Goal: Task Accomplishment & Management: Complete application form

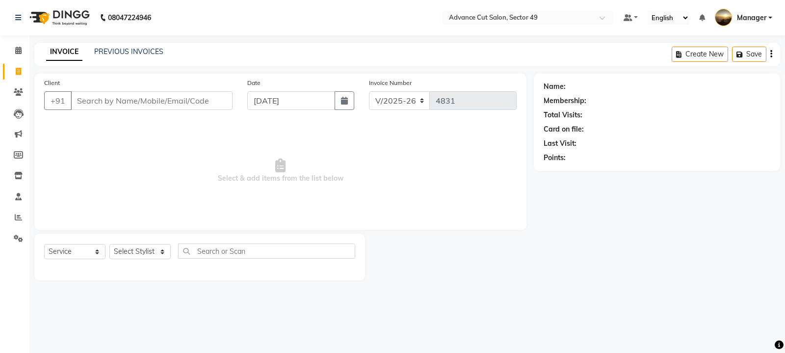
select select "4616"
select select "service"
click at [193, 98] on input "Client" at bounding box center [152, 100] width 162 height 19
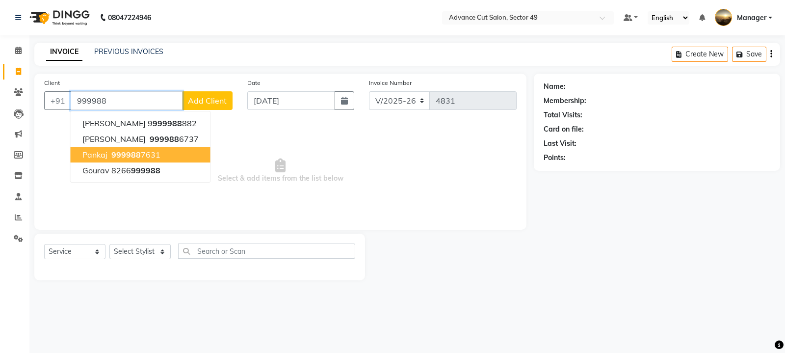
click at [153, 154] on ngb-highlight "999988 7631" at bounding box center [134, 155] width 51 height 10
type input "9999887631"
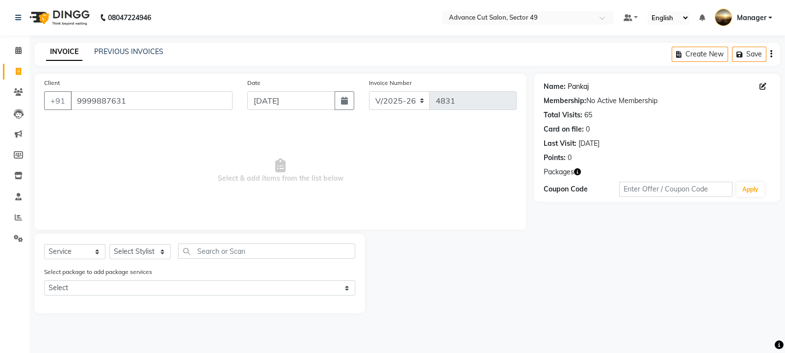
click at [585, 84] on link "Pankaj" at bounding box center [577, 86] width 21 height 10
click at [579, 86] on link "Pankaj" at bounding box center [577, 86] width 21 height 10
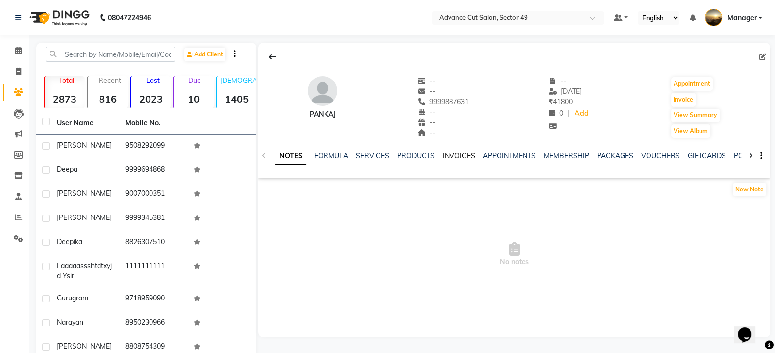
click at [462, 155] on link "INVOICES" at bounding box center [459, 155] width 32 height 9
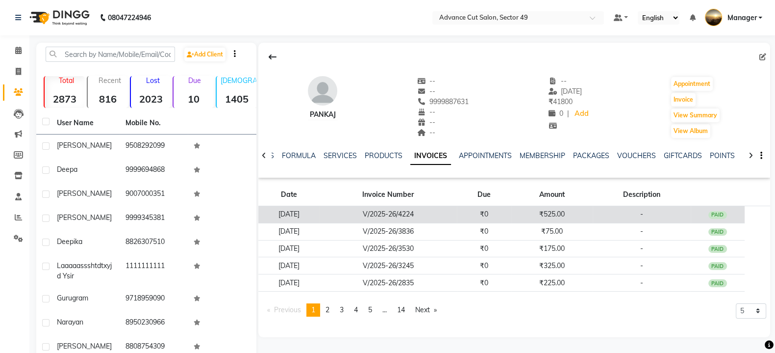
click at [555, 216] on td "₹525.00" at bounding box center [551, 214] width 81 height 17
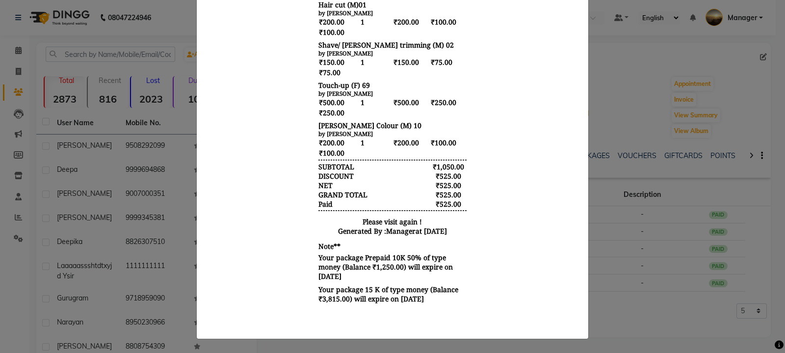
click at [631, 303] on ngb-modal-window "INVOICE View Invoice Close" at bounding box center [392, 176] width 785 height 353
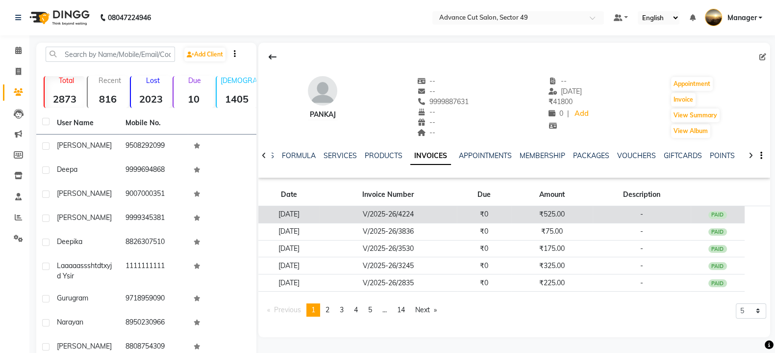
click at [554, 214] on td "₹525.00" at bounding box center [551, 214] width 81 height 17
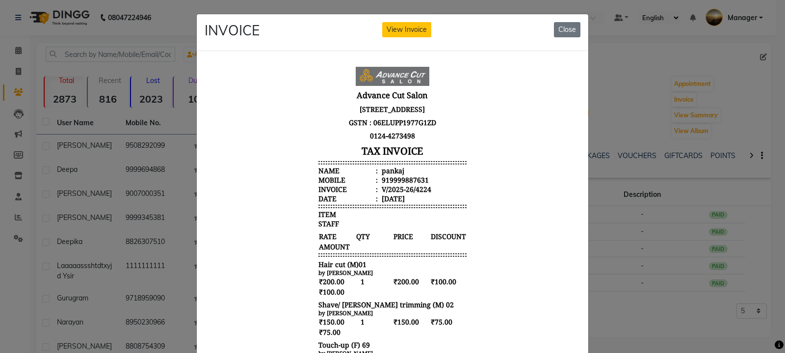
scroll to position [184, 0]
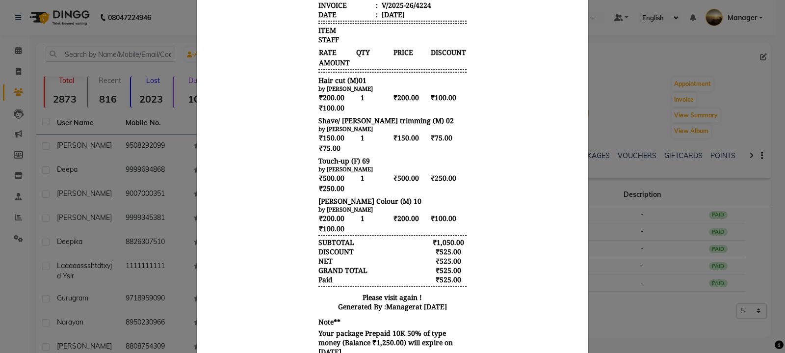
click at [643, 315] on ngb-modal-window "INVOICE View Invoice Close" at bounding box center [392, 176] width 785 height 353
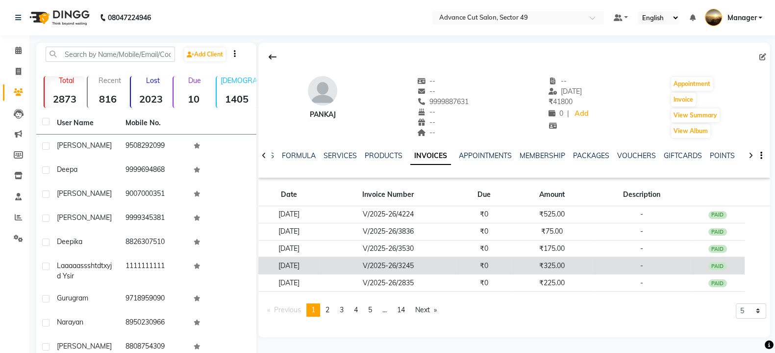
click at [511, 263] on td "₹0" at bounding box center [484, 265] width 54 height 17
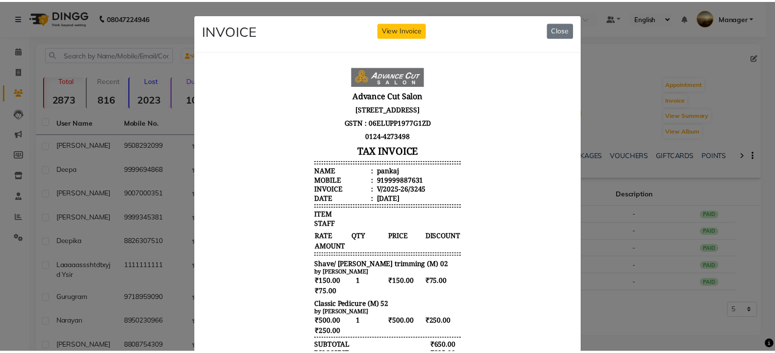
scroll to position [7, 0]
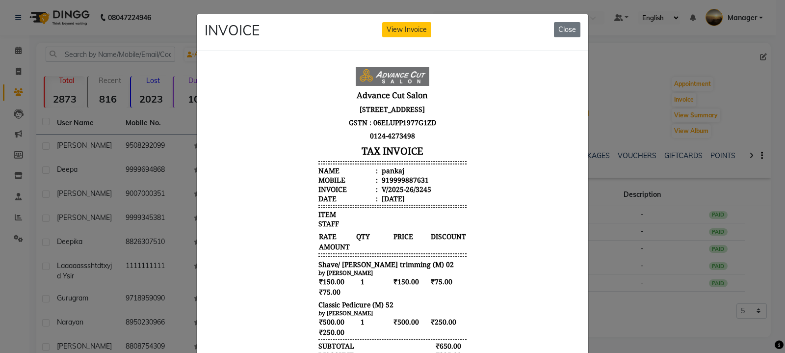
click at [679, 315] on ngb-modal-window "INVOICE View Invoice Close" at bounding box center [392, 176] width 785 height 353
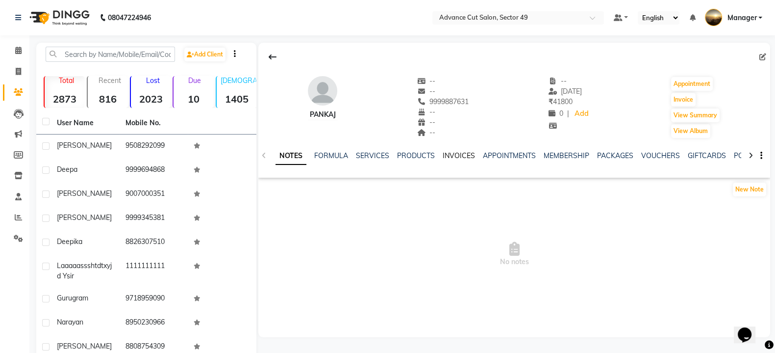
click at [460, 156] on link "INVOICES" at bounding box center [459, 155] width 32 height 9
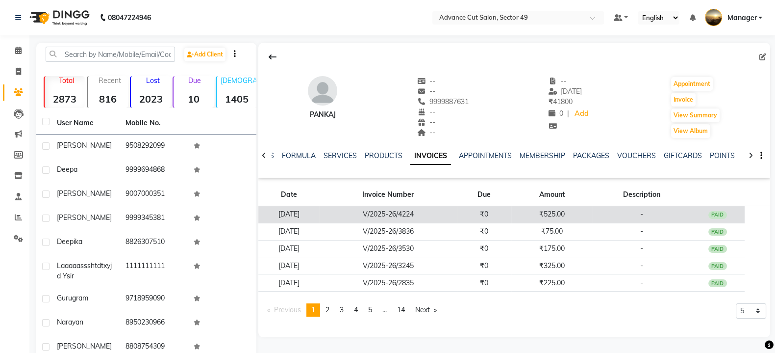
click at [478, 213] on td "₹0" at bounding box center [484, 214] width 54 height 17
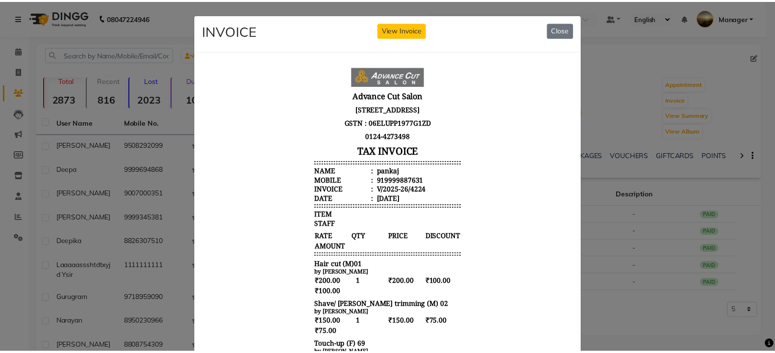
scroll to position [267, 0]
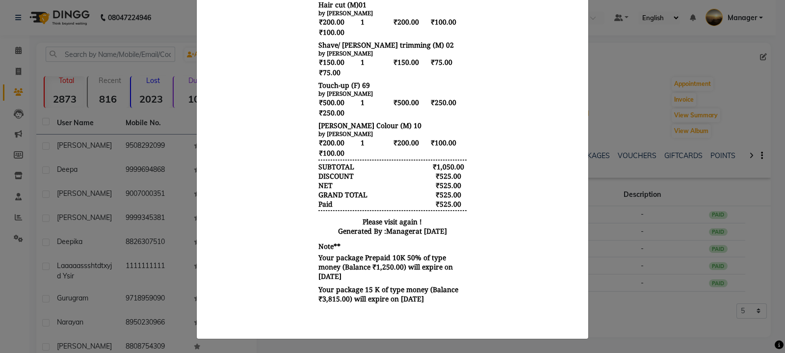
click at [635, 304] on ngb-modal-window "INVOICE View Invoice Close" at bounding box center [392, 176] width 785 height 353
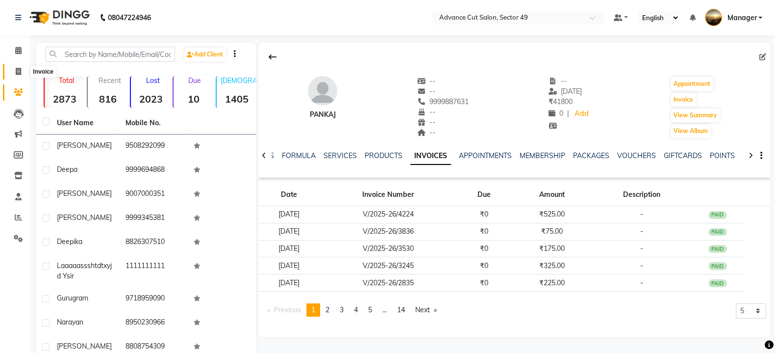
click at [18, 68] on icon at bounding box center [18, 71] width 5 height 7
select select "service"
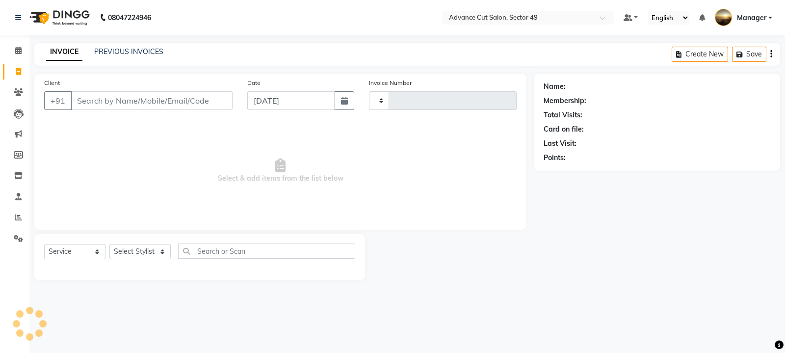
type input "4831"
select select "4616"
click at [146, 101] on input "Client" at bounding box center [152, 100] width 162 height 19
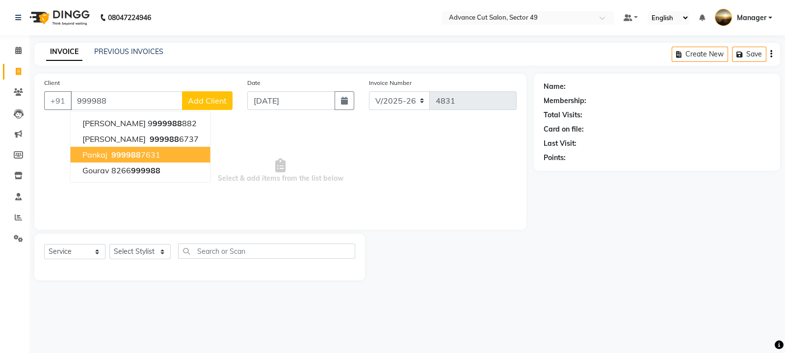
click at [149, 150] on ngb-highlight "999988 7631" at bounding box center [134, 155] width 51 height 10
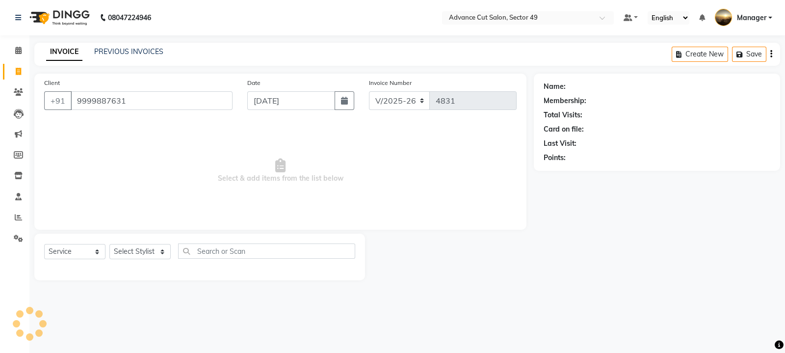
type input "9999887631"
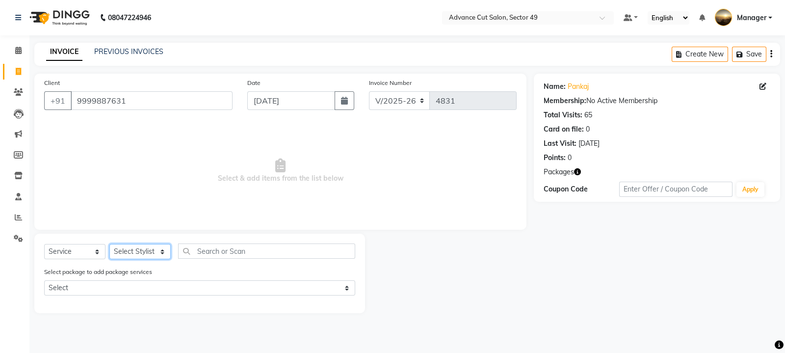
click at [152, 247] on select "Select Stylist aphy [PERSON_NAME] [PERSON_NAME] [PERSON_NAME] Manager Navi prod…" at bounding box center [139, 251] width 61 height 15
select select "90772"
click at [109, 244] on select "Select Stylist aphy [PERSON_NAME] [PERSON_NAME] [PERSON_NAME] Manager Navi prod…" at bounding box center [139, 251] width 61 height 15
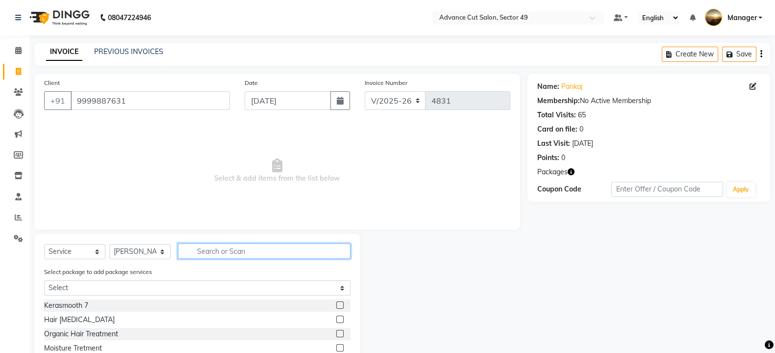
click at [240, 253] on input "text" at bounding box center [264, 250] width 173 height 15
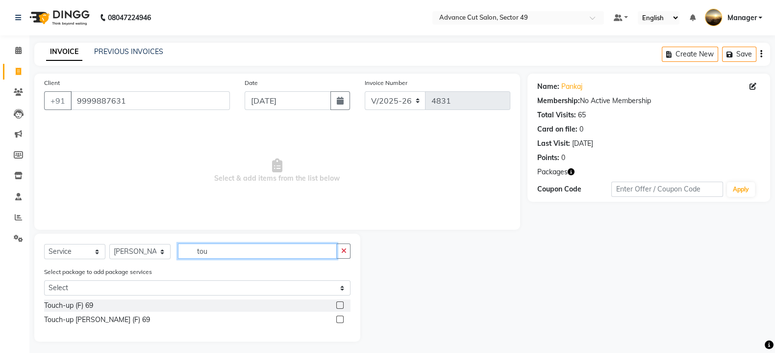
type input "tou"
click at [340, 305] on label at bounding box center [339, 304] width 7 height 7
click at [340, 305] on input "checkbox" at bounding box center [339, 305] width 6 height 6
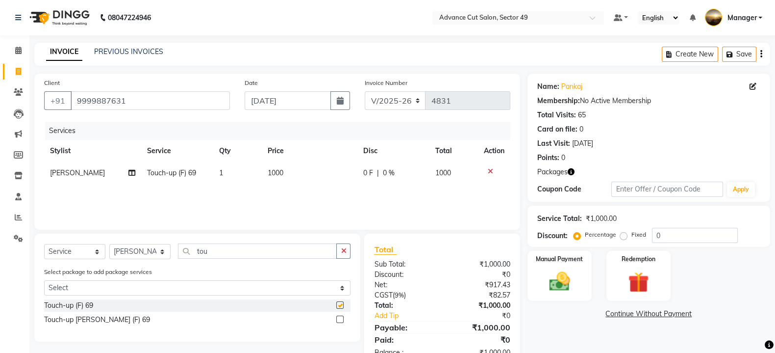
checkbox input "false"
click at [293, 171] on td "1000" at bounding box center [310, 173] width 96 height 22
select select "90772"
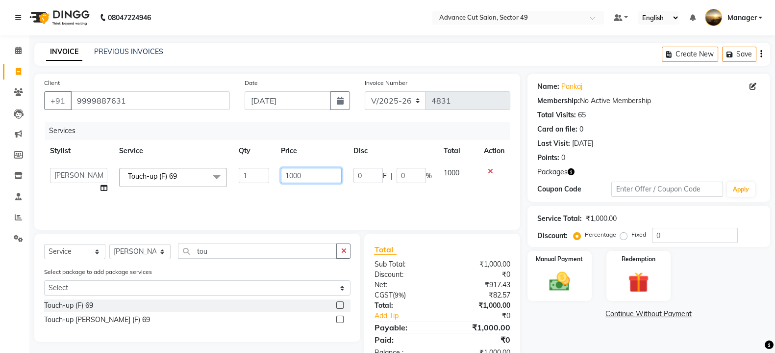
click at [316, 173] on input "1000" at bounding box center [311, 175] width 61 height 15
type input "1"
type input "500"
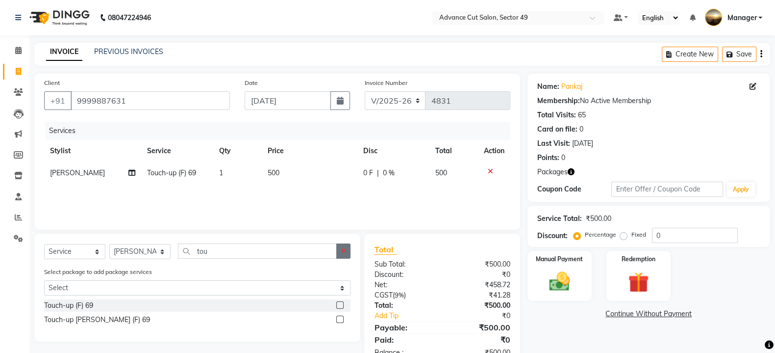
click at [344, 251] on icon "button" at bounding box center [343, 250] width 5 height 7
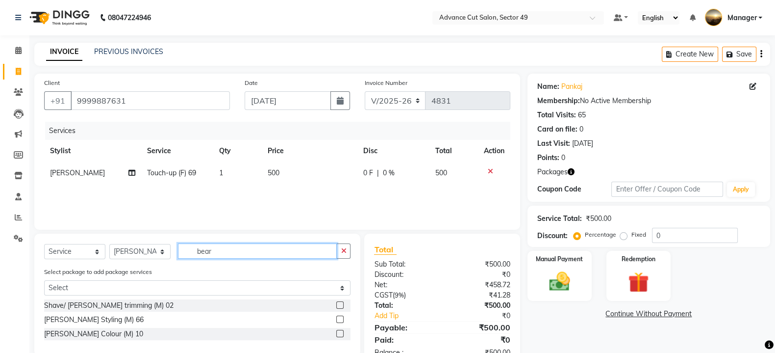
type input "bear"
click at [338, 334] on label at bounding box center [339, 333] width 7 height 7
click at [338, 334] on input "checkbox" at bounding box center [339, 334] width 6 height 6
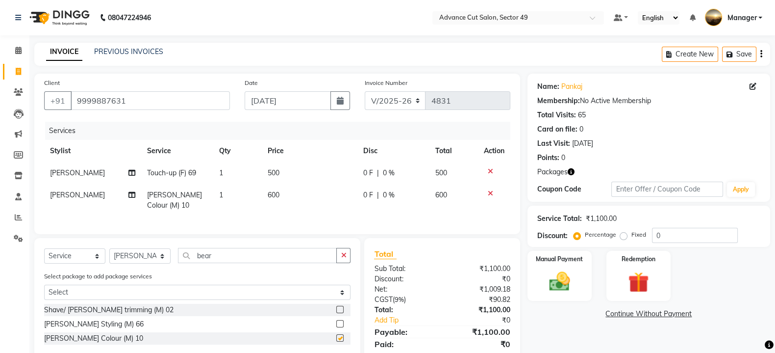
checkbox input "false"
click at [290, 196] on td "600" at bounding box center [310, 200] width 96 height 32
select select "90772"
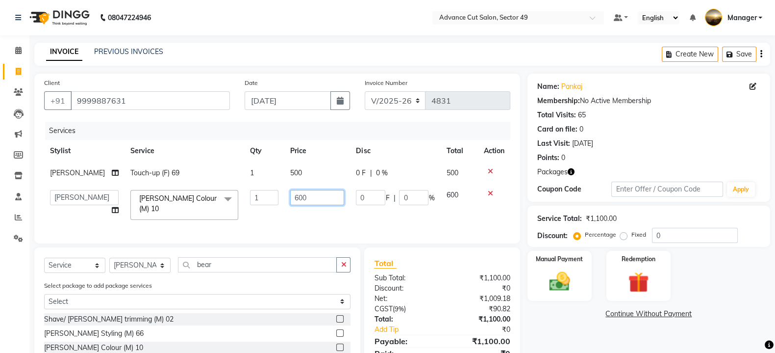
click at [310, 197] on input "600" at bounding box center [317, 197] width 54 height 15
type input "6"
type input "200"
click at [344, 270] on button "button" at bounding box center [343, 264] width 14 height 15
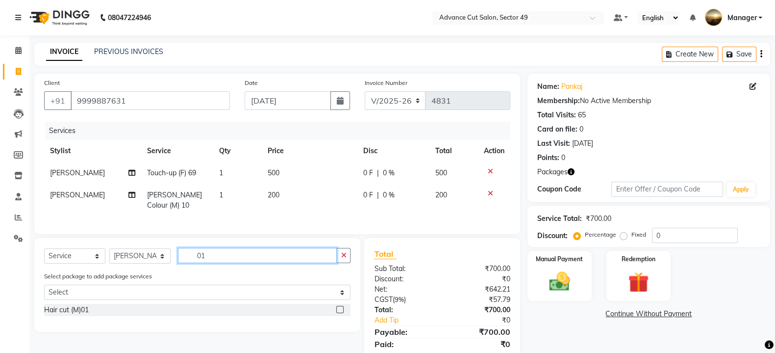
type input "01"
click at [338, 313] on label at bounding box center [339, 308] width 7 height 7
click at [338, 313] on input "checkbox" at bounding box center [339, 309] width 6 height 6
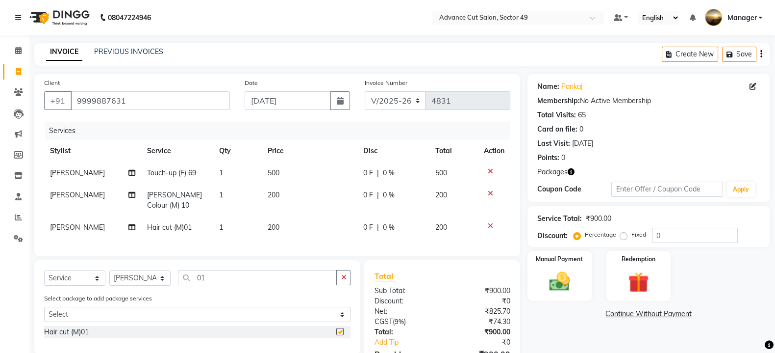
checkbox input "false"
click at [347, 285] on button "button" at bounding box center [343, 277] width 14 height 15
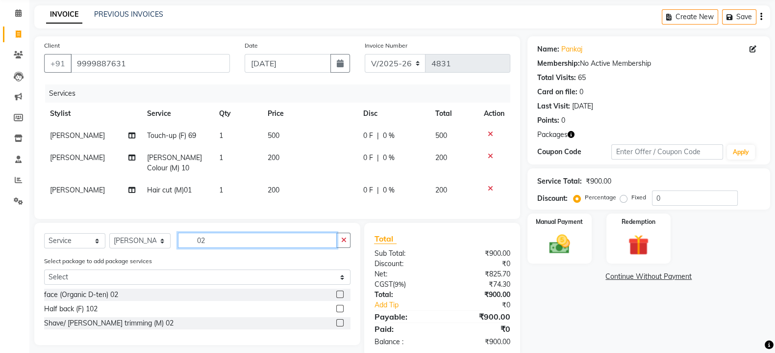
scroll to position [65, 0]
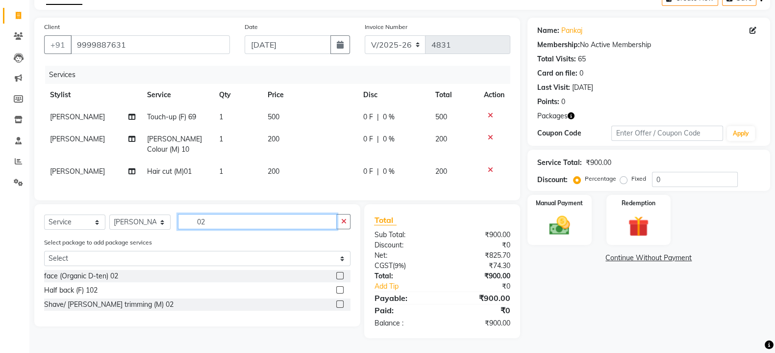
type input "02"
click at [341, 305] on label at bounding box center [339, 303] width 7 height 7
click at [341, 305] on input "checkbox" at bounding box center [339, 304] width 6 height 6
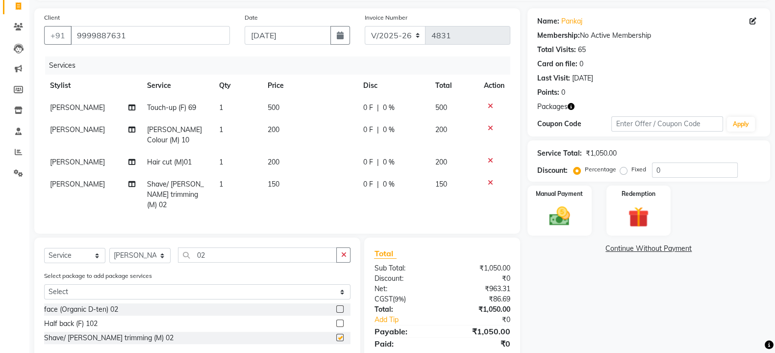
checkbox input "false"
click at [345, 254] on icon "button" at bounding box center [343, 254] width 5 height 7
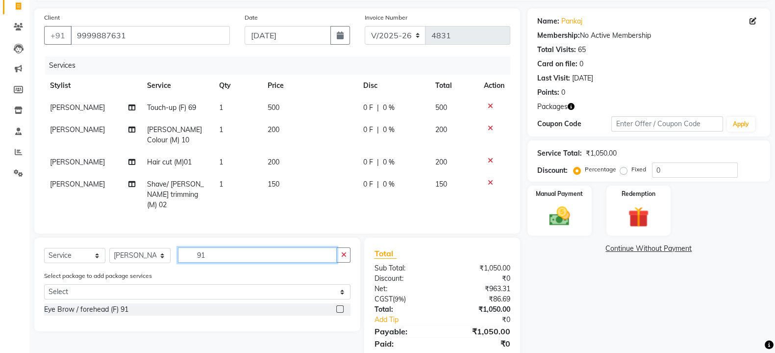
type input "91"
click at [338, 305] on label at bounding box center [339, 308] width 7 height 7
click at [338, 306] on input "checkbox" at bounding box center [339, 309] width 6 height 6
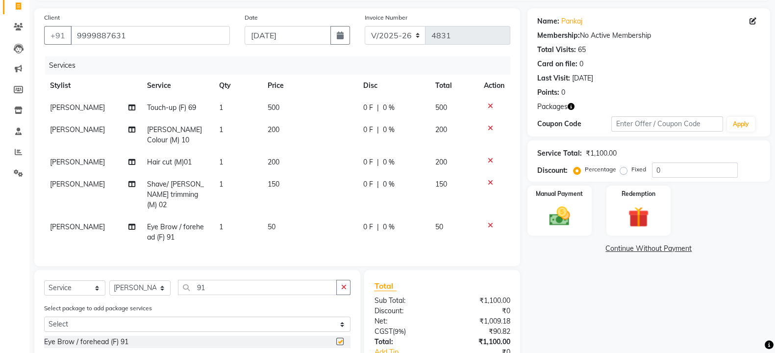
checkbox input "false"
drag, startPoint x: 291, startPoint y: 207, endPoint x: 301, endPoint y: 212, distance: 11.4
click at [294, 216] on td "50" at bounding box center [310, 232] width 96 height 32
select select "90772"
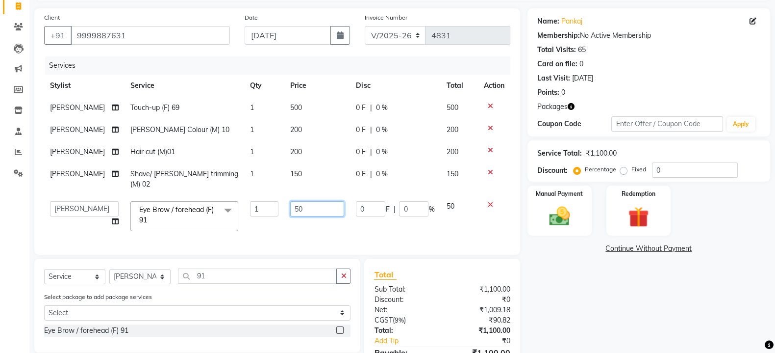
click at [311, 201] on input "50" at bounding box center [317, 208] width 54 height 15
type input "5"
type input "280"
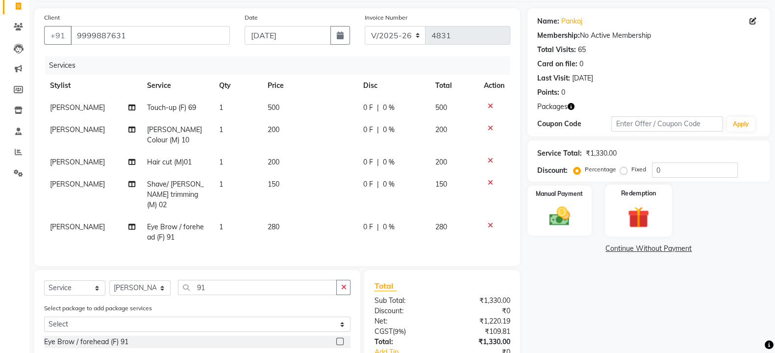
click at [632, 191] on label "Redemption" at bounding box center [638, 192] width 35 height 9
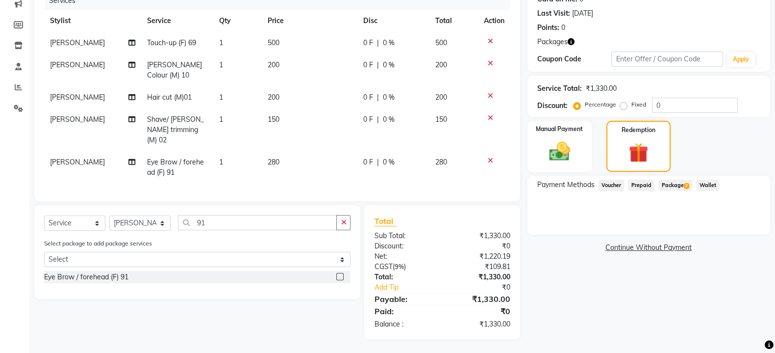
scroll to position [130, 0]
click at [679, 184] on span "Package 2" at bounding box center [676, 184] width 34 height 11
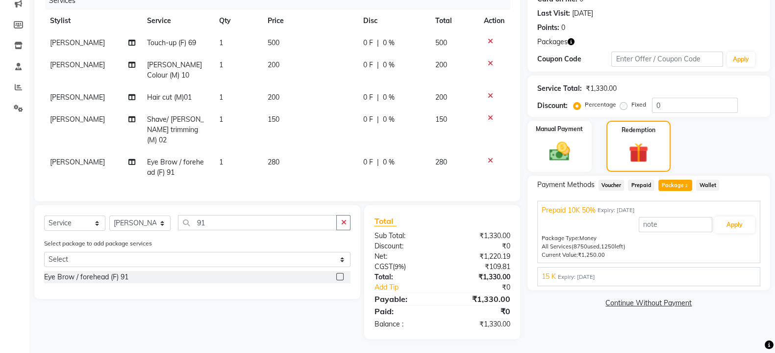
click at [587, 273] on span "Expiry: [DATE]" at bounding box center [576, 277] width 37 height 8
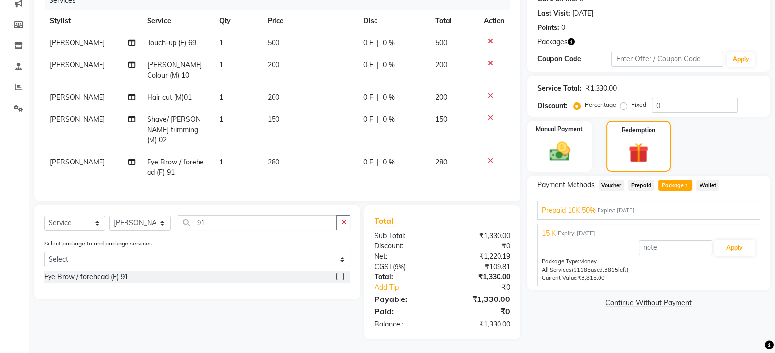
click at [592, 205] on span "Prepaid 10K 50%" at bounding box center [569, 210] width 54 height 10
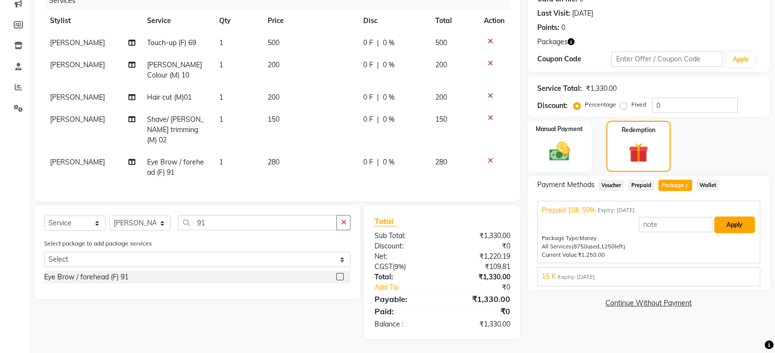
click at [738, 219] on button "Apply" at bounding box center [734, 224] width 41 height 17
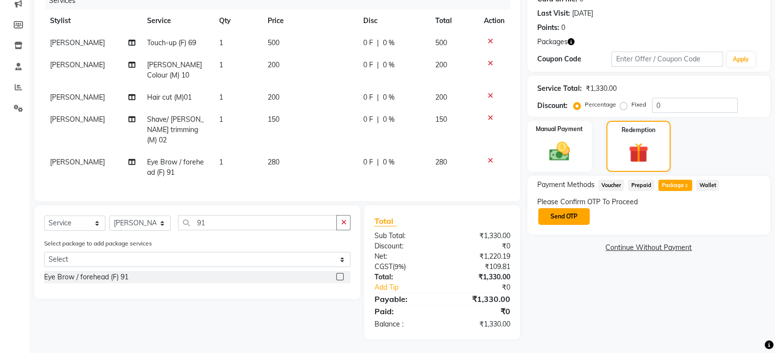
click at [572, 214] on button "Send OTP" at bounding box center [563, 216] width 51 height 17
click at [567, 214] on div "Please Confirm OTP To Proceed Send OTP" at bounding box center [648, 211] width 223 height 29
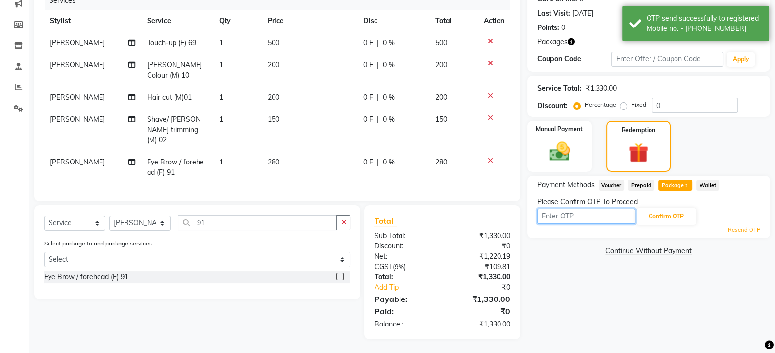
click at [567, 214] on input "text" at bounding box center [586, 215] width 98 height 15
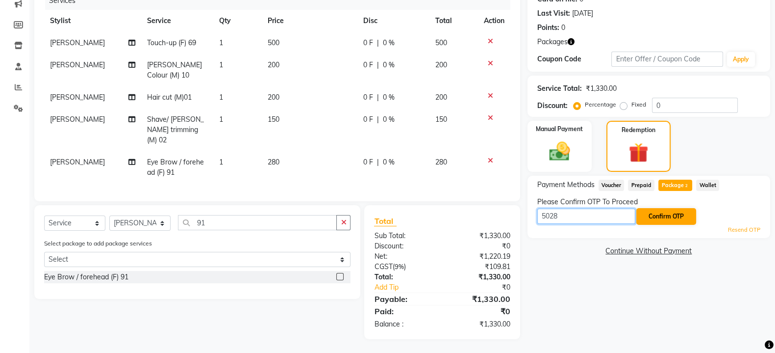
type input "5028"
click at [674, 212] on button "Confirm OTP" at bounding box center [666, 216] width 60 height 17
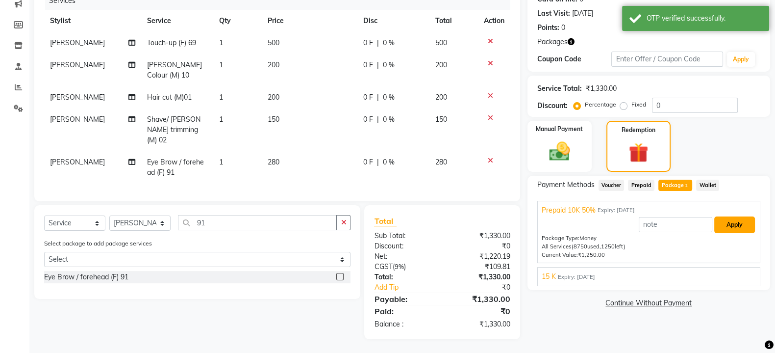
click at [726, 226] on button "Apply" at bounding box center [734, 224] width 41 height 17
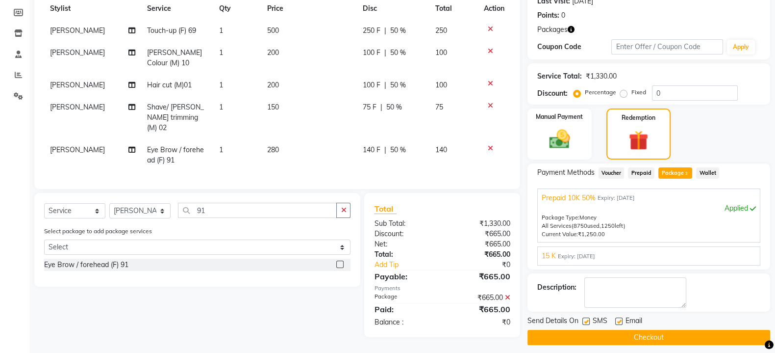
scroll to position [148, 0]
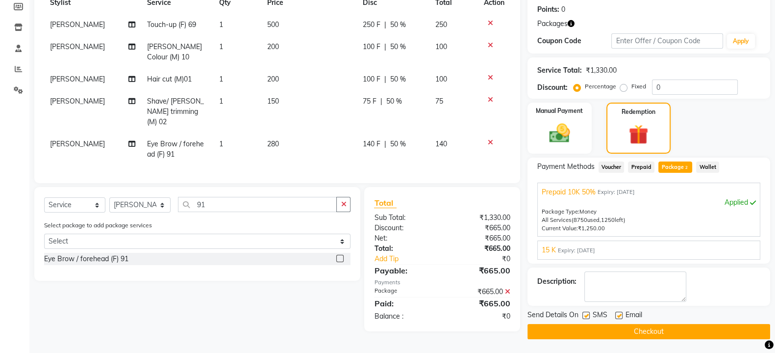
click at [650, 328] on button "Checkout" at bounding box center [649, 331] width 243 height 15
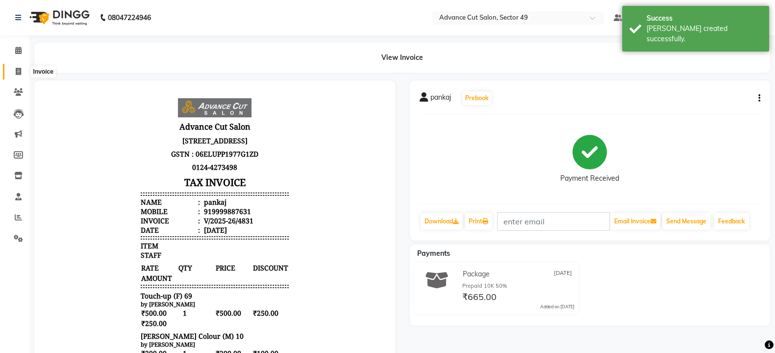
click at [20, 70] on icon at bounding box center [18, 71] width 5 height 7
select select "4616"
select select "service"
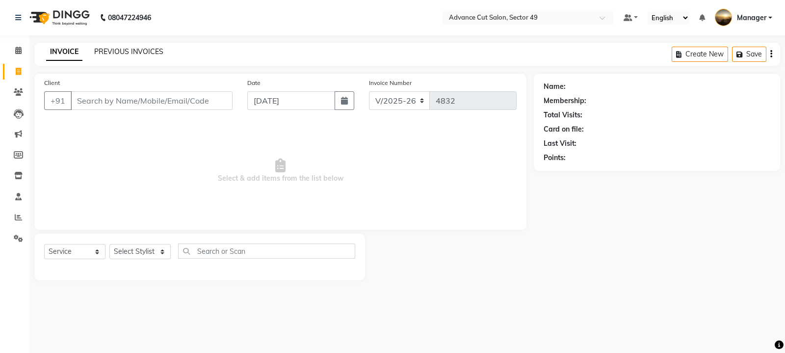
click at [123, 54] on link "PREVIOUS INVOICES" at bounding box center [128, 51] width 69 height 9
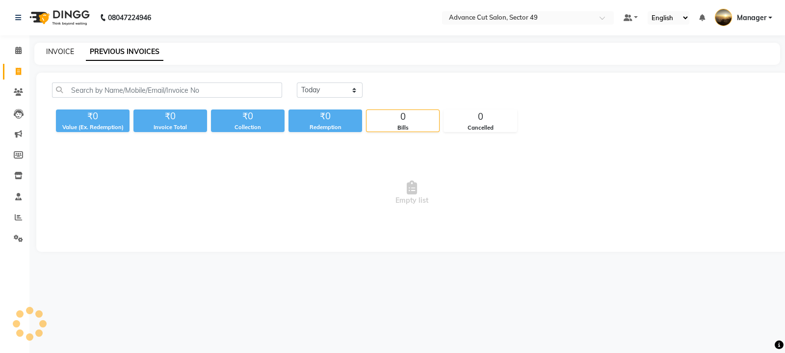
click at [59, 53] on link "INVOICE" at bounding box center [60, 51] width 28 height 9
select select "service"
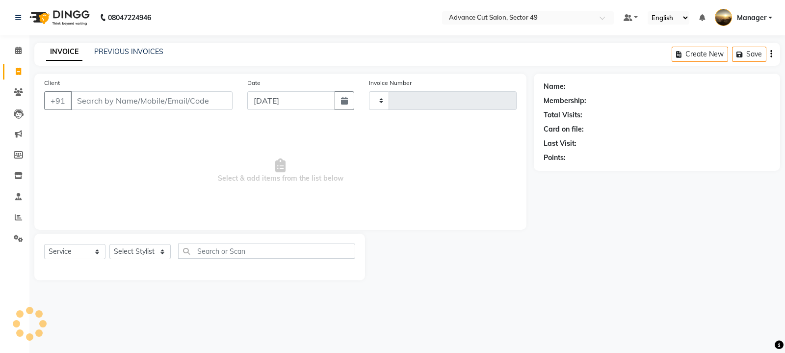
type input "4832"
select select "4616"
click at [139, 50] on link "PREVIOUS INVOICES" at bounding box center [128, 51] width 69 height 9
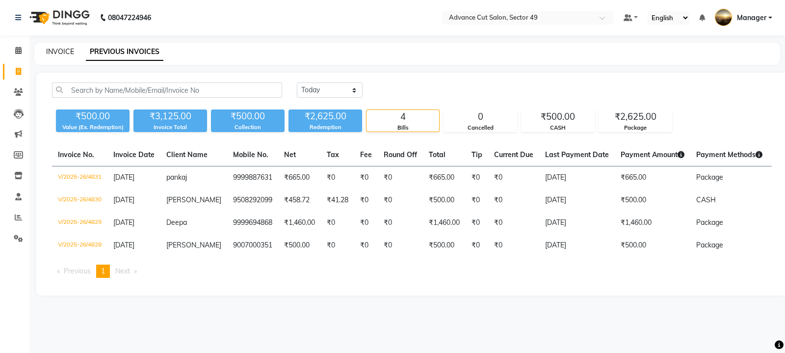
click at [62, 53] on link "INVOICE" at bounding box center [60, 51] width 28 height 9
select select "service"
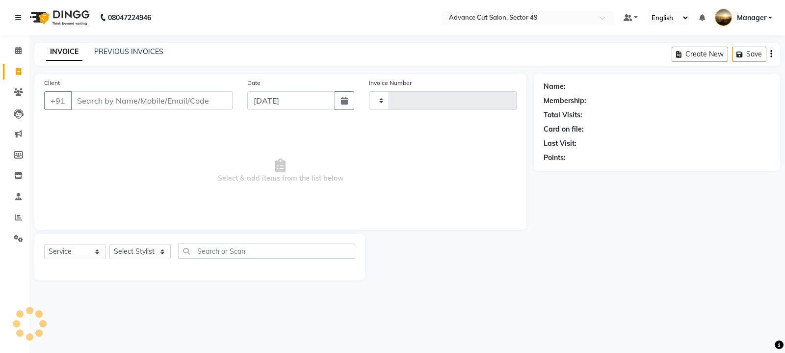
type input "4832"
select select "4616"
click at [94, 104] on input "Client" at bounding box center [152, 100] width 162 height 19
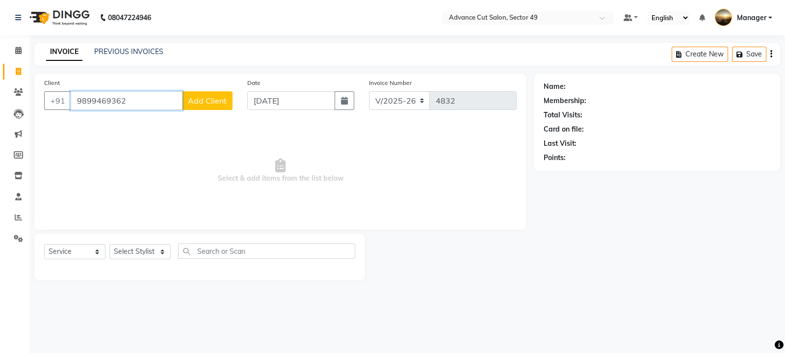
type input "9899469362"
click at [207, 104] on span "Add Client" at bounding box center [207, 101] width 39 height 10
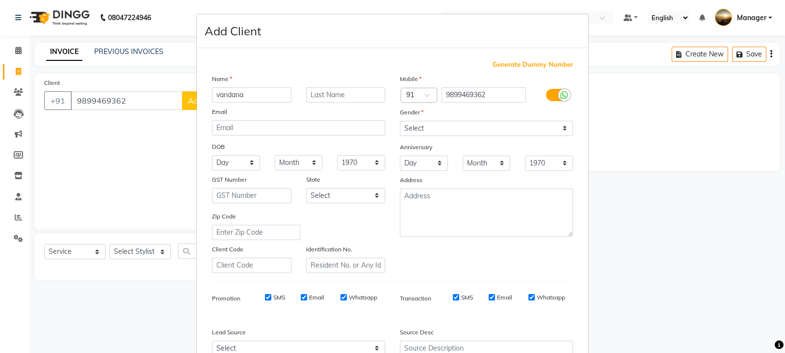
type input "vandana"
click at [427, 125] on select "Select [DEMOGRAPHIC_DATA] [DEMOGRAPHIC_DATA] Other Prefer Not To Say" at bounding box center [486, 128] width 173 height 15
select select "[DEMOGRAPHIC_DATA]"
click at [400, 121] on select "Select [DEMOGRAPHIC_DATA] [DEMOGRAPHIC_DATA] Other Prefer Not To Say" at bounding box center [486, 128] width 173 height 15
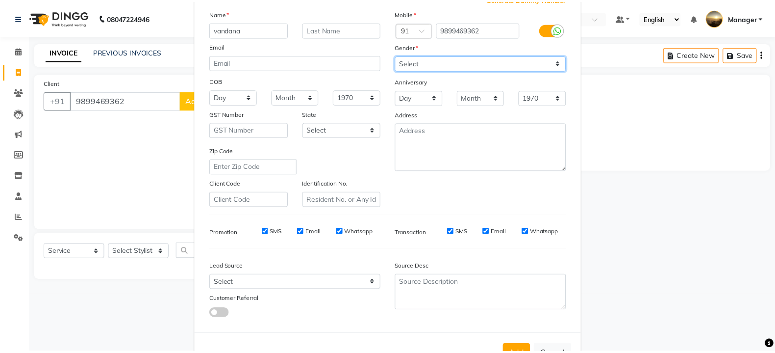
scroll to position [105, 0]
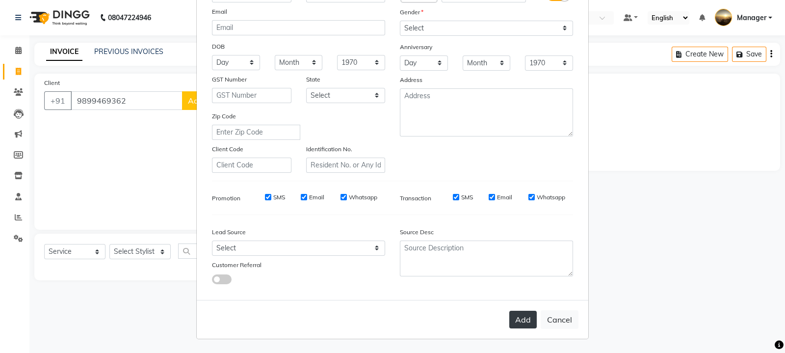
click at [513, 320] on button "Add" at bounding box center [522, 319] width 27 height 18
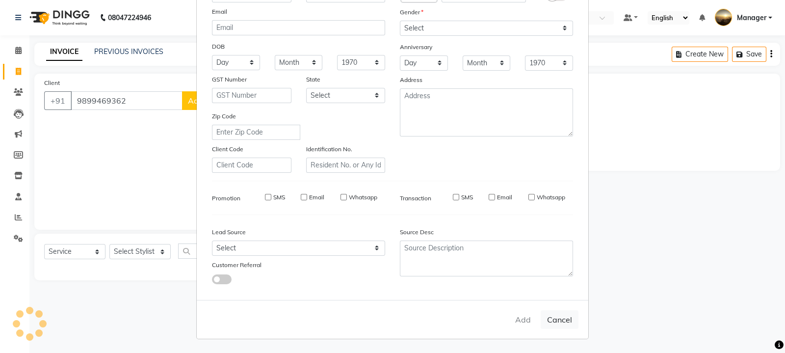
select select
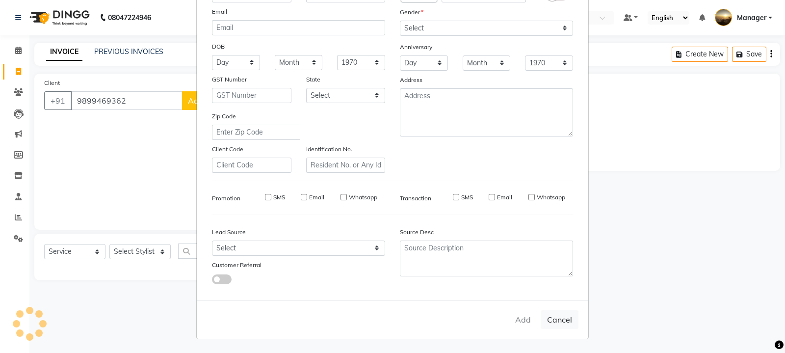
select select
checkbox input "false"
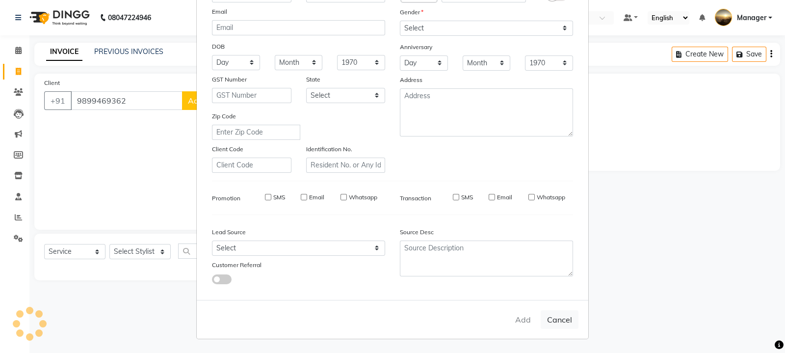
checkbox input "false"
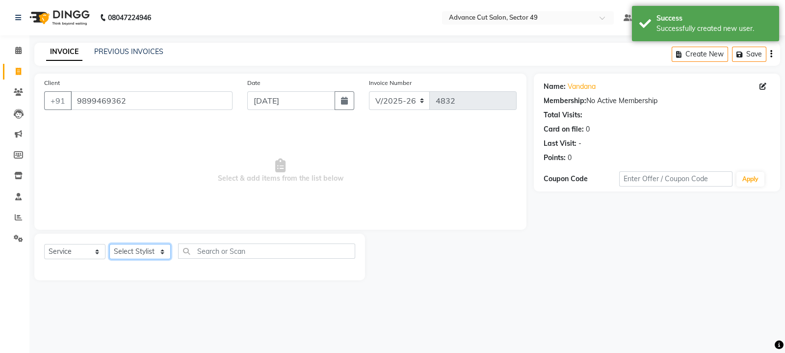
click at [135, 254] on select "Select Stylist aphy [PERSON_NAME] [PERSON_NAME] [PERSON_NAME] Manager Navi prod…" at bounding box center [139, 251] width 61 height 15
select select "66368"
click at [109, 244] on select "Select Stylist aphy [PERSON_NAME] [PERSON_NAME] [PERSON_NAME] Manager Navi prod…" at bounding box center [139, 251] width 61 height 15
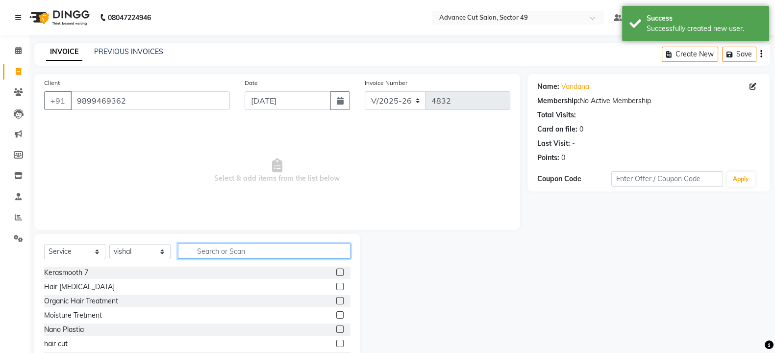
click at [220, 251] on input "text" at bounding box center [264, 250] width 173 height 15
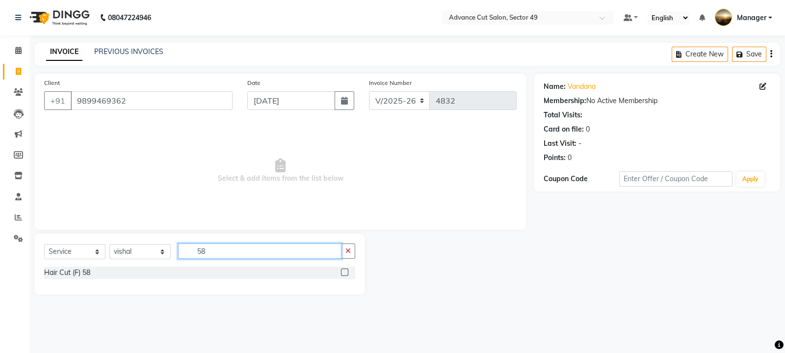
type input "58"
click at [346, 269] on label at bounding box center [344, 271] width 7 height 7
click at [346, 269] on input "checkbox" at bounding box center [344, 272] width 6 height 6
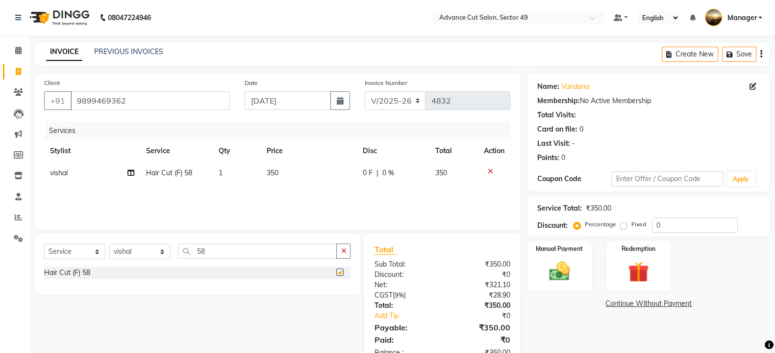
checkbox input "false"
click at [577, 271] on div "Manual Payment" at bounding box center [559, 265] width 67 height 52
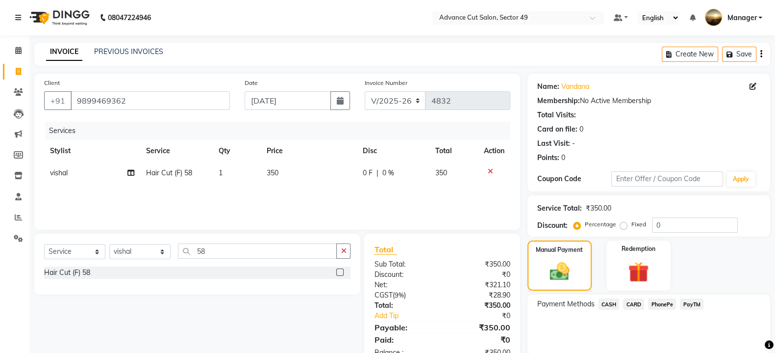
scroll to position [35, 0]
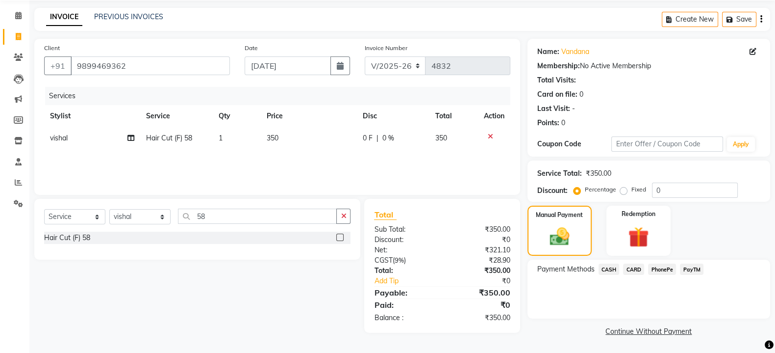
click at [612, 269] on span "CASH" at bounding box center [609, 268] width 21 height 11
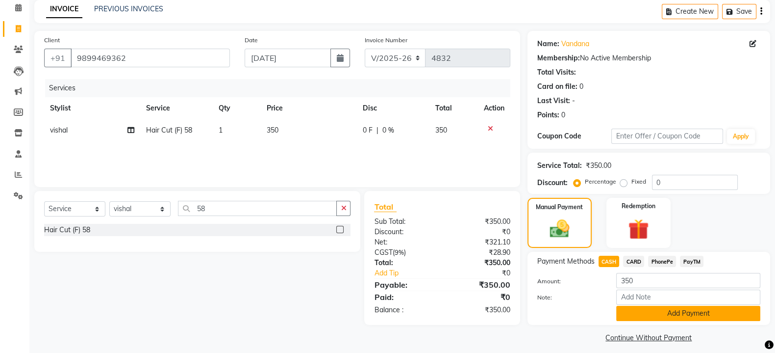
scroll to position [50, 0]
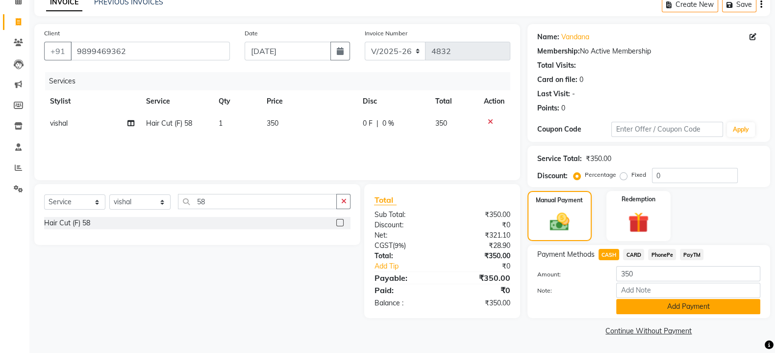
click at [674, 307] on button "Add Payment" at bounding box center [688, 306] width 144 height 15
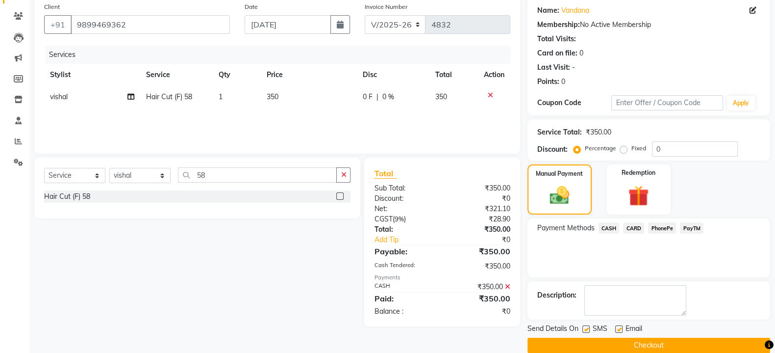
scroll to position [90, 0]
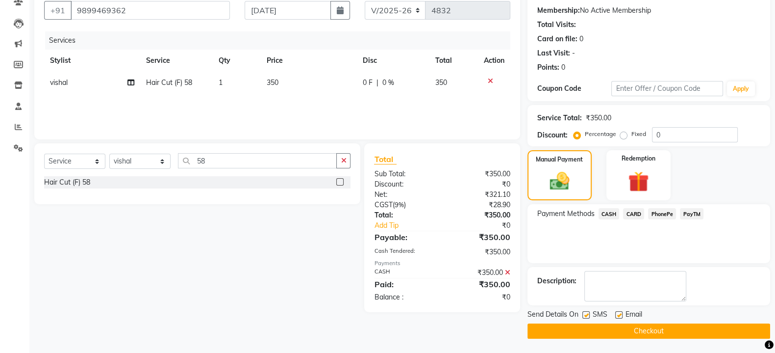
click at [588, 330] on button "Checkout" at bounding box center [649, 330] width 243 height 15
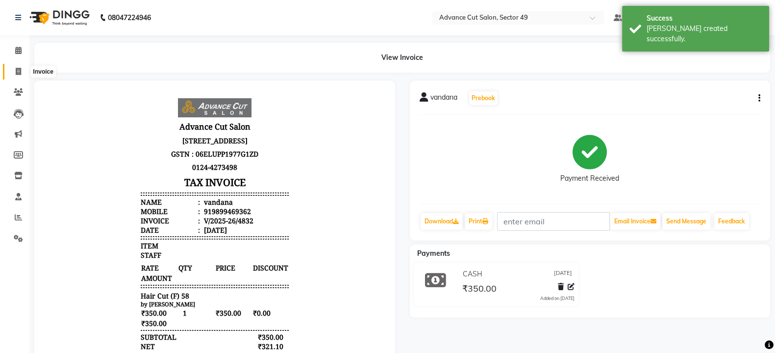
click at [20, 71] on icon at bounding box center [18, 71] width 5 height 7
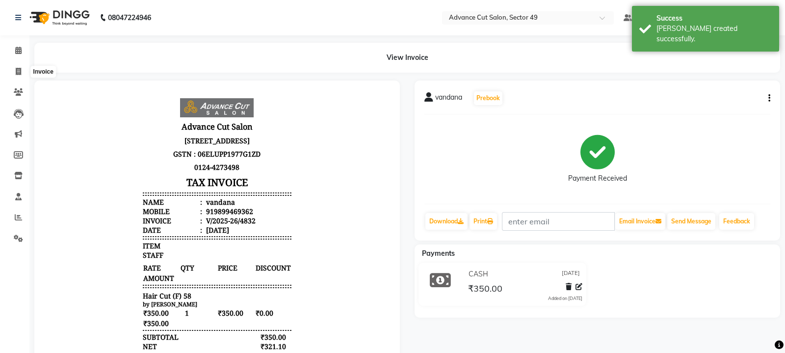
select select "4616"
select select "service"
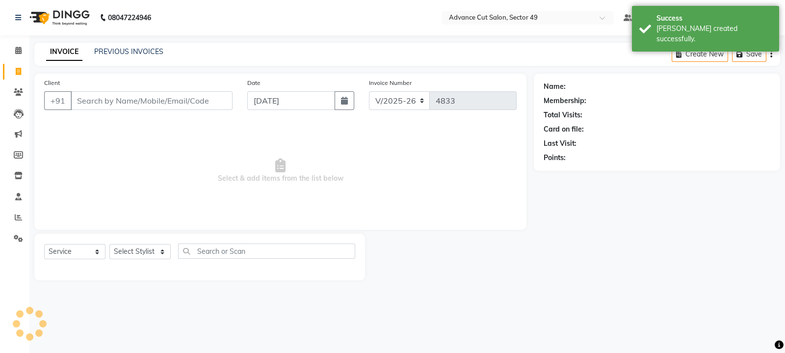
click at [35, 14] on img at bounding box center [58, 17] width 67 height 27
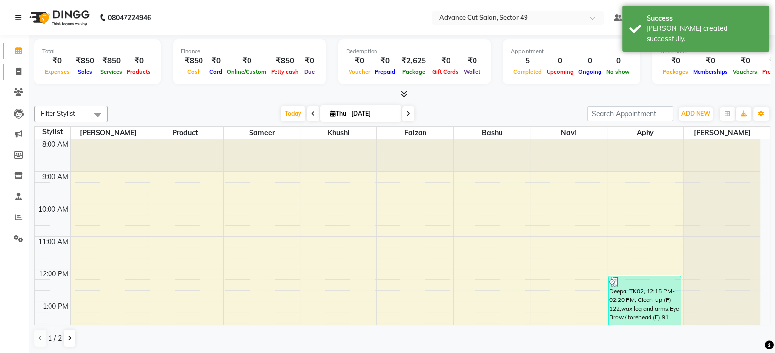
click at [19, 70] on icon at bounding box center [18, 71] width 5 height 7
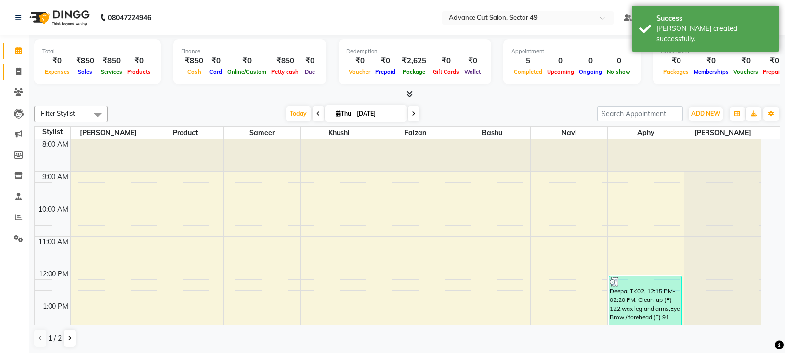
select select "4616"
select select "service"
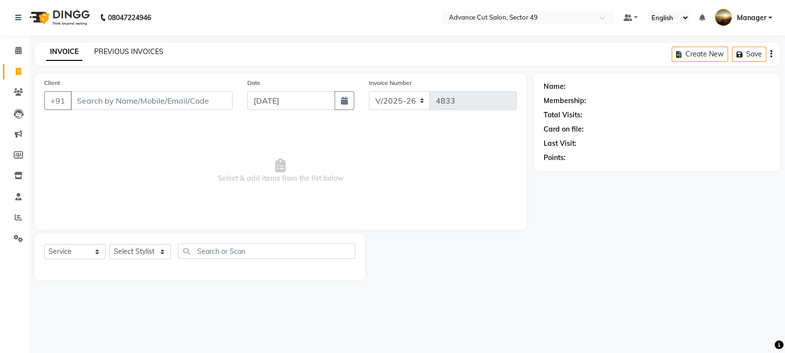
click at [108, 52] on link "PREVIOUS INVOICES" at bounding box center [128, 51] width 69 height 9
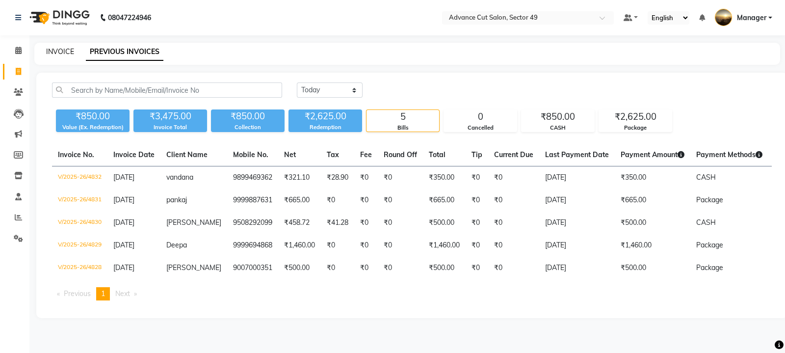
click at [55, 51] on link "INVOICE" at bounding box center [60, 51] width 28 height 9
select select "service"
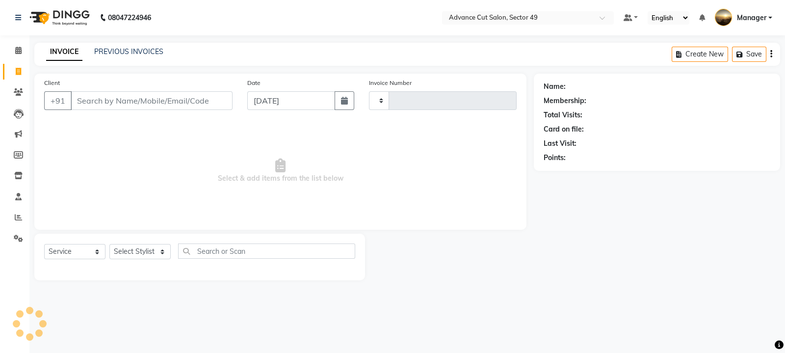
type input "4833"
select select "4616"
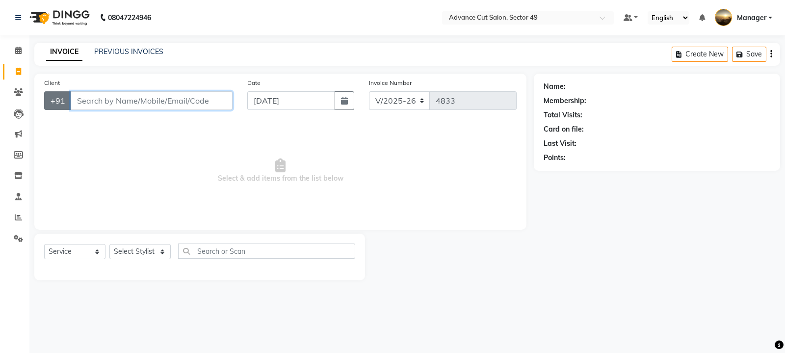
drag, startPoint x: 92, startPoint y: 103, endPoint x: 64, endPoint y: 94, distance: 29.3
click at [86, 103] on input "Client" at bounding box center [152, 100] width 162 height 19
click at [103, 97] on input "Client" at bounding box center [152, 100] width 162 height 19
type input "8178892881"
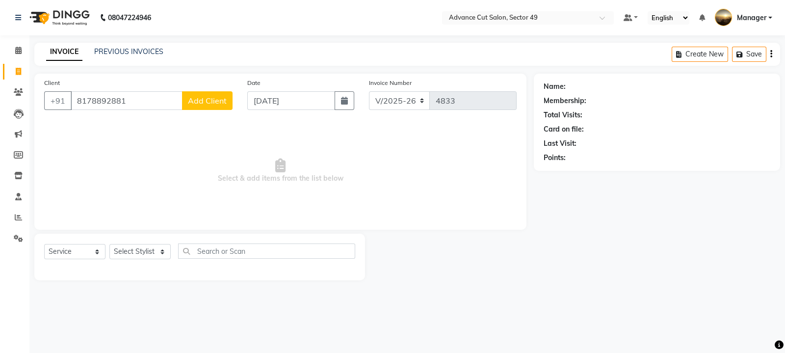
click at [222, 98] on span "Add Client" at bounding box center [207, 101] width 39 height 10
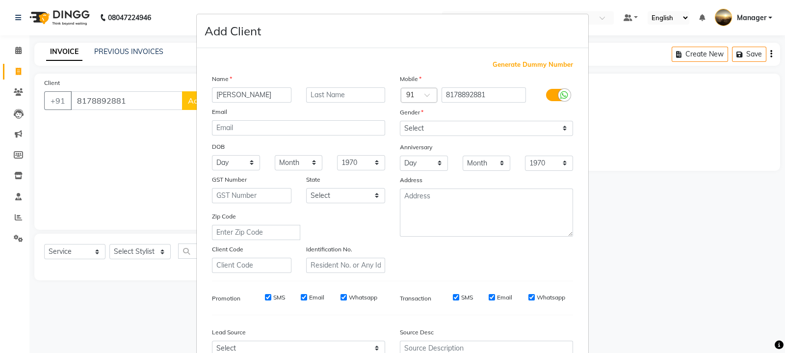
type input "[PERSON_NAME]"
click at [436, 126] on select "Select [DEMOGRAPHIC_DATA] [DEMOGRAPHIC_DATA] Other Prefer Not To Say" at bounding box center [486, 128] width 173 height 15
select select "[DEMOGRAPHIC_DATA]"
click at [400, 121] on select "Select [DEMOGRAPHIC_DATA] [DEMOGRAPHIC_DATA] Other Prefer Not To Say" at bounding box center [486, 128] width 173 height 15
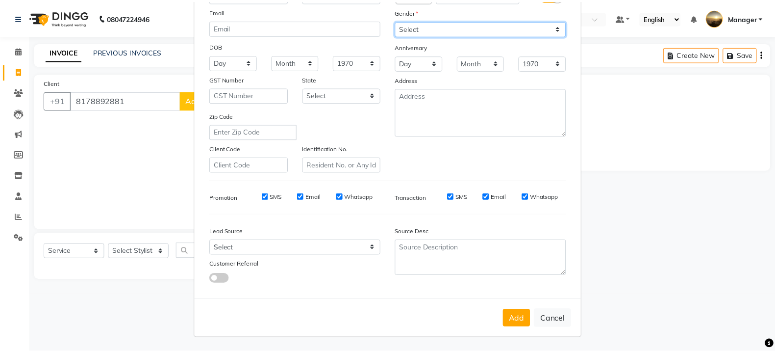
scroll to position [105, 0]
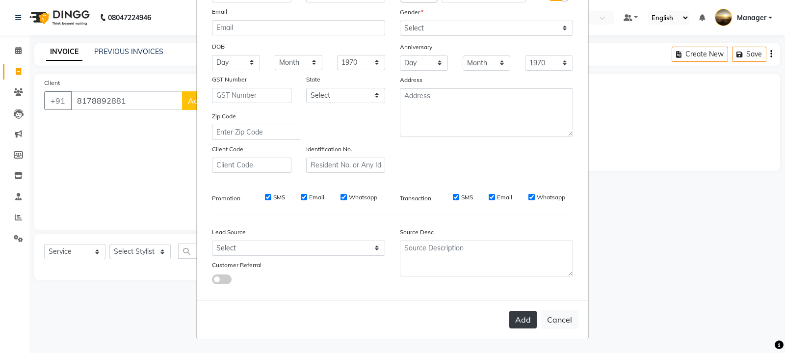
click at [519, 323] on button "Add" at bounding box center [522, 319] width 27 height 18
select select
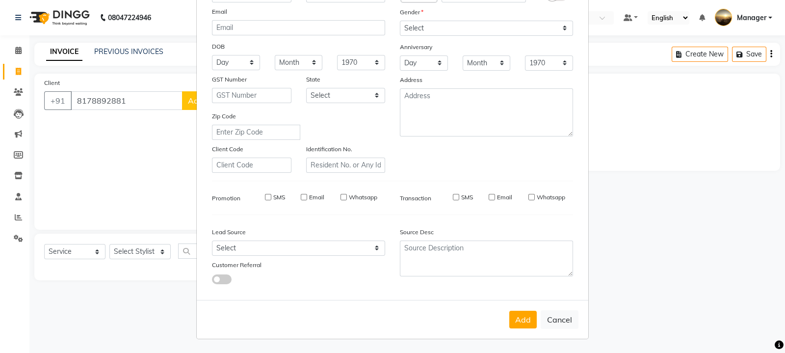
select select
checkbox input "false"
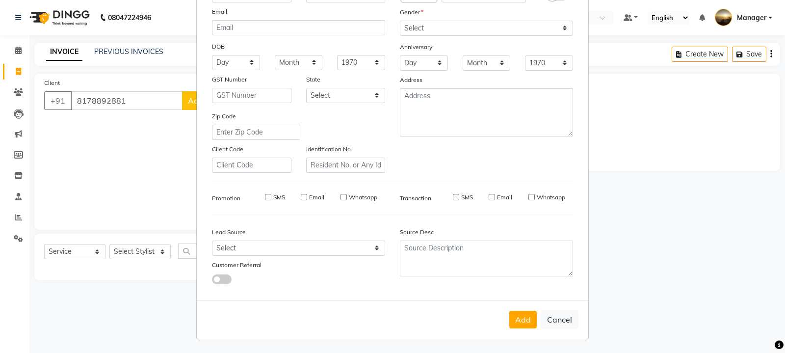
checkbox input "false"
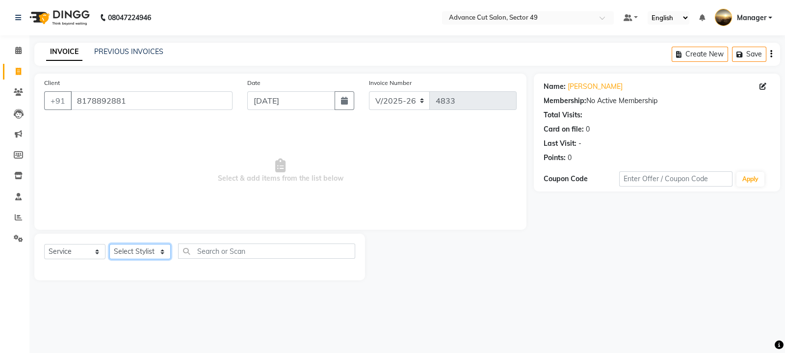
click at [161, 251] on select "Select Stylist aphy [PERSON_NAME] [PERSON_NAME] [PERSON_NAME] Manager Navi prod…" at bounding box center [139, 251] width 61 height 15
select select "90772"
click at [109, 244] on select "Select Stylist aphy [PERSON_NAME] [PERSON_NAME] [PERSON_NAME] Manager Navi prod…" at bounding box center [139, 251] width 61 height 15
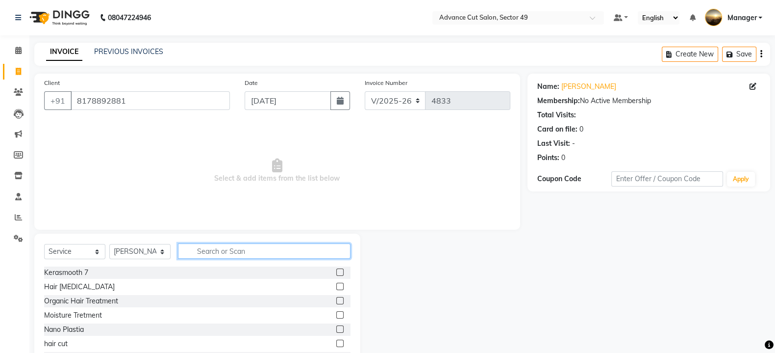
click at [217, 247] on input "text" at bounding box center [264, 250] width 173 height 15
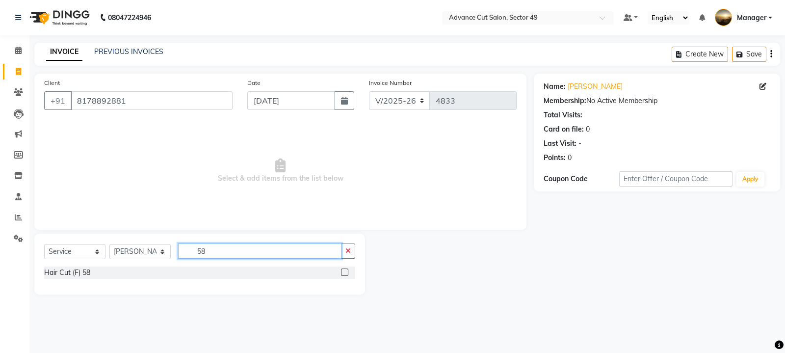
type input "58"
drag, startPoint x: 346, startPoint y: 271, endPoint x: 352, endPoint y: 273, distance: 6.4
click at [346, 271] on label at bounding box center [344, 271] width 7 height 7
click at [346, 271] on input "checkbox" at bounding box center [344, 272] width 6 height 6
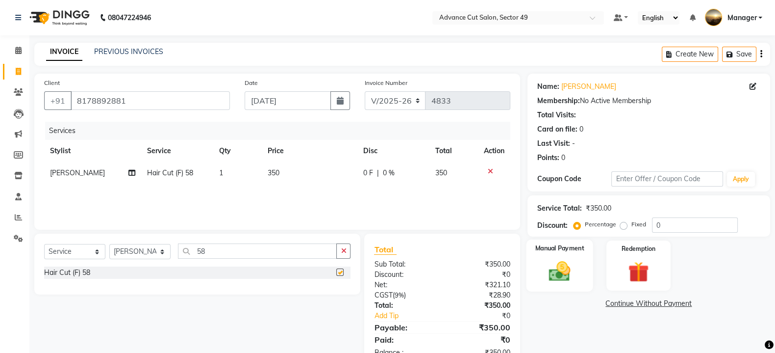
checkbox input "false"
click at [577, 266] on img at bounding box center [559, 270] width 35 height 25
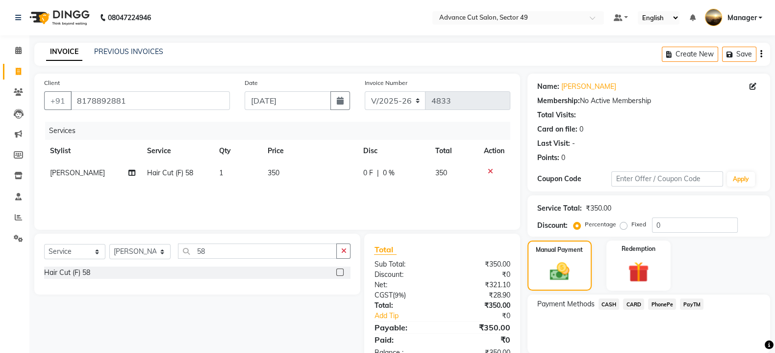
click at [608, 305] on span "CASH" at bounding box center [609, 303] width 21 height 11
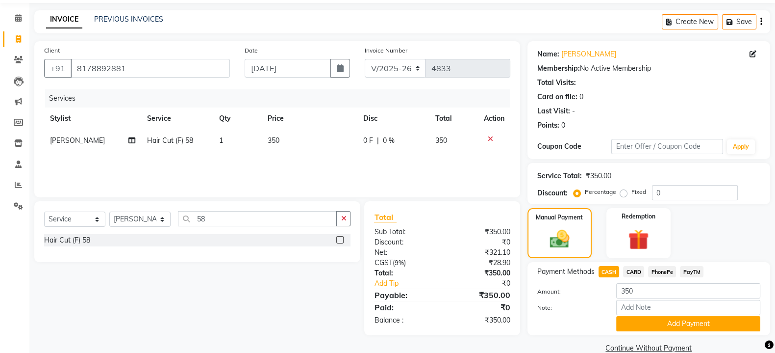
scroll to position [50, 0]
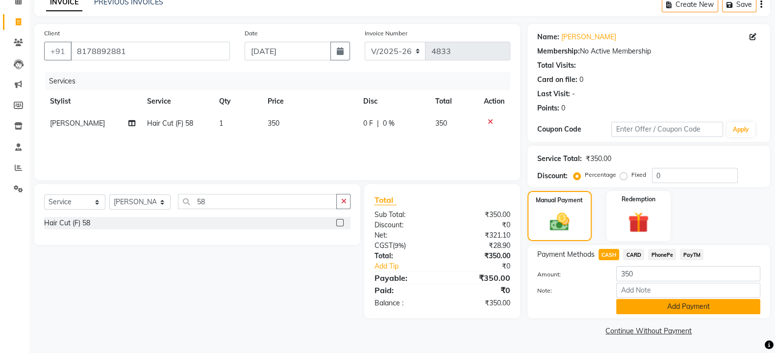
click at [651, 304] on button "Add Payment" at bounding box center [688, 306] width 144 height 15
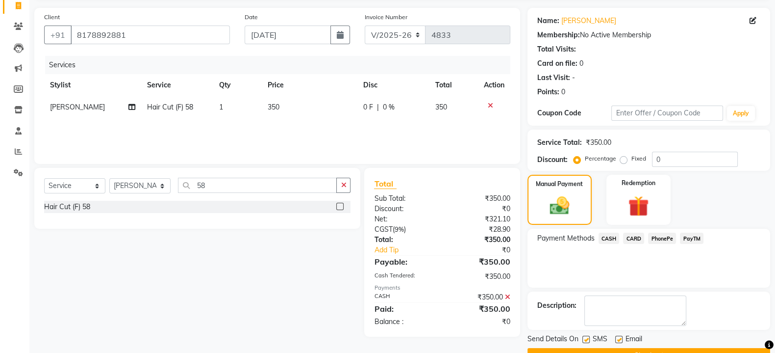
scroll to position [90, 0]
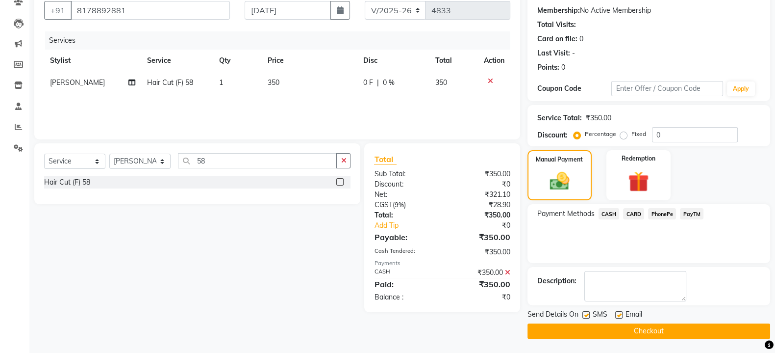
click at [596, 327] on button "Checkout" at bounding box center [649, 330] width 243 height 15
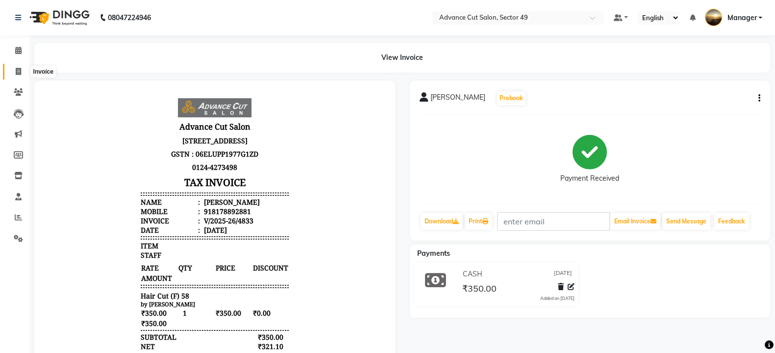
click at [16, 69] on icon at bounding box center [18, 71] width 5 height 7
select select "service"
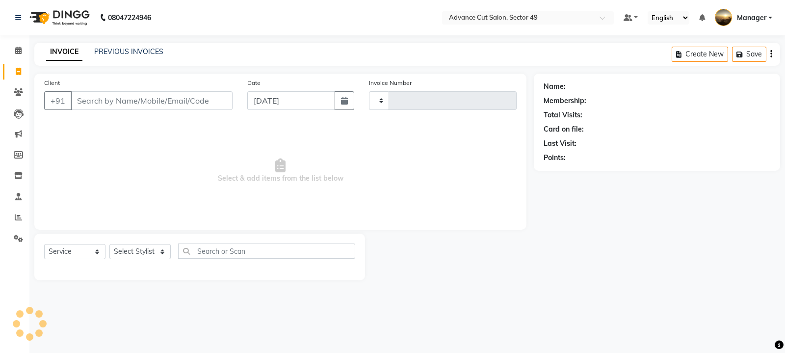
type input "4834"
select select "4616"
click at [37, 21] on img at bounding box center [58, 17] width 67 height 27
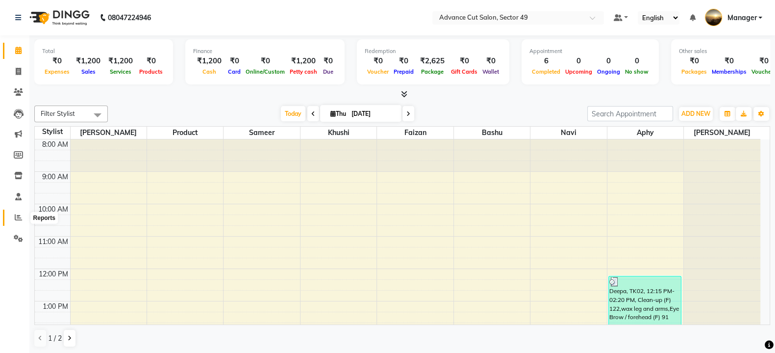
click at [19, 218] on icon at bounding box center [18, 216] width 7 height 7
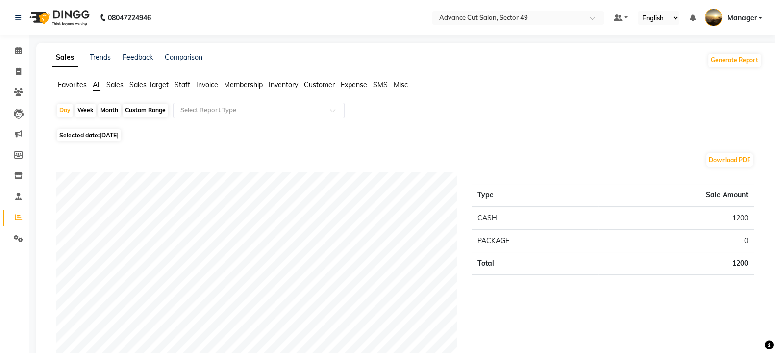
click at [110, 107] on div "Month" at bounding box center [109, 110] width 23 height 14
select select "9"
select select "2025"
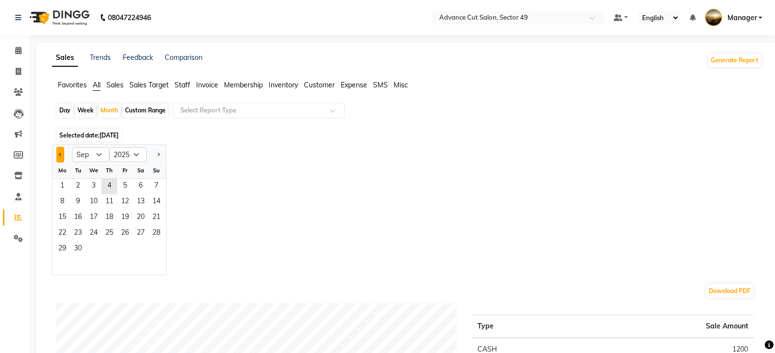
click at [62, 155] on button "Previous month" at bounding box center [60, 155] width 8 height 16
select select "8"
click at [121, 182] on span "1" at bounding box center [125, 186] width 16 height 16
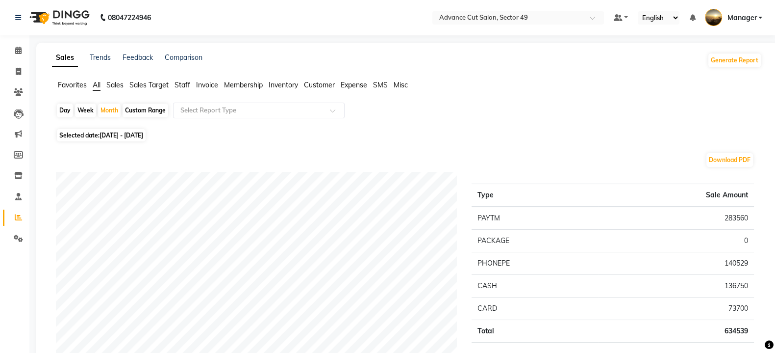
click at [105, 133] on span "[DATE] - [DATE]" at bounding box center [122, 134] width 44 height 7
select select "8"
select select "2025"
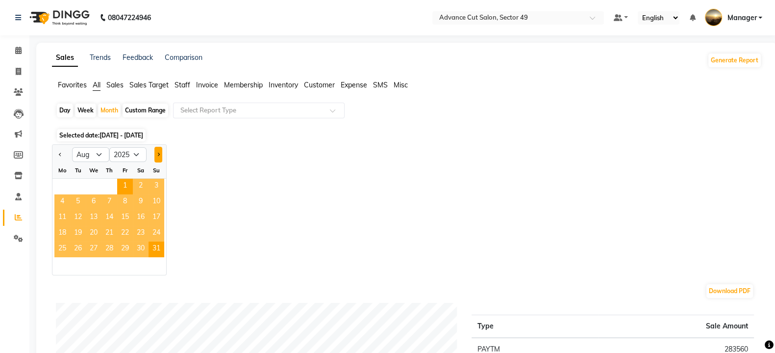
click at [154, 155] on button "Next month" at bounding box center [158, 155] width 8 height 16
select select "9"
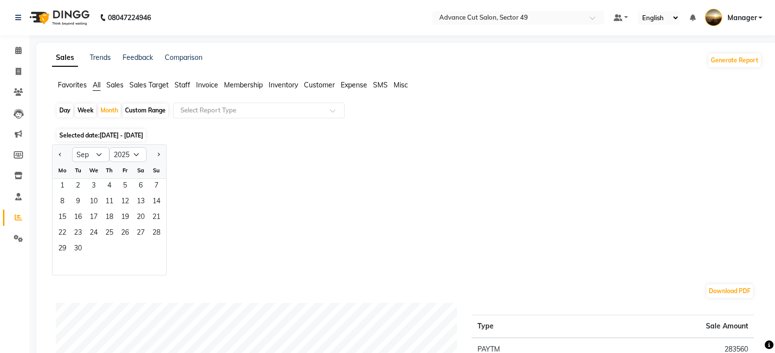
click at [67, 109] on div "Day" at bounding box center [65, 110] width 16 height 14
select select "8"
select select "2025"
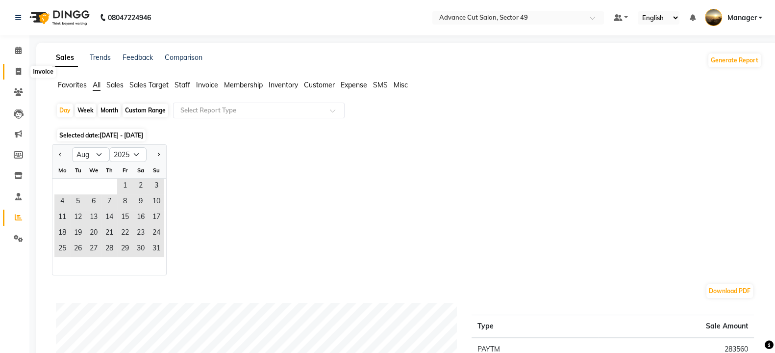
click at [17, 68] on icon at bounding box center [18, 71] width 5 height 7
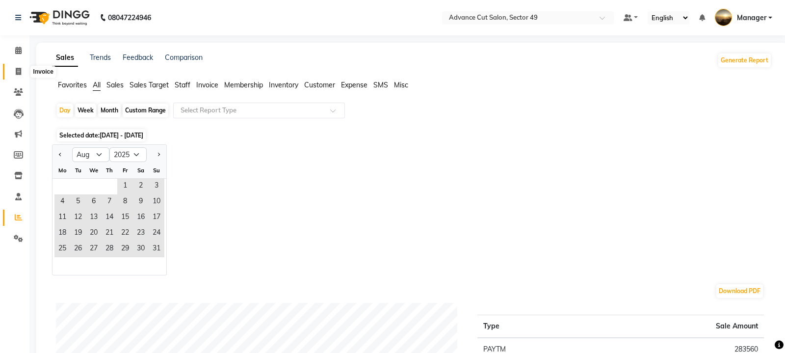
select select "4616"
select select "service"
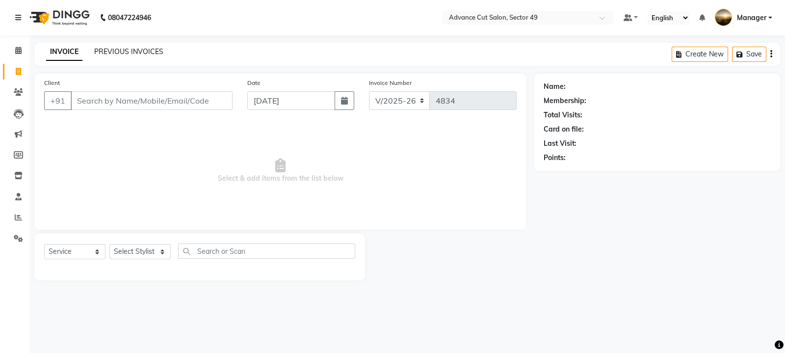
click at [136, 53] on link "PREVIOUS INVOICES" at bounding box center [128, 51] width 69 height 9
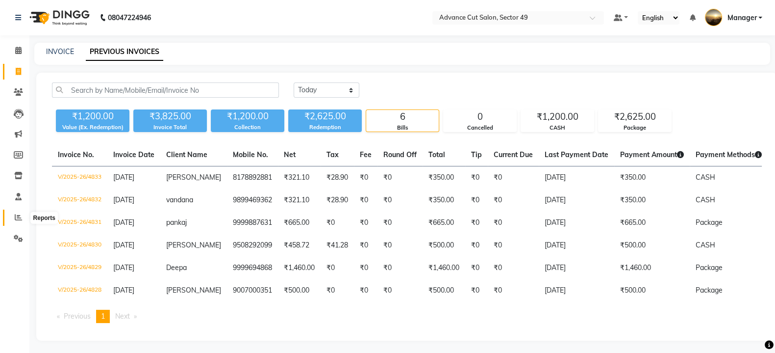
click at [19, 217] on icon at bounding box center [18, 216] width 7 height 7
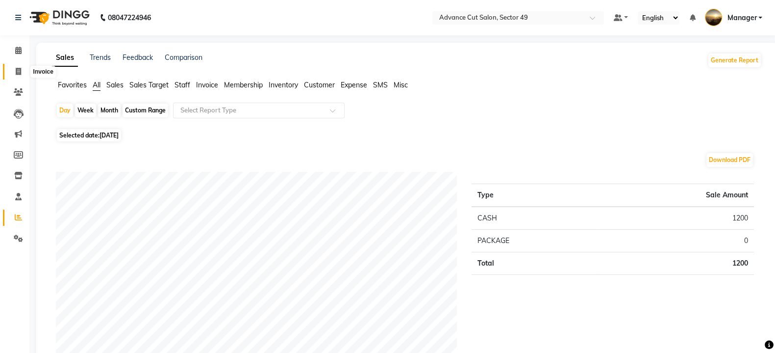
click at [20, 70] on icon at bounding box center [18, 71] width 5 height 7
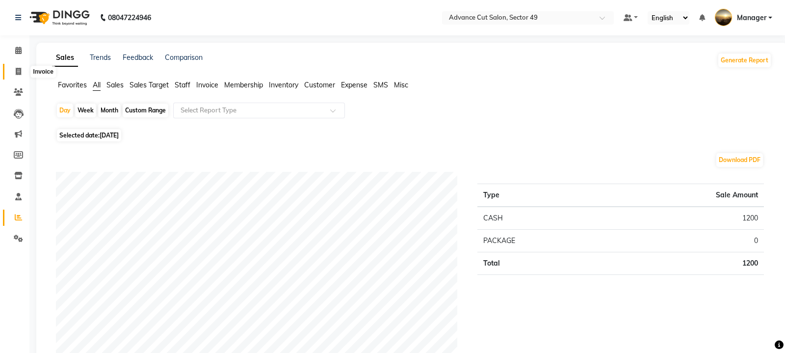
select select "4616"
select select "service"
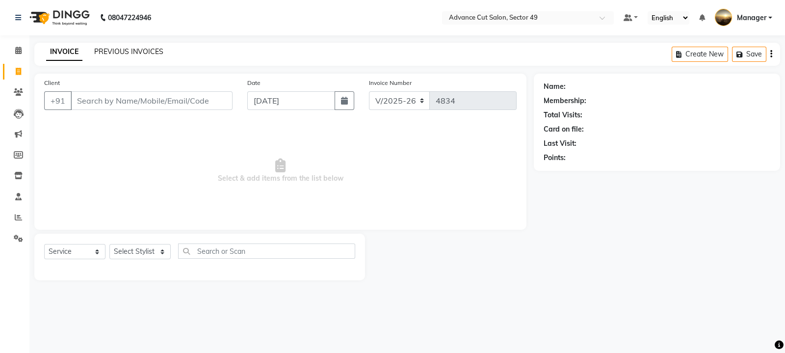
click at [126, 55] on link "PREVIOUS INVOICES" at bounding box center [128, 51] width 69 height 9
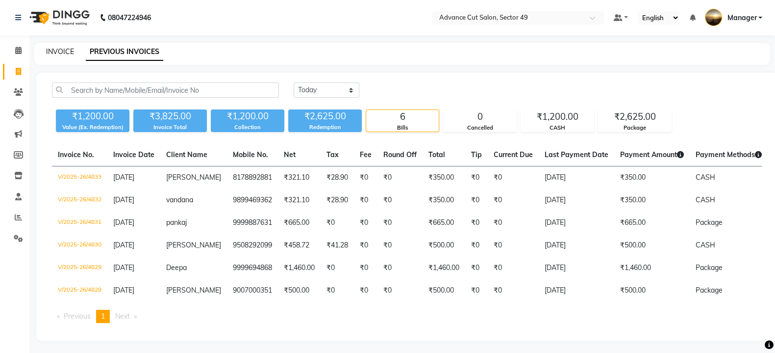
click at [61, 48] on link "INVOICE" at bounding box center [60, 51] width 28 height 9
select select "service"
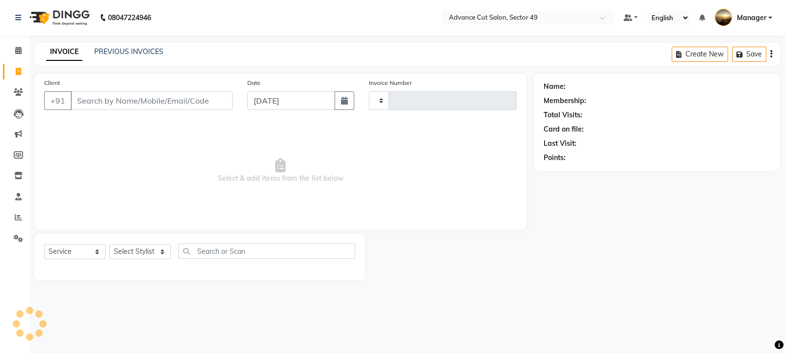
type input "4834"
select select "4616"
click at [133, 52] on link "PREVIOUS INVOICES" at bounding box center [128, 51] width 69 height 9
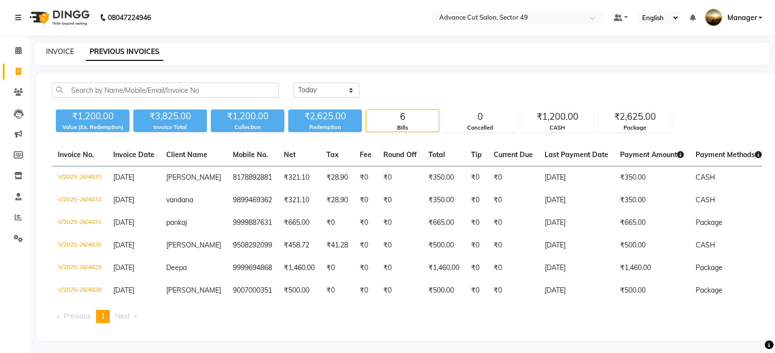
click at [56, 50] on link "INVOICE" at bounding box center [60, 51] width 28 height 9
select select "service"
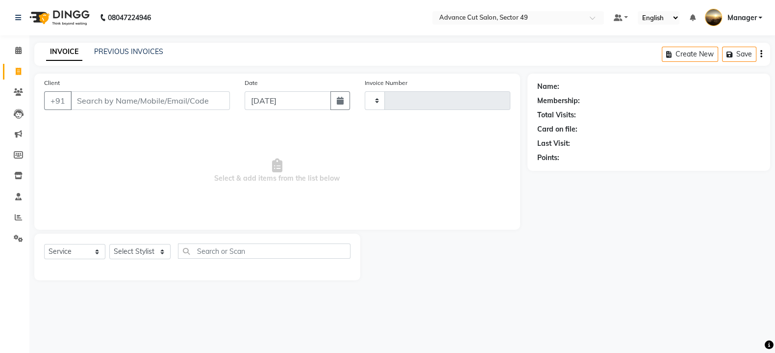
type input "4834"
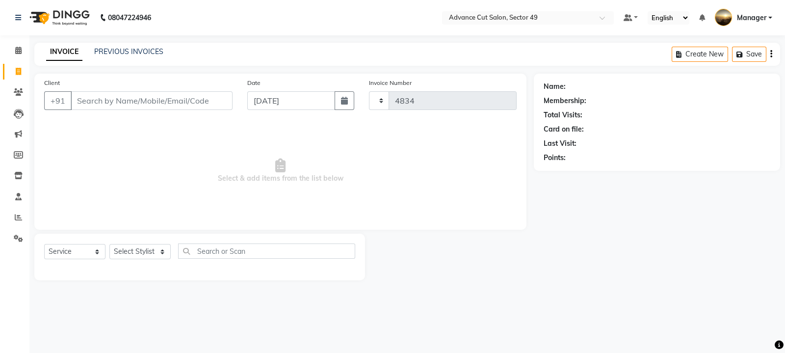
select select "4616"
click at [118, 50] on link "PREVIOUS INVOICES" at bounding box center [128, 51] width 69 height 9
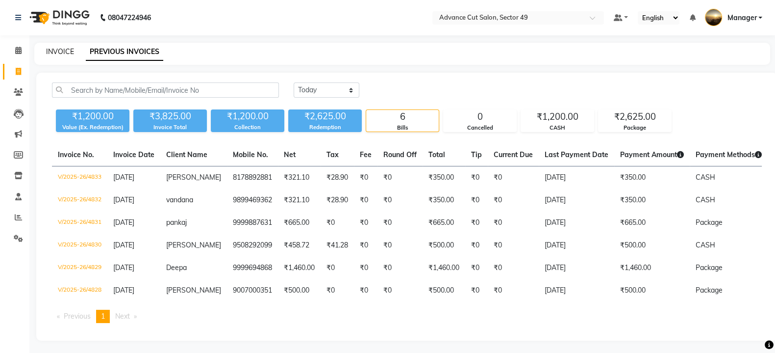
click at [60, 52] on link "INVOICE" at bounding box center [60, 51] width 28 height 9
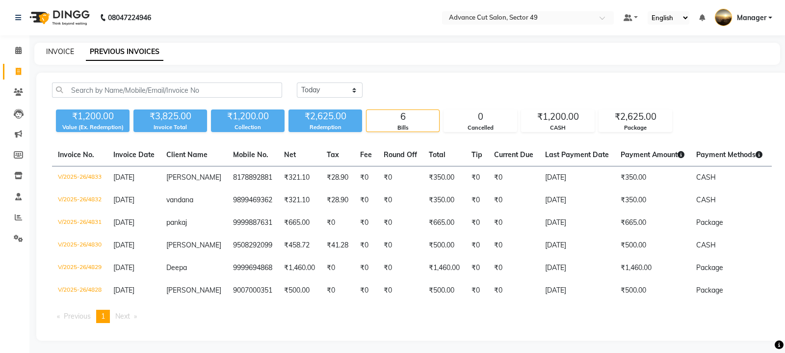
select select "4616"
select select "service"
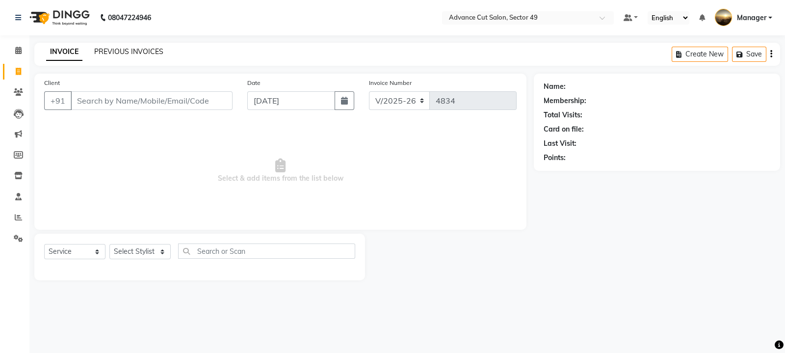
click at [121, 51] on link "PREVIOUS INVOICES" at bounding box center [128, 51] width 69 height 9
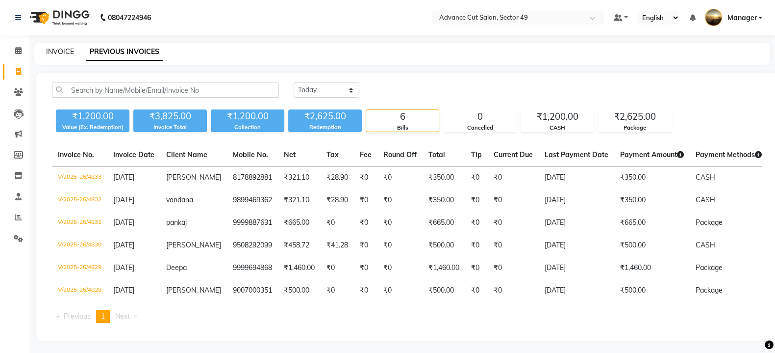
click at [65, 52] on link "INVOICE" at bounding box center [60, 51] width 28 height 9
select select "service"
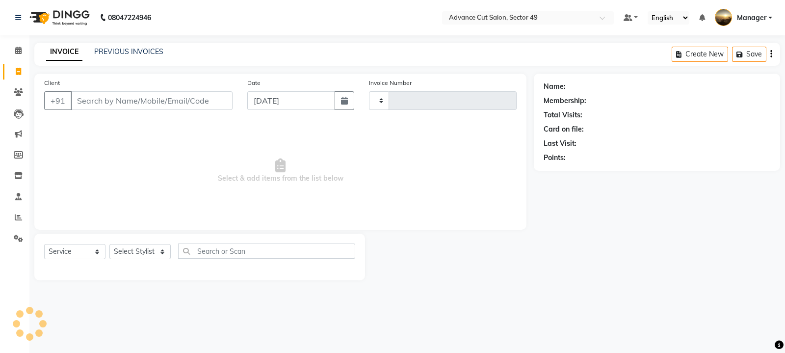
type input "4834"
select select "4616"
click at [123, 52] on link "PREVIOUS INVOICES" at bounding box center [128, 51] width 69 height 9
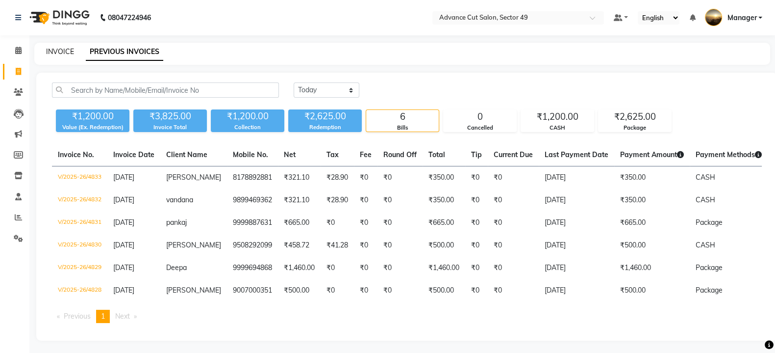
click at [61, 51] on link "INVOICE" at bounding box center [60, 51] width 28 height 9
select select "service"
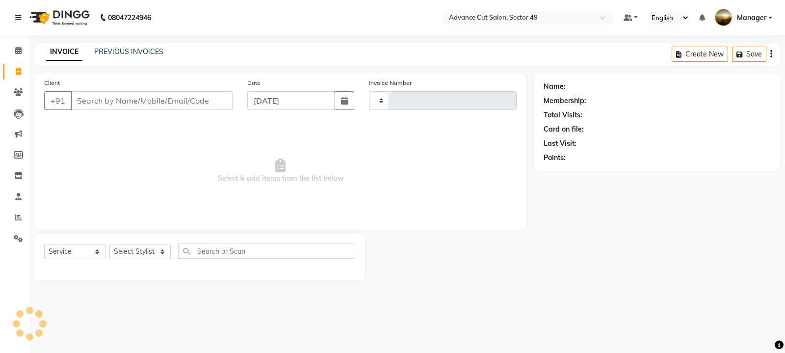
type input "4834"
select select "4616"
click at [17, 151] on icon at bounding box center [18, 154] width 9 height 7
select select
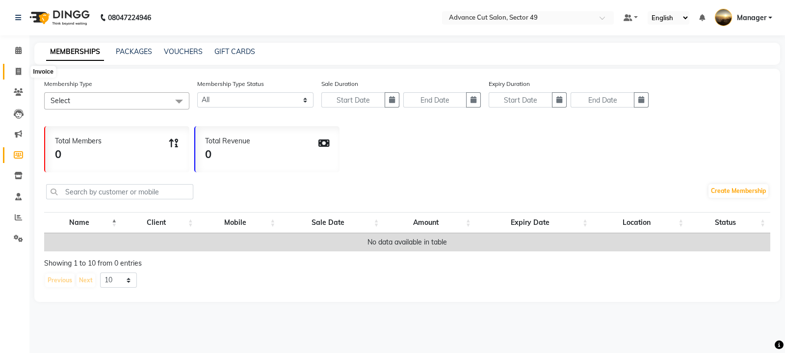
click at [17, 70] on icon at bounding box center [18, 71] width 5 height 7
select select "4616"
select select "service"
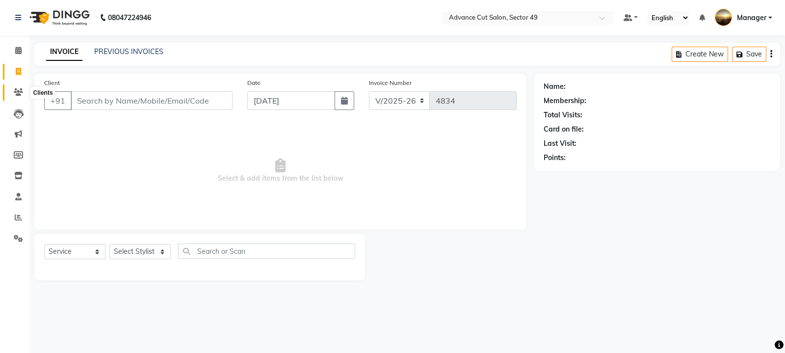
click at [16, 91] on icon at bounding box center [18, 91] width 9 height 7
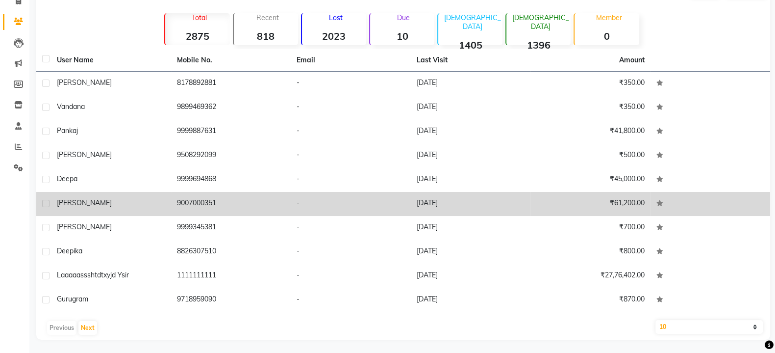
scroll to position [72, 0]
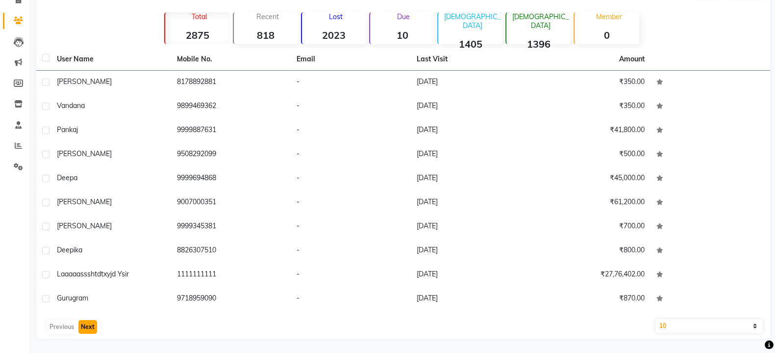
click at [91, 325] on button "Next" at bounding box center [87, 327] width 19 height 14
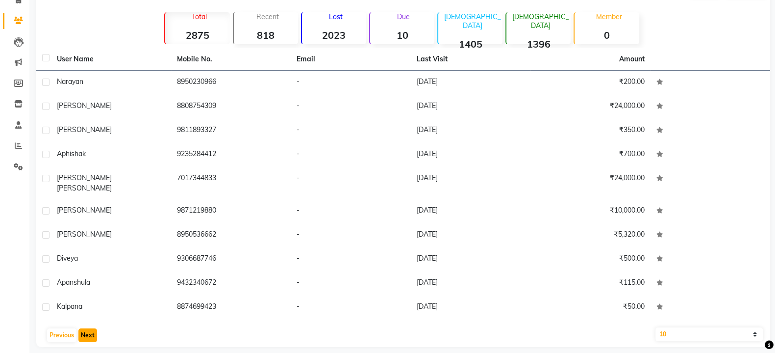
click at [87, 328] on button "Next" at bounding box center [87, 335] width 19 height 14
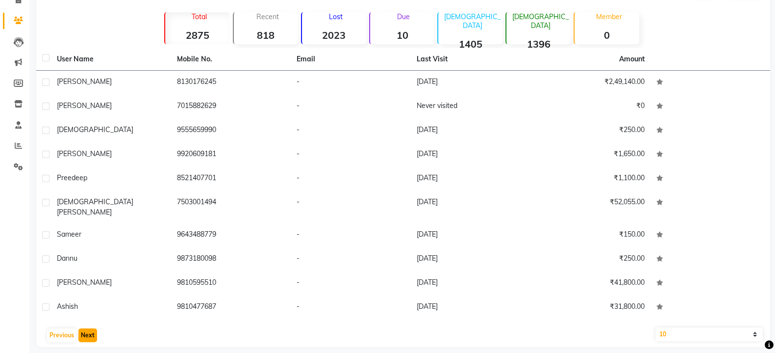
click at [87, 328] on button "Next" at bounding box center [87, 335] width 19 height 14
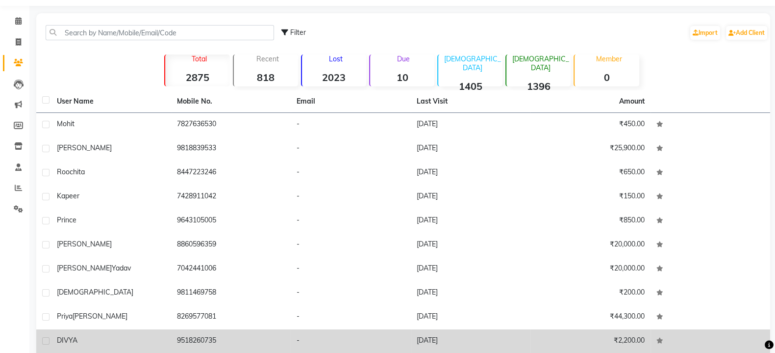
scroll to position [10, 0]
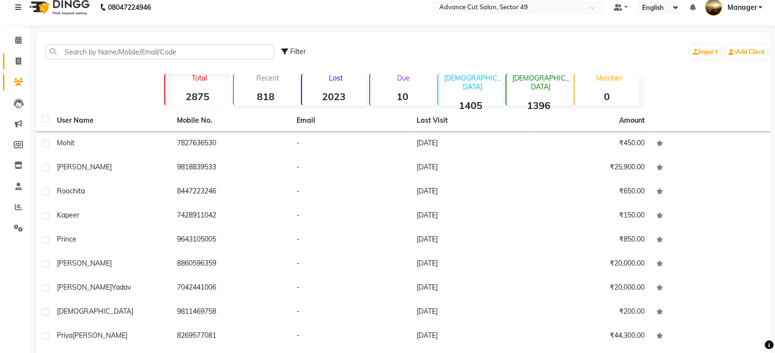
click at [18, 61] on icon at bounding box center [18, 60] width 5 height 7
select select "service"
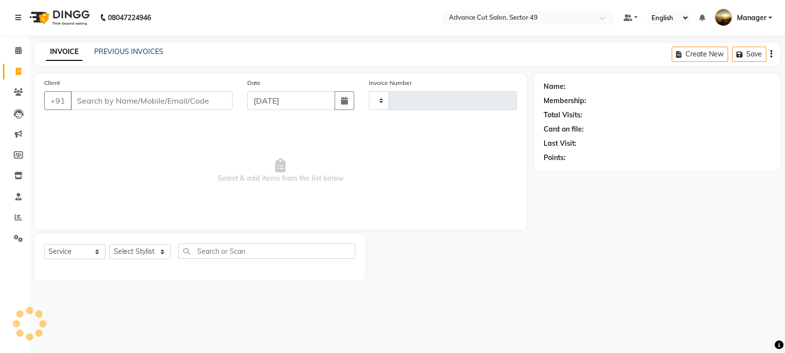
type input "4834"
select select "4616"
click at [118, 50] on link "PREVIOUS INVOICES" at bounding box center [128, 51] width 69 height 9
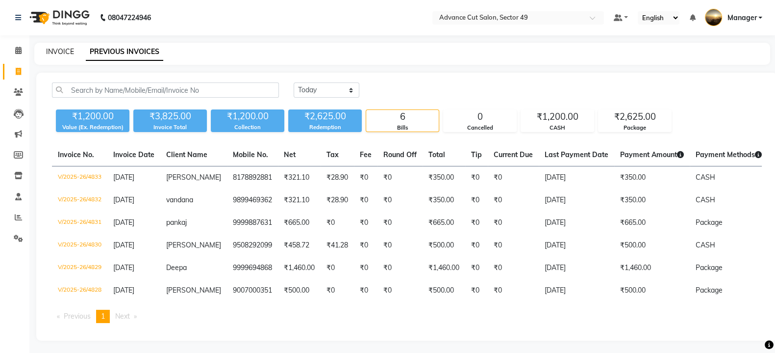
click at [66, 52] on link "INVOICE" at bounding box center [60, 51] width 28 height 9
select select "service"
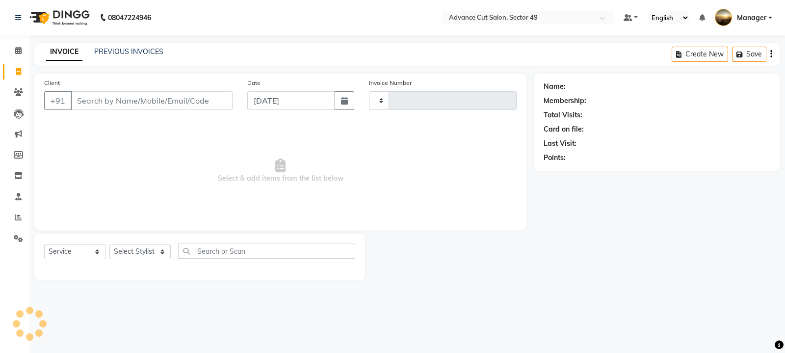
type input "4834"
select select "4616"
click at [17, 216] on icon at bounding box center [18, 216] width 7 height 7
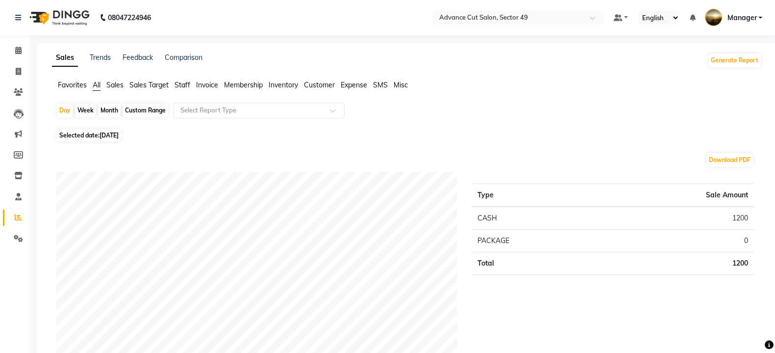
click at [111, 108] on div "Month" at bounding box center [109, 110] width 23 height 14
select select "9"
select select "2025"
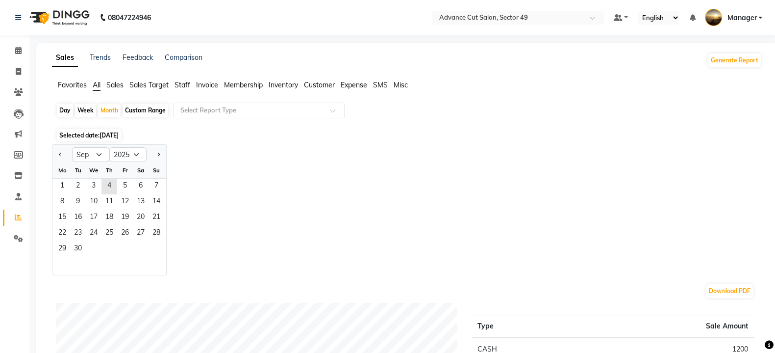
click at [64, 153] on div at bounding box center [62, 155] width 20 height 16
click at [59, 154] on button "Previous month" at bounding box center [60, 155] width 8 height 16
select select "8"
click at [127, 181] on span "1" at bounding box center [125, 186] width 16 height 16
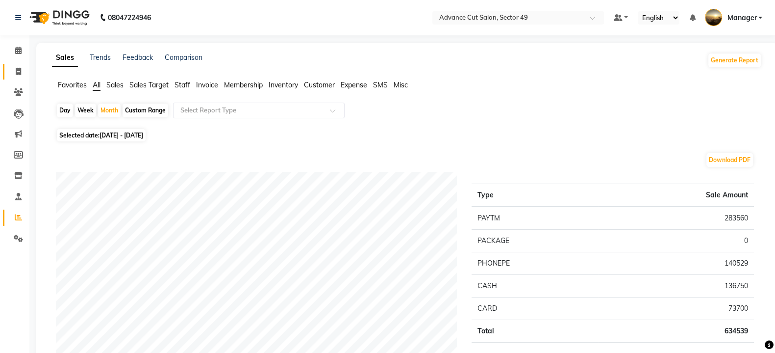
click at [20, 73] on icon at bounding box center [18, 71] width 5 height 7
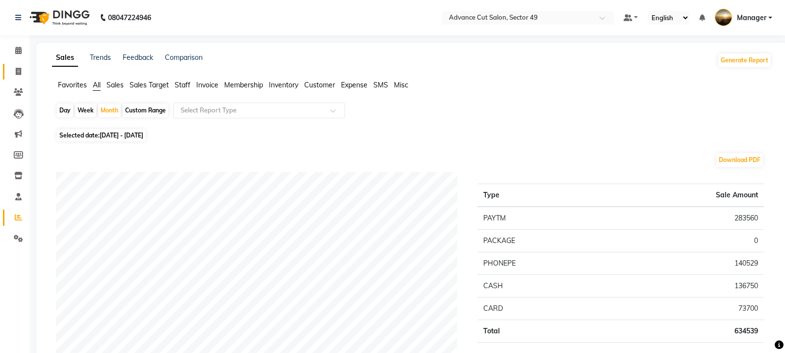
select select "4616"
select select "service"
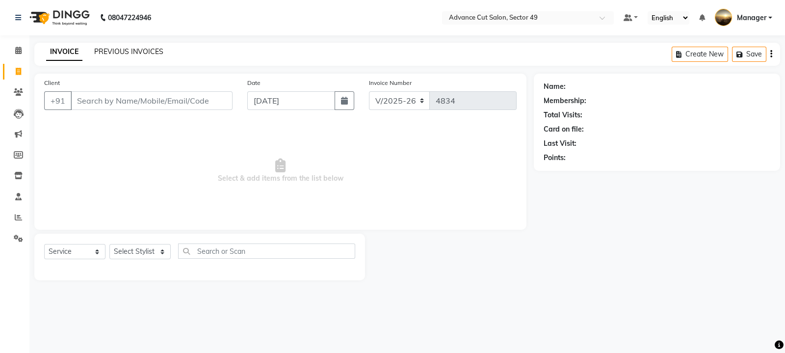
click at [116, 52] on link "PREVIOUS INVOICES" at bounding box center [128, 51] width 69 height 9
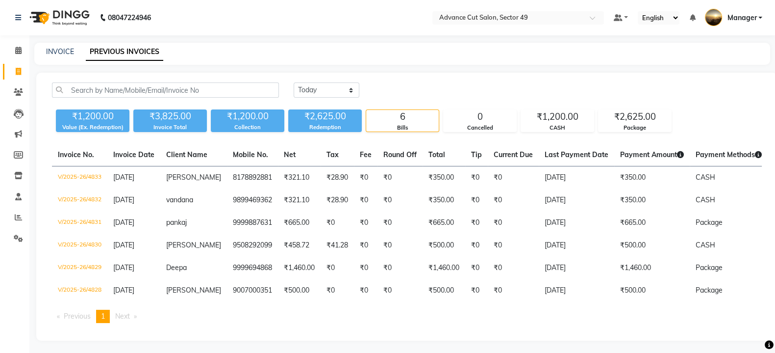
click at [59, 56] on div "INVOICE" at bounding box center [60, 52] width 28 height 10
click at [40, 18] on img at bounding box center [58, 17] width 67 height 27
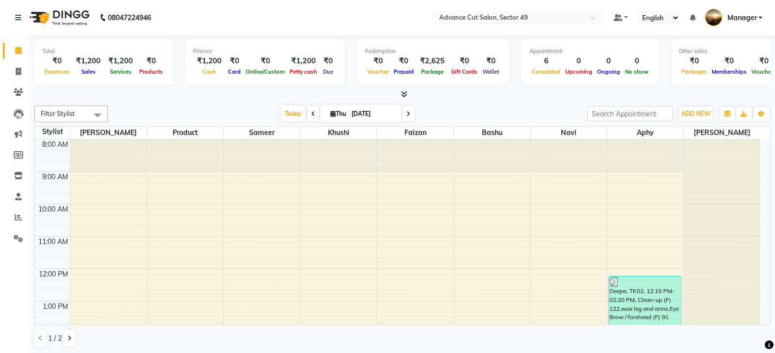
click at [402, 95] on icon at bounding box center [404, 93] width 6 height 7
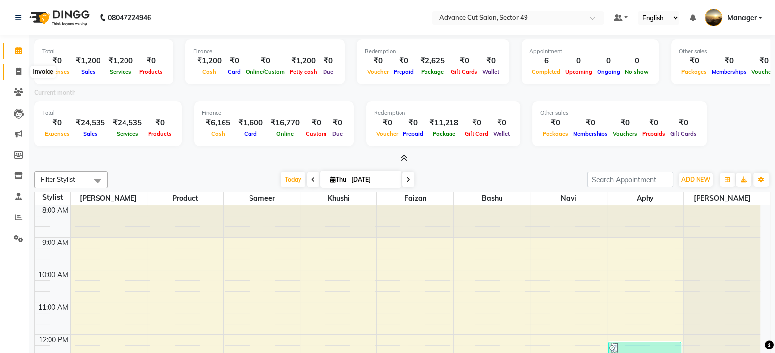
click at [18, 71] on icon at bounding box center [18, 71] width 5 height 7
select select "4616"
select select "service"
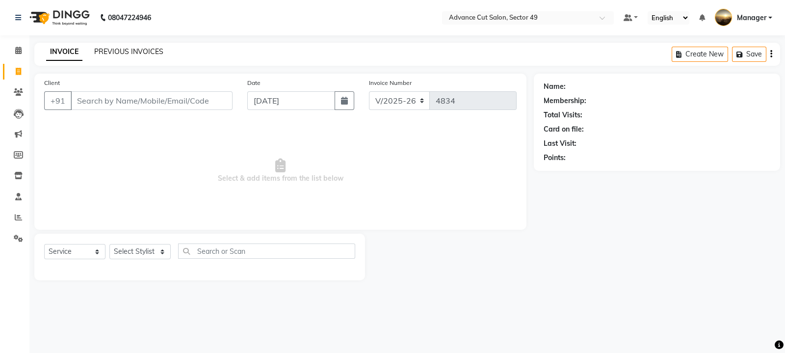
click at [130, 52] on link "PREVIOUS INVOICES" at bounding box center [128, 51] width 69 height 9
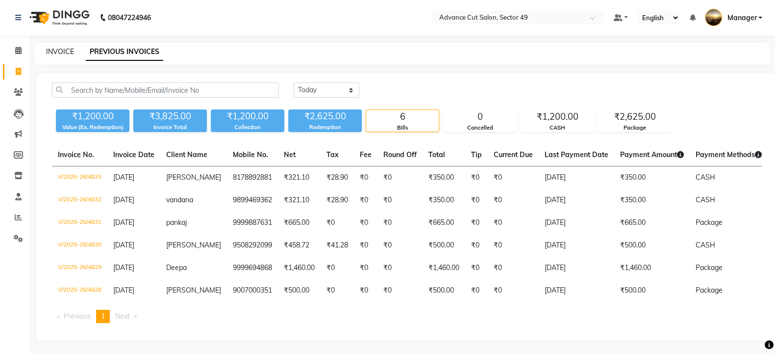
click at [62, 52] on link "INVOICE" at bounding box center [60, 51] width 28 height 9
select select "service"
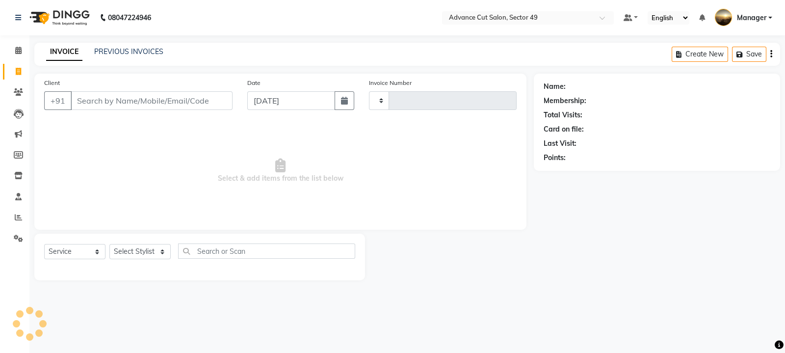
type input "4834"
select select "4616"
click at [129, 51] on link "PREVIOUS INVOICES" at bounding box center [128, 51] width 69 height 9
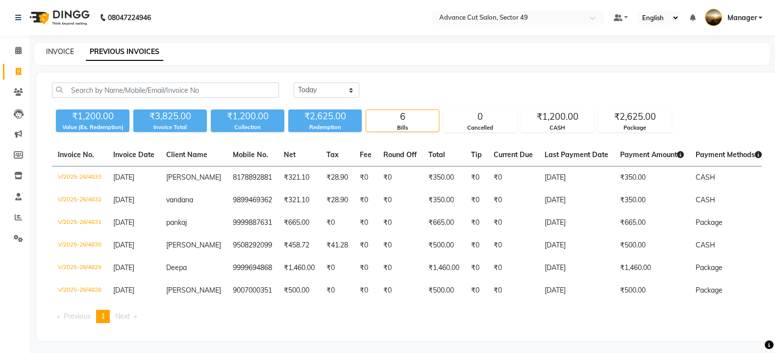
click at [67, 52] on link "INVOICE" at bounding box center [60, 51] width 28 height 9
select select "service"
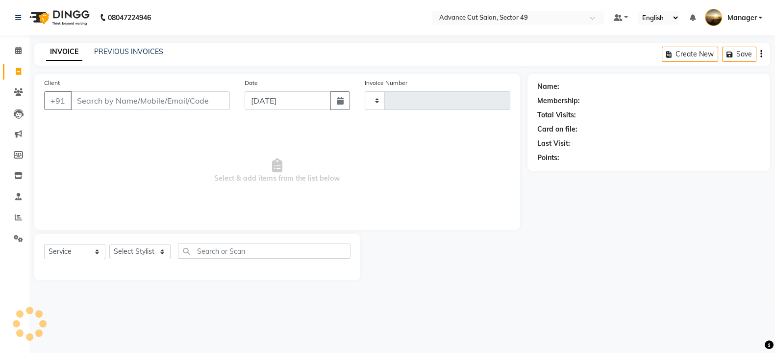
type input "4834"
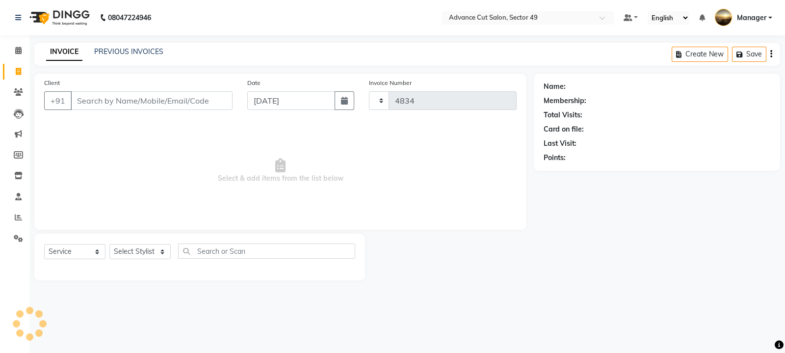
select select "4616"
click at [108, 53] on link "PREVIOUS INVOICES" at bounding box center [128, 51] width 69 height 9
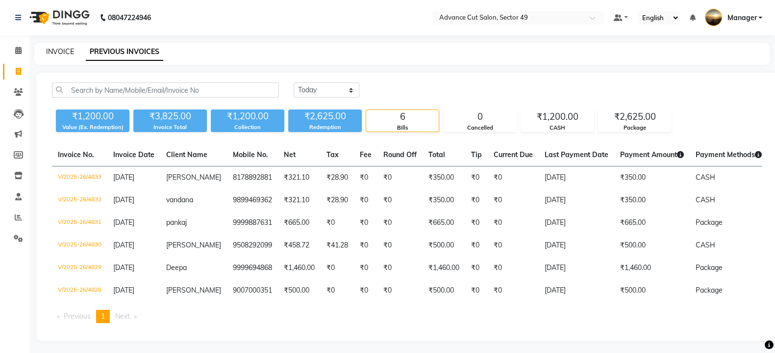
click at [67, 52] on link "INVOICE" at bounding box center [60, 51] width 28 height 9
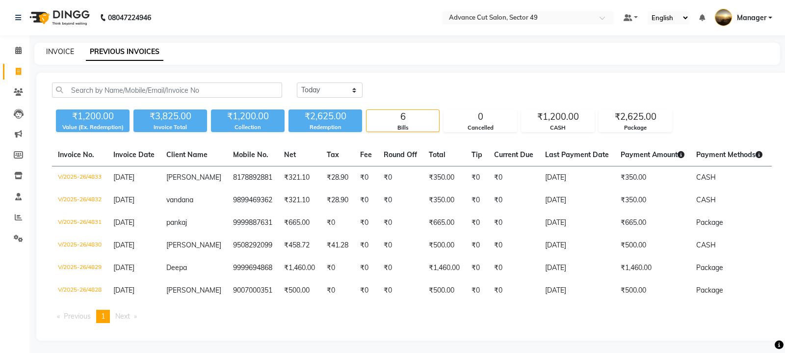
select select "service"
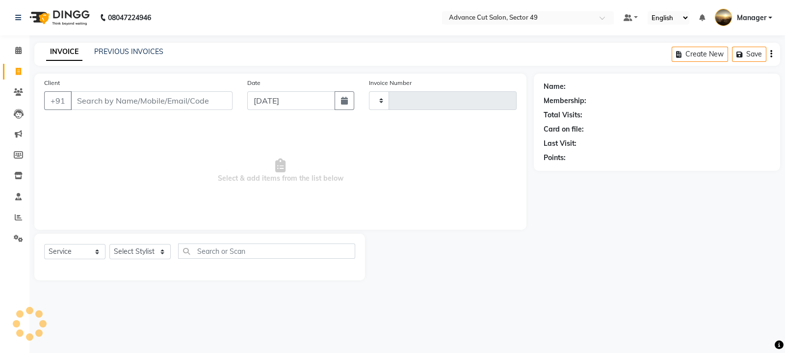
type input "4834"
select select "4616"
click at [125, 49] on link "PREVIOUS INVOICES" at bounding box center [128, 51] width 69 height 9
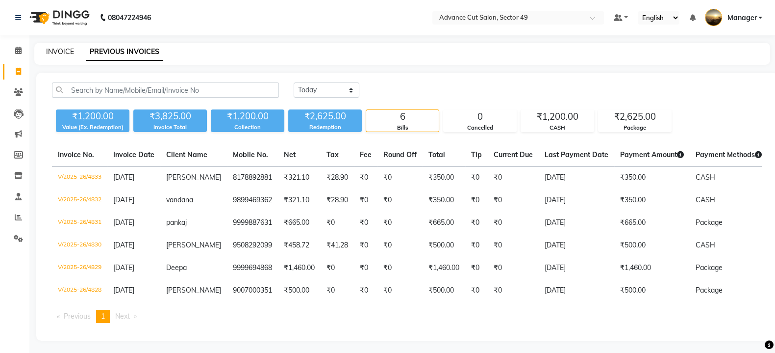
click at [63, 51] on link "INVOICE" at bounding box center [60, 51] width 28 height 9
select select "4616"
select select "service"
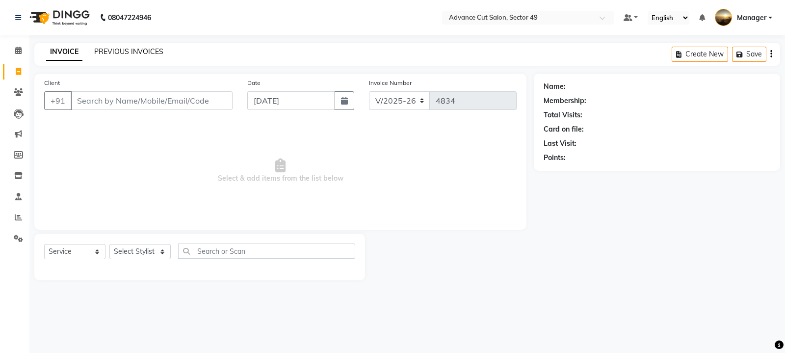
click at [112, 49] on link "PREVIOUS INVOICES" at bounding box center [128, 51] width 69 height 9
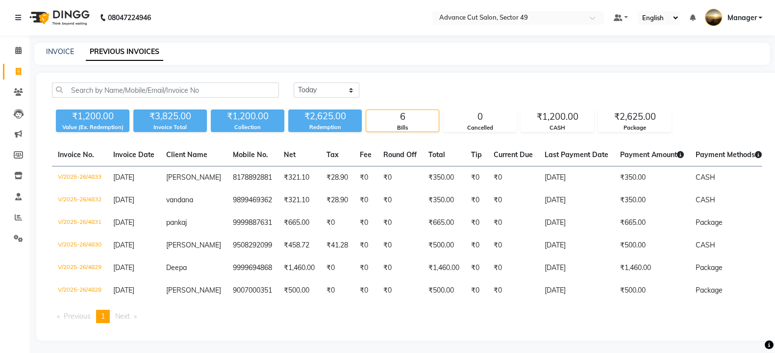
click at [21, 71] on icon at bounding box center [18, 71] width 5 height 7
select select "service"
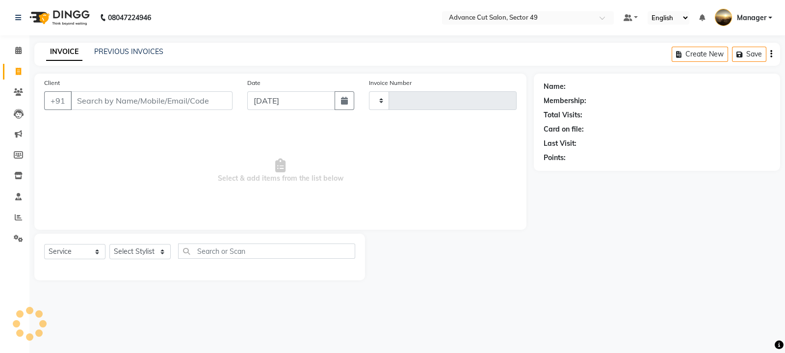
type input "4834"
select select "4616"
drag, startPoint x: 121, startPoint y: 98, endPoint x: 127, endPoint y: 90, distance: 10.1
click at [122, 97] on input "Client" at bounding box center [152, 100] width 162 height 19
type input "8"
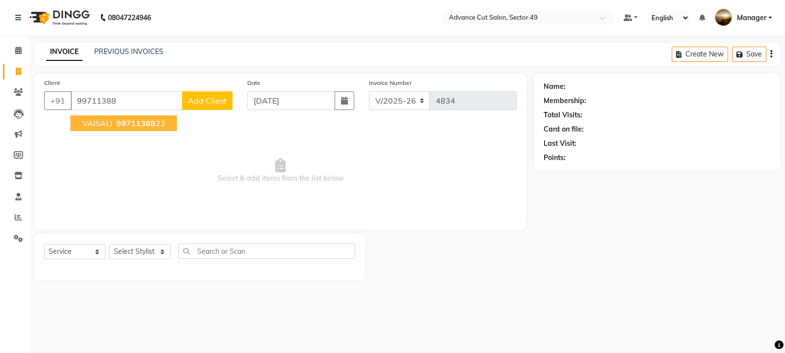
click at [155, 119] on ngb-highlight "99711388 23" at bounding box center [139, 123] width 51 height 10
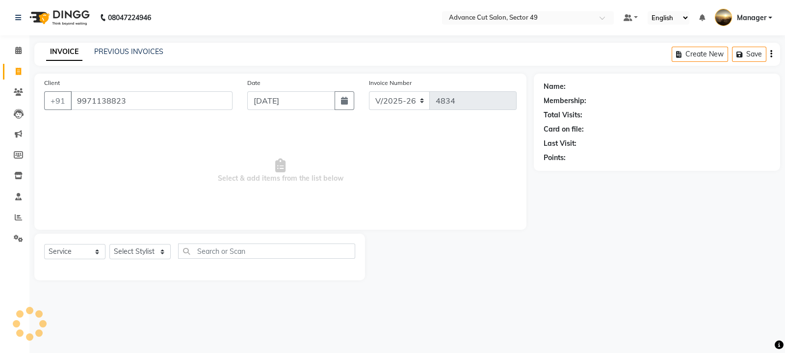
type input "9971138823"
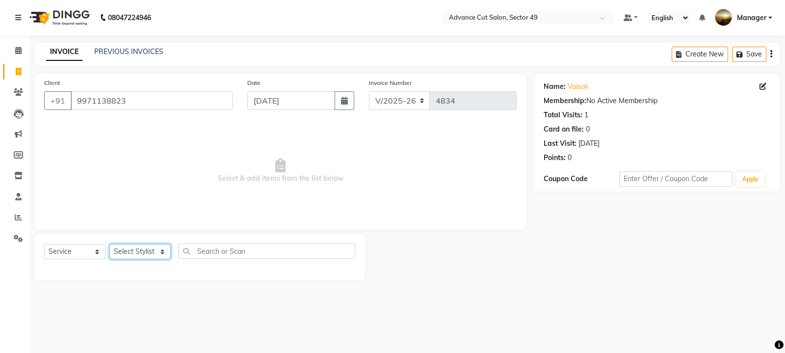
click at [156, 255] on select "Select Stylist aphy [PERSON_NAME] [PERSON_NAME] [PERSON_NAME] Manager Navi prod…" at bounding box center [139, 251] width 61 height 15
select select "90735"
click at [109, 244] on select "Select Stylist aphy [PERSON_NAME] [PERSON_NAME] [PERSON_NAME] Manager Navi prod…" at bounding box center [139, 251] width 61 height 15
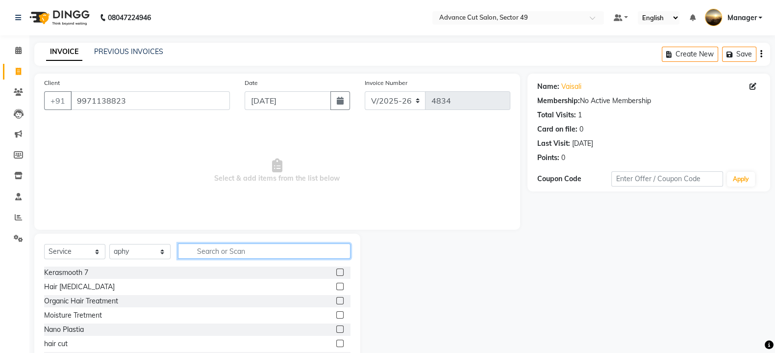
click at [228, 250] on input "text" at bounding box center [264, 250] width 173 height 15
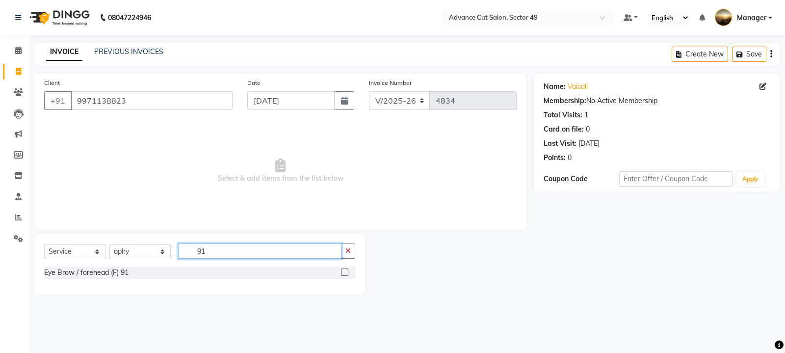
type input "91"
click at [346, 271] on label at bounding box center [344, 271] width 7 height 7
click at [346, 271] on input "checkbox" at bounding box center [344, 272] width 6 height 6
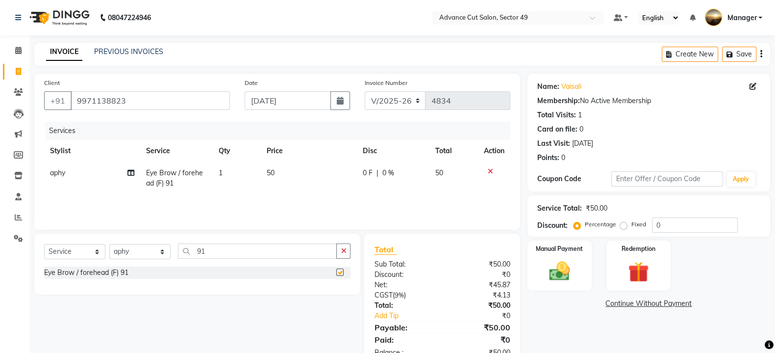
checkbox input "false"
click at [281, 173] on td "50" at bounding box center [309, 178] width 96 height 32
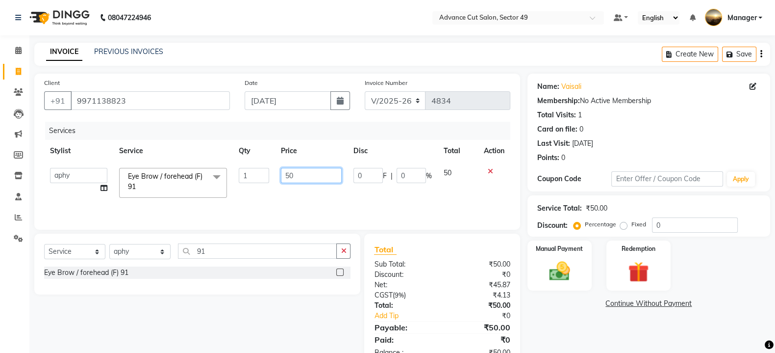
click at [309, 178] on input "50" at bounding box center [311, 175] width 61 height 15
type input "5"
type input "150"
click at [580, 269] on div "Manual Payment" at bounding box center [559, 265] width 67 height 52
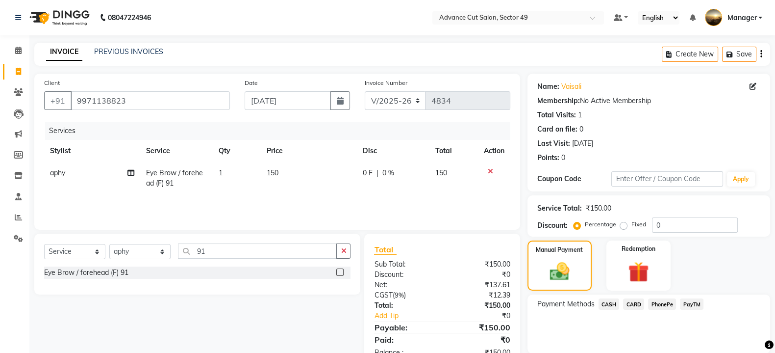
click at [662, 306] on span "PhonePe" at bounding box center [662, 303] width 28 height 11
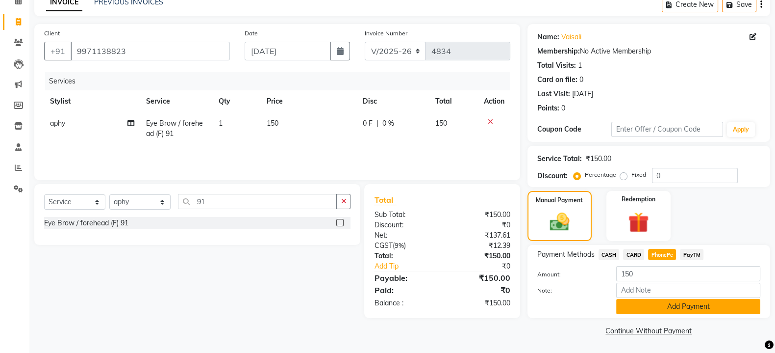
click at [660, 305] on button "Add Payment" at bounding box center [688, 306] width 144 height 15
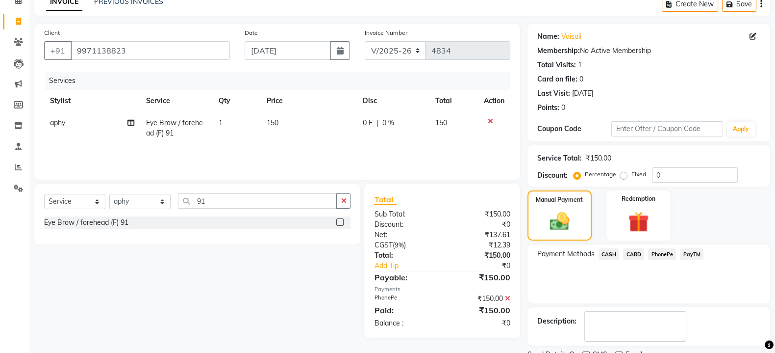
scroll to position [90, 0]
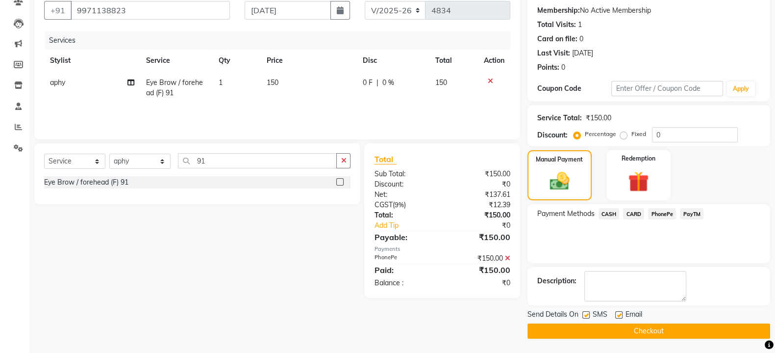
click at [587, 314] on label at bounding box center [586, 314] width 7 height 7
click at [587, 314] on input "checkbox" at bounding box center [586, 315] width 6 height 6
checkbox input "false"
click at [592, 325] on button "Checkout" at bounding box center [649, 330] width 243 height 15
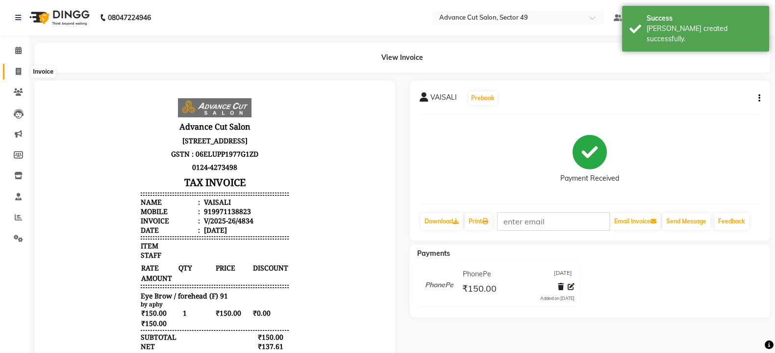
click at [18, 73] on icon at bounding box center [18, 71] width 5 height 7
select select "service"
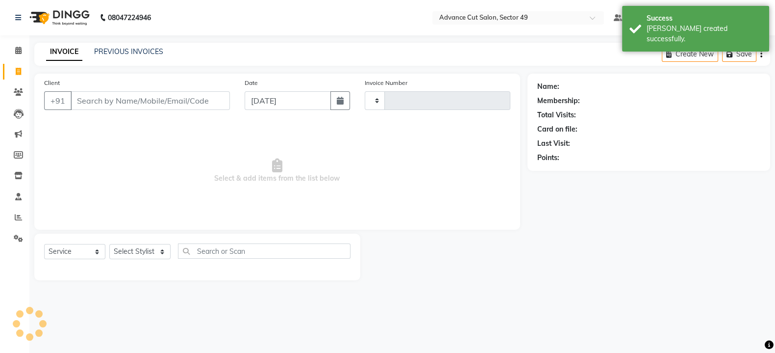
type input "4835"
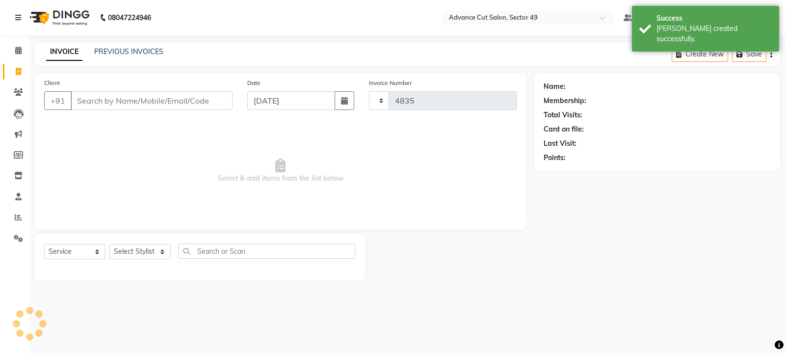
select select "4616"
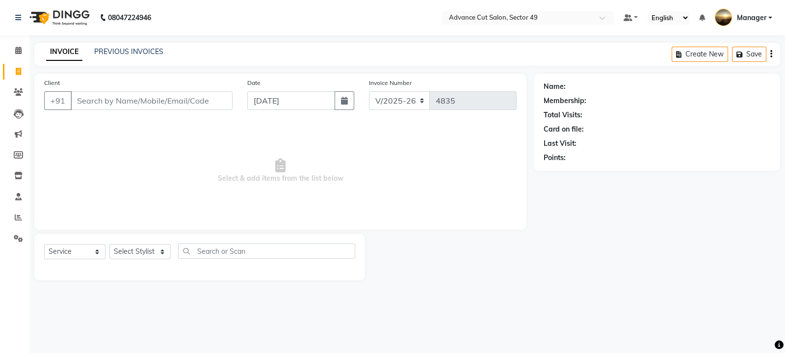
click at [104, 106] on input "Client" at bounding box center [152, 100] width 162 height 19
type input "7084546975"
click at [213, 99] on span "Add Client" at bounding box center [207, 101] width 39 height 10
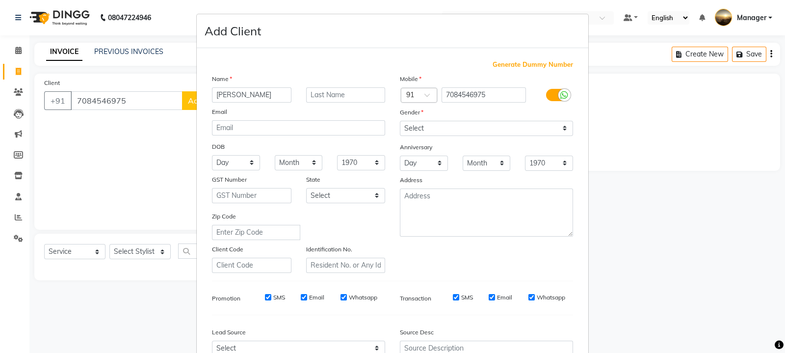
type input "[PERSON_NAME]"
click at [425, 126] on select "Select [DEMOGRAPHIC_DATA] [DEMOGRAPHIC_DATA] Other Prefer Not To Say" at bounding box center [486, 128] width 173 height 15
select select "[DEMOGRAPHIC_DATA]"
click at [400, 121] on select "Select [DEMOGRAPHIC_DATA] [DEMOGRAPHIC_DATA] Other Prefer Not To Say" at bounding box center [486, 128] width 173 height 15
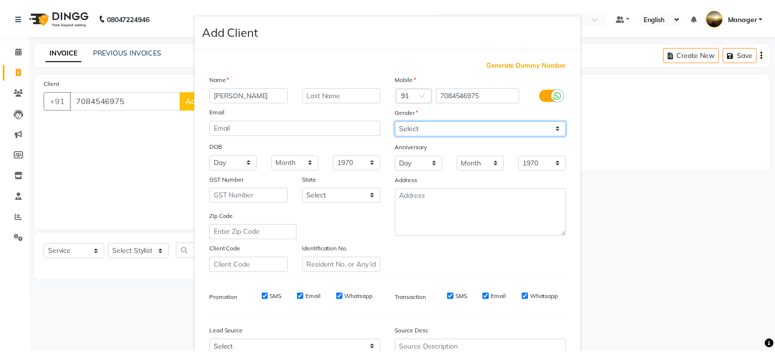
scroll to position [105, 0]
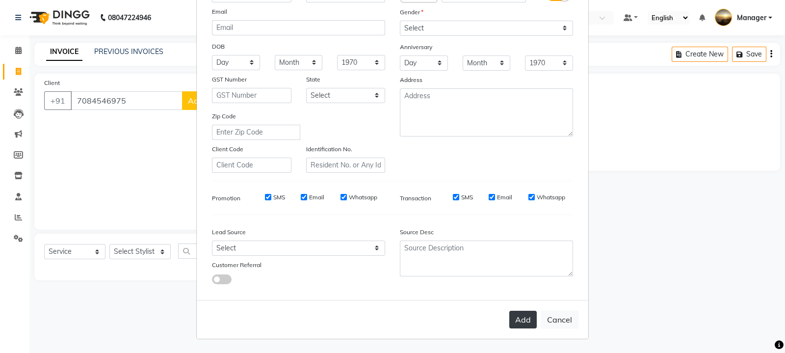
click at [511, 322] on button "Add" at bounding box center [522, 319] width 27 height 18
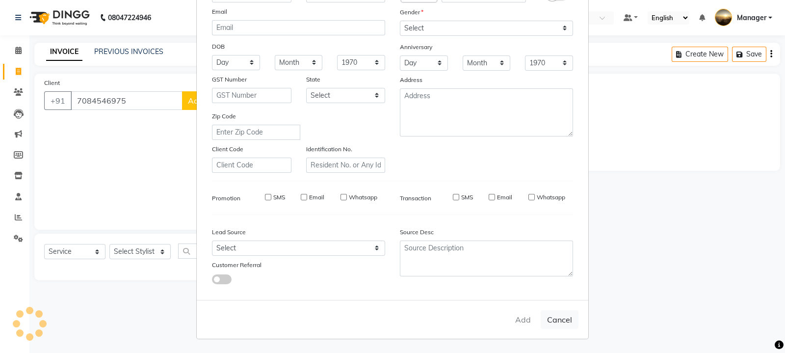
select select
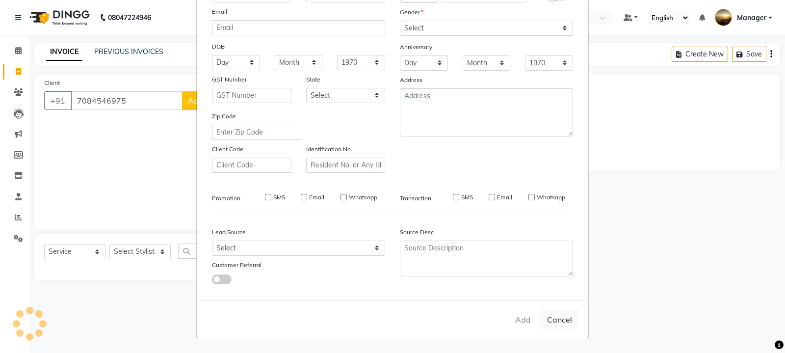
select select
checkbox input "false"
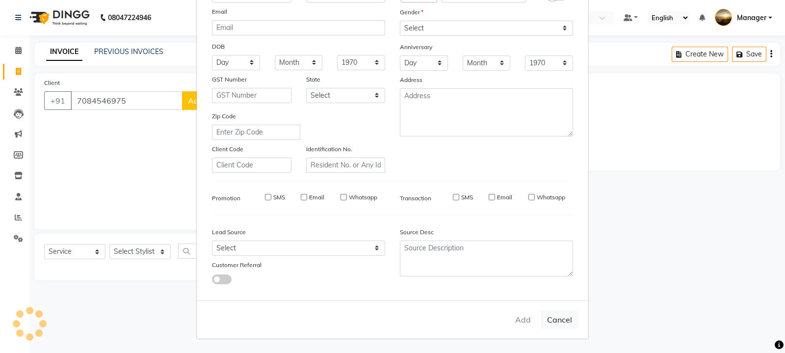
checkbox input "false"
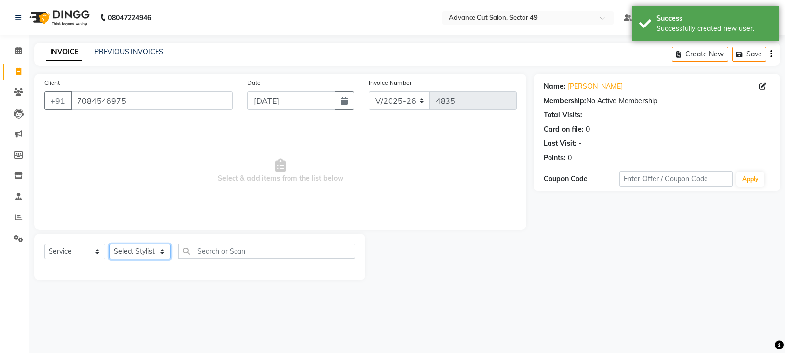
click at [150, 245] on select "Select Stylist aphy [PERSON_NAME] [PERSON_NAME] [PERSON_NAME] Manager Navi prod…" at bounding box center [139, 251] width 61 height 15
select select "90772"
click at [109, 244] on select "Select Stylist aphy [PERSON_NAME] [PERSON_NAME] [PERSON_NAME] Manager Navi prod…" at bounding box center [139, 251] width 61 height 15
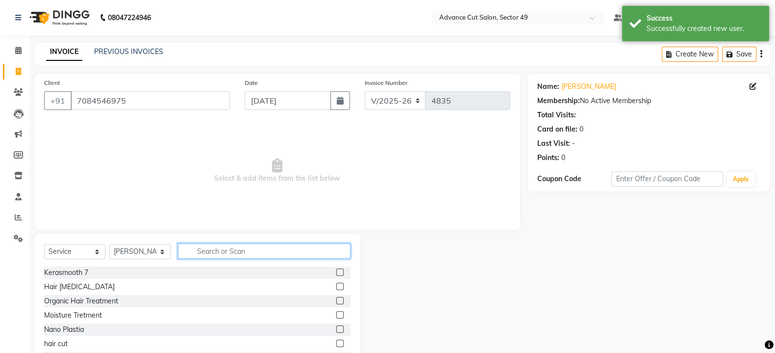
click at [247, 253] on input "text" at bounding box center [264, 250] width 173 height 15
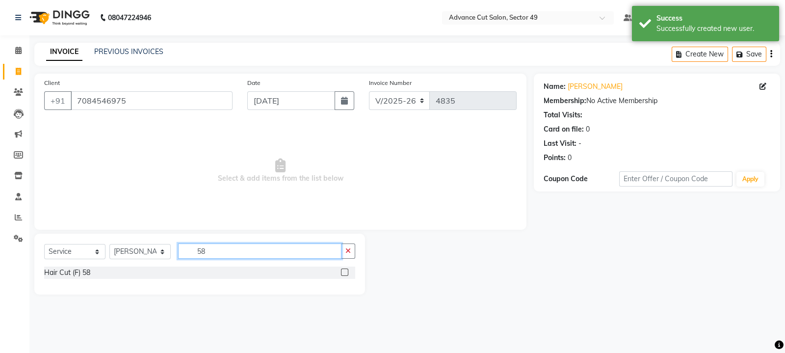
type input "58"
click at [343, 270] on label at bounding box center [344, 271] width 7 height 7
click at [343, 270] on input "checkbox" at bounding box center [344, 272] width 6 height 6
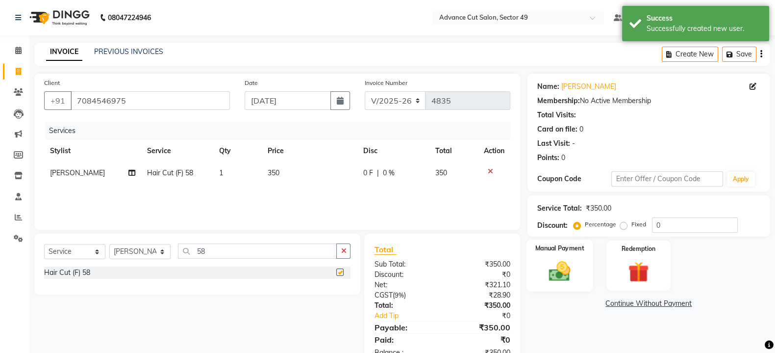
checkbox input "false"
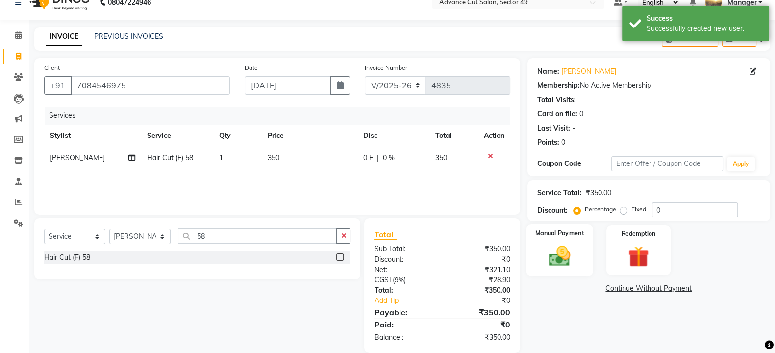
scroll to position [29, 0]
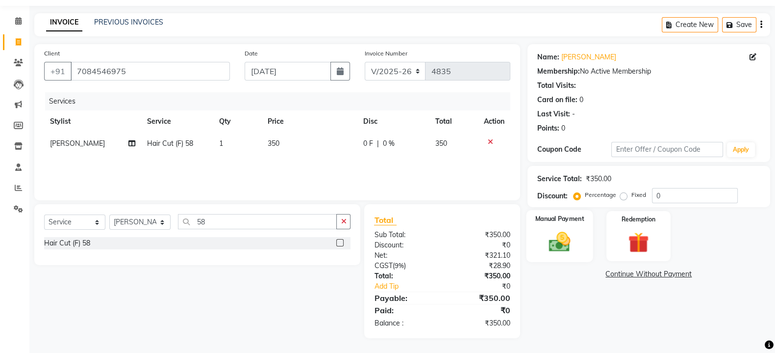
click at [583, 237] on div "Manual Payment" at bounding box center [559, 236] width 67 height 52
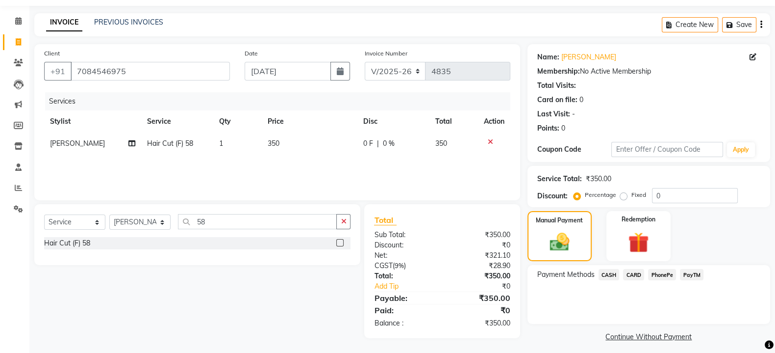
click at [656, 273] on span "PhonePe" at bounding box center [662, 274] width 28 height 11
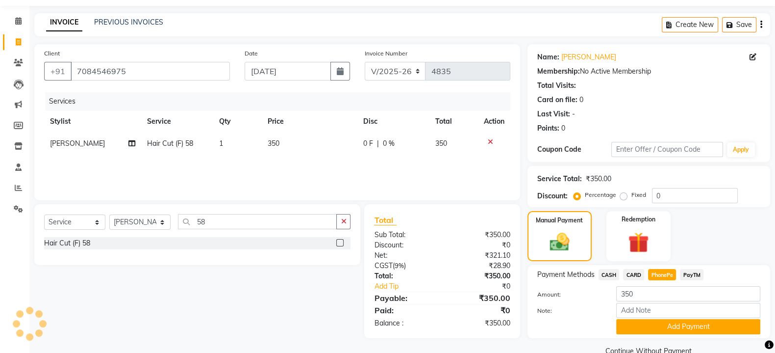
scroll to position [50, 0]
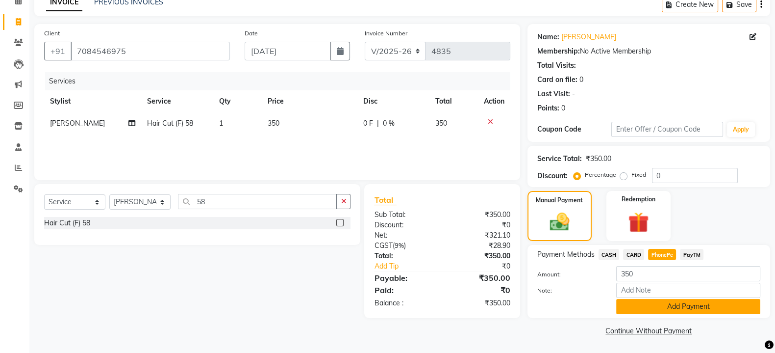
click at [660, 312] on button "Add Payment" at bounding box center [688, 306] width 144 height 15
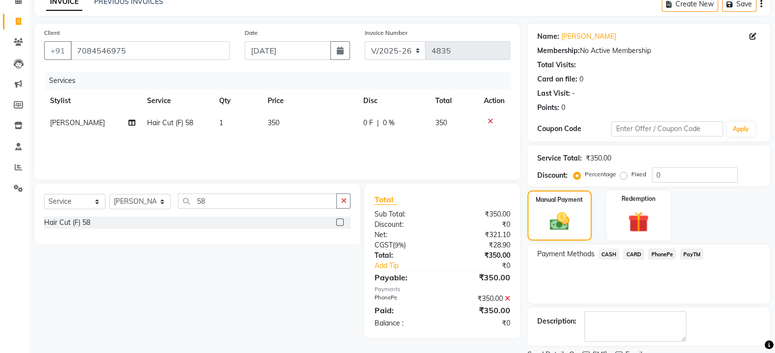
click at [664, 253] on span "PhonePe" at bounding box center [662, 253] width 28 height 11
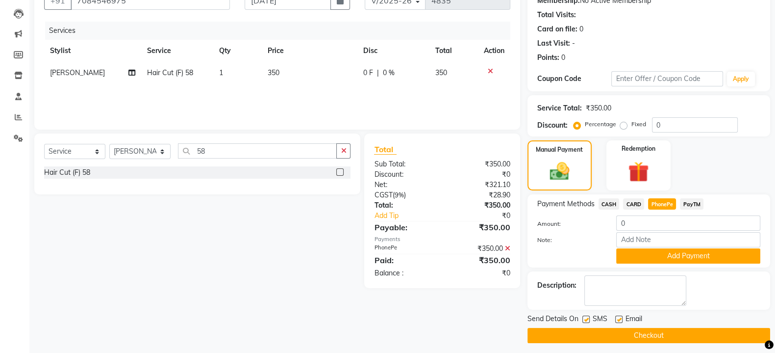
scroll to position [105, 0]
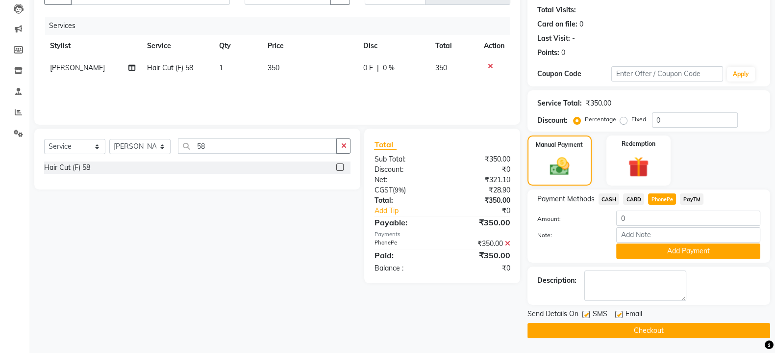
click at [584, 314] on label at bounding box center [586, 313] width 7 height 7
click at [584, 314] on input "checkbox" at bounding box center [586, 314] width 6 height 6
checkbox input "false"
click at [611, 326] on button "Checkout" at bounding box center [649, 330] width 243 height 15
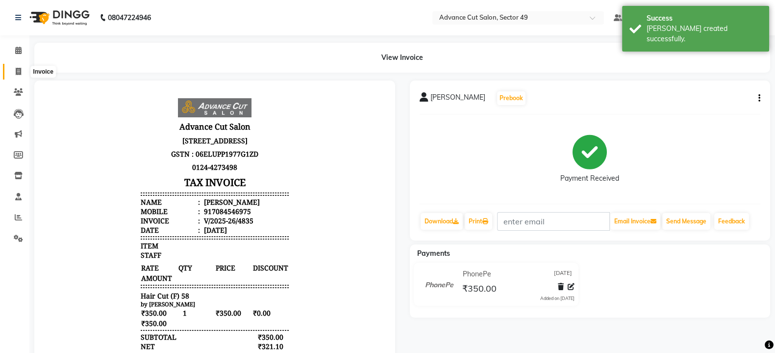
click at [16, 70] on icon at bounding box center [18, 71] width 5 height 7
select select "4616"
select select "service"
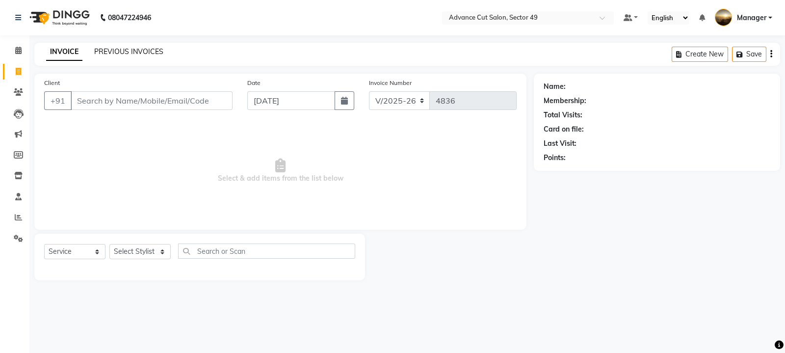
click at [135, 55] on link "PREVIOUS INVOICES" at bounding box center [128, 51] width 69 height 9
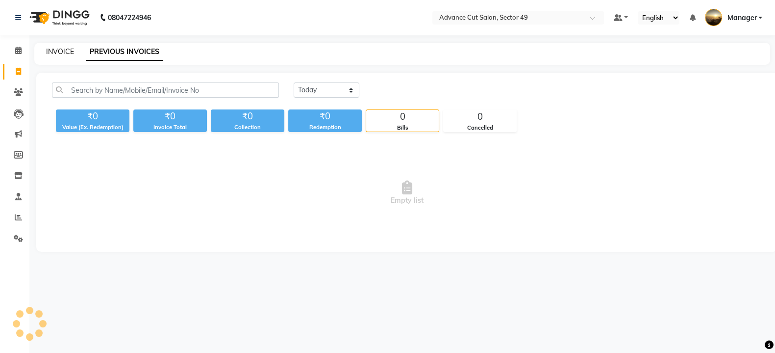
click at [58, 55] on link "INVOICE" at bounding box center [60, 51] width 28 height 9
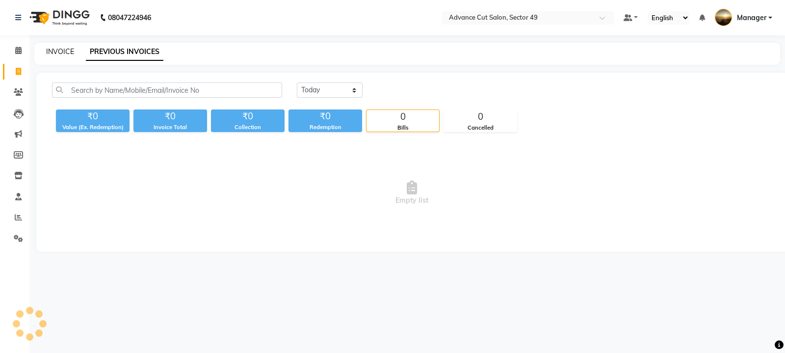
select select "service"
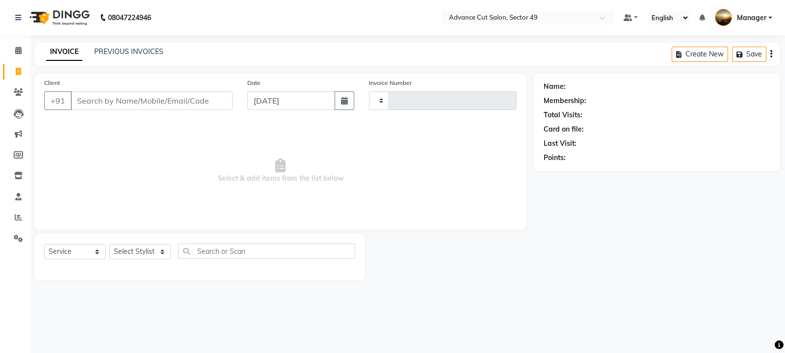
type input "4836"
select select "4616"
drag, startPoint x: 136, startPoint y: 93, endPoint x: 291, endPoint y: 126, distance: 158.4
click at [136, 94] on input "Client" at bounding box center [152, 100] width 162 height 19
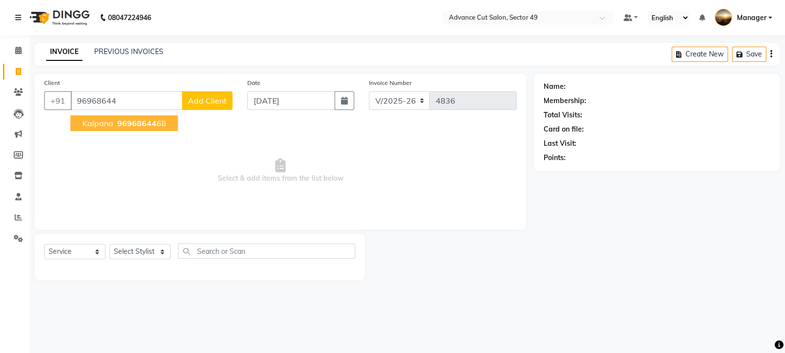
click at [128, 121] on span "96968644" at bounding box center [136, 123] width 39 height 10
type input "9696864468"
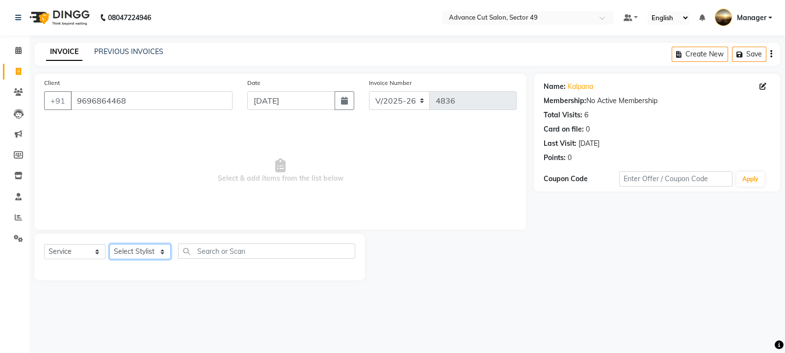
click at [157, 249] on select "Select Stylist aphy [PERSON_NAME] [PERSON_NAME] [PERSON_NAME] Manager Navi prod…" at bounding box center [139, 251] width 61 height 15
select select "90735"
click at [109, 244] on select "Select Stylist aphy [PERSON_NAME] [PERSON_NAME] [PERSON_NAME] Manager Navi prod…" at bounding box center [139, 251] width 61 height 15
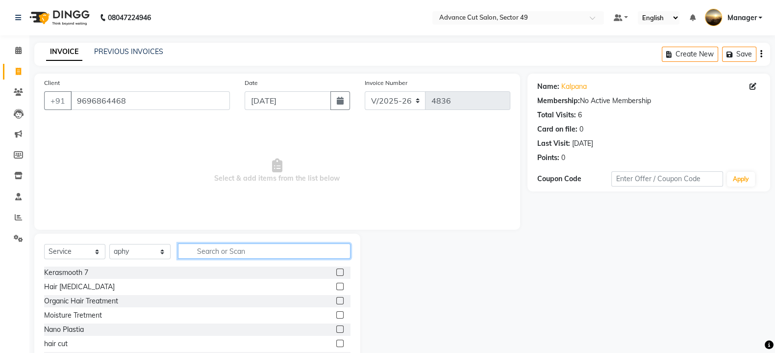
click at [217, 249] on input "text" at bounding box center [264, 250] width 173 height 15
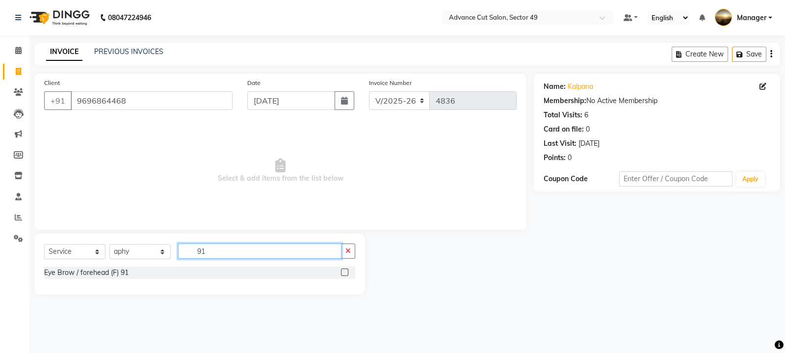
type input "91"
click at [344, 273] on label at bounding box center [344, 271] width 7 height 7
click at [344, 273] on input "checkbox" at bounding box center [344, 272] width 6 height 6
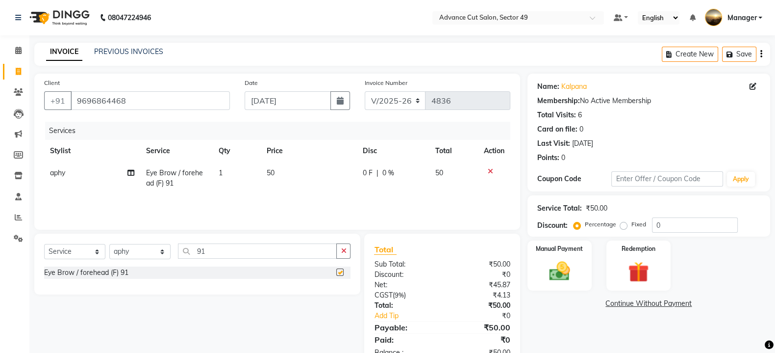
checkbox input "false"
click at [294, 167] on td "50" at bounding box center [309, 178] width 96 height 32
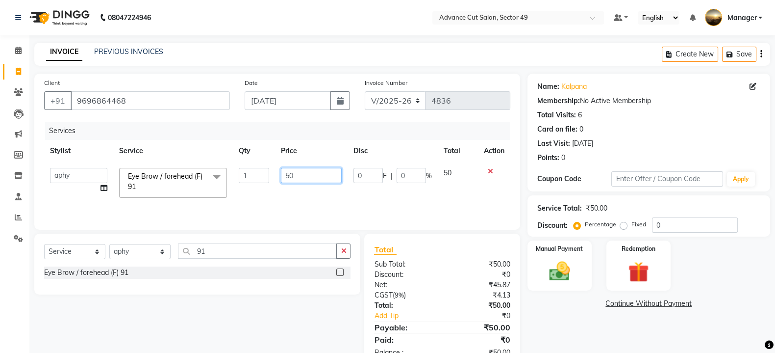
click at [310, 180] on input "50" at bounding box center [311, 175] width 61 height 15
type input "5"
type input "150"
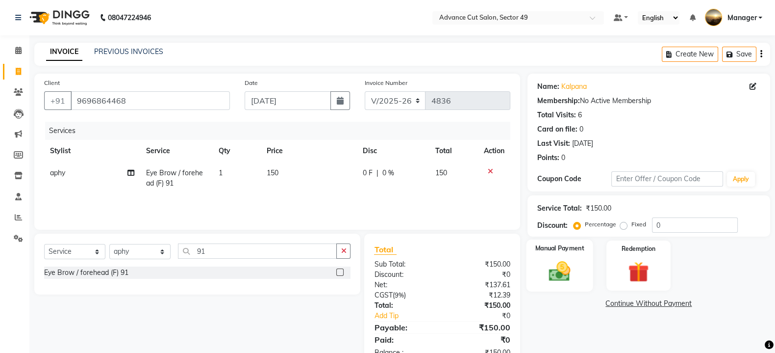
click at [575, 275] on img at bounding box center [559, 270] width 35 height 25
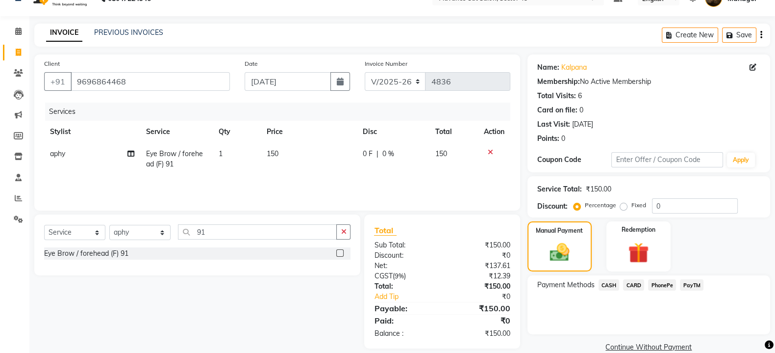
scroll to position [35, 0]
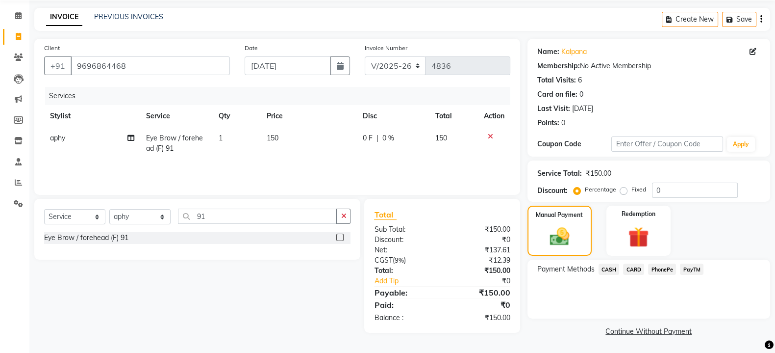
click at [662, 266] on span "PhonePe" at bounding box center [662, 268] width 28 height 11
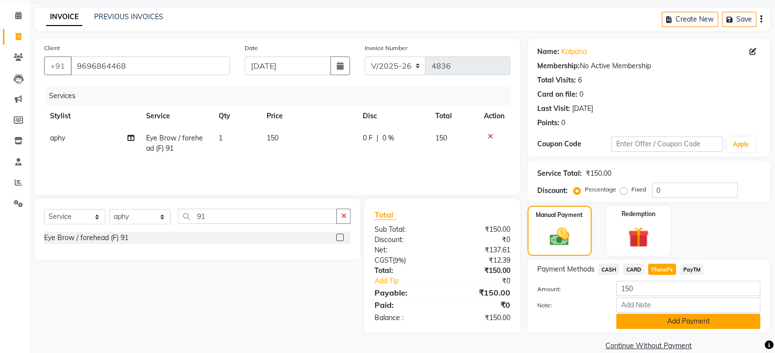
click at [685, 320] on button "Add Payment" at bounding box center [688, 320] width 144 height 15
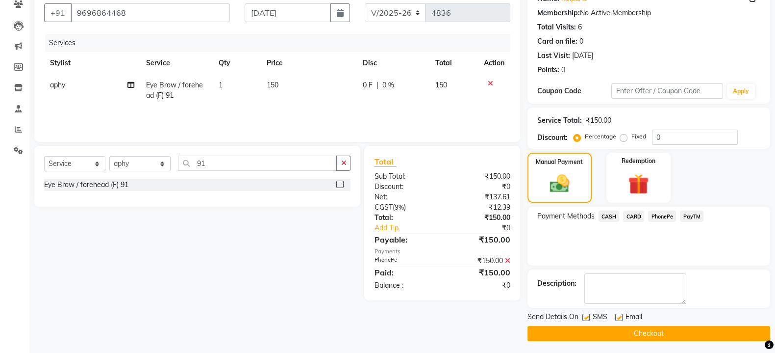
scroll to position [90, 0]
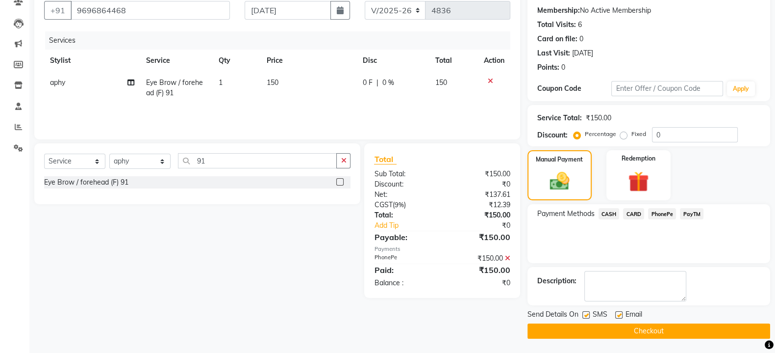
click at [586, 312] on label at bounding box center [586, 314] width 7 height 7
click at [586, 312] on input "checkbox" at bounding box center [586, 315] width 6 height 6
checkbox input "false"
click at [591, 328] on button "Checkout" at bounding box center [649, 330] width 243 height 15
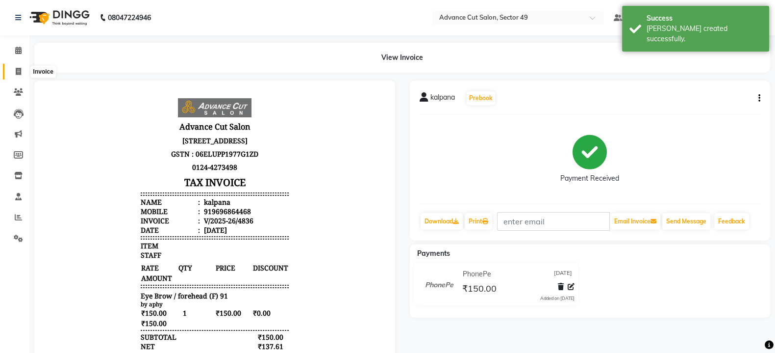
click at [17, 71] on icon at bounding box center [18, 71] width 5 height 7
select select "service"
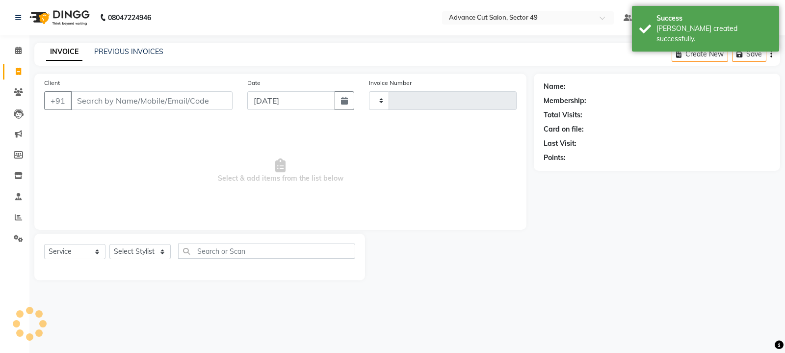
type input "4837"
select select "4616"
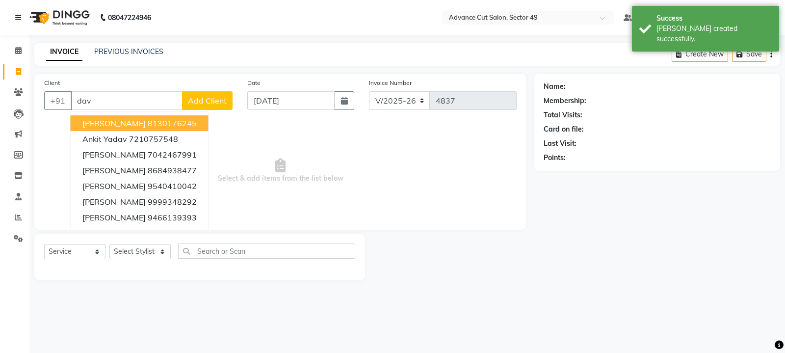
click at [148, 125] on ngb-highlight "8130176245" at bounding box center [172, 123] width 49 height 10
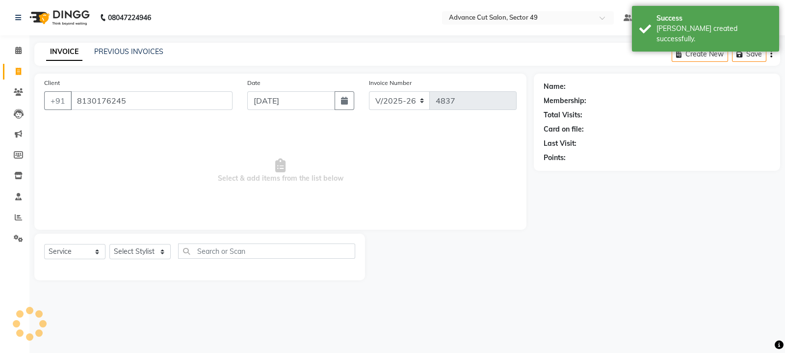
type input "8130176245"
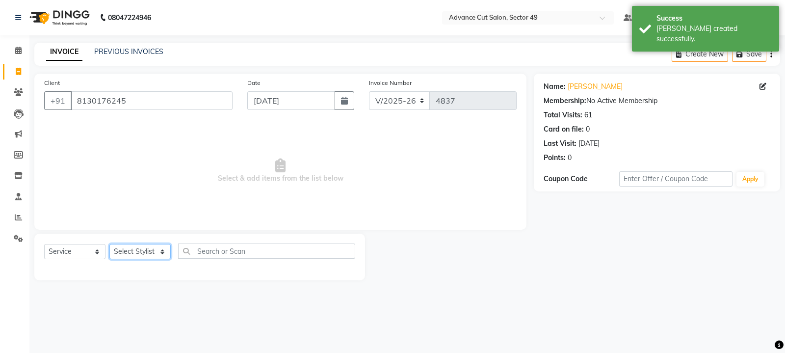
click at [149, 253] on select "Select Stylist aphy [PERSON_NAME] [PERSON_NAME] [PERSON_NAME] Manager Navi prod…" at bounding box center [139, 251] width 61 height 15
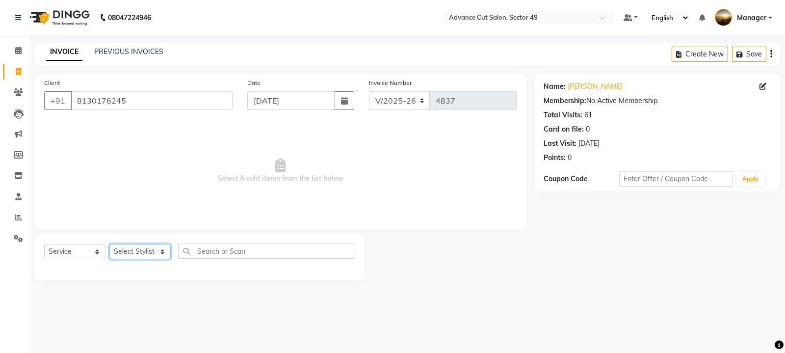
select select "90735"
click at [109, 244] on select "Select Stylist aphy [PERSON_NAME] [PERSON_NAME] [PERSON_NAME] Manager Navi prod…" at bounding box center [139, 251] width 61 height 15
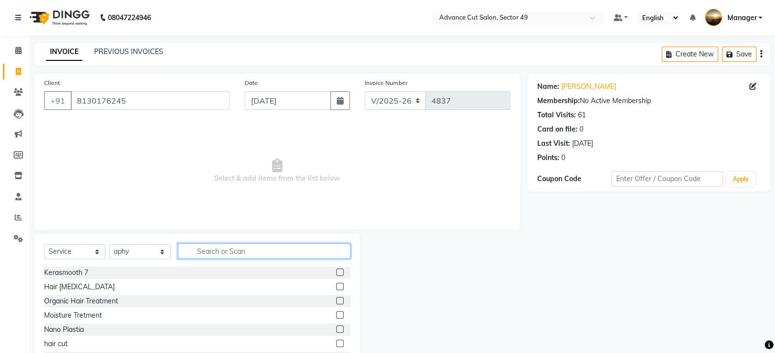
click at [219, 250] on input "text" at bounding box center [264, 250] width 173 height 15
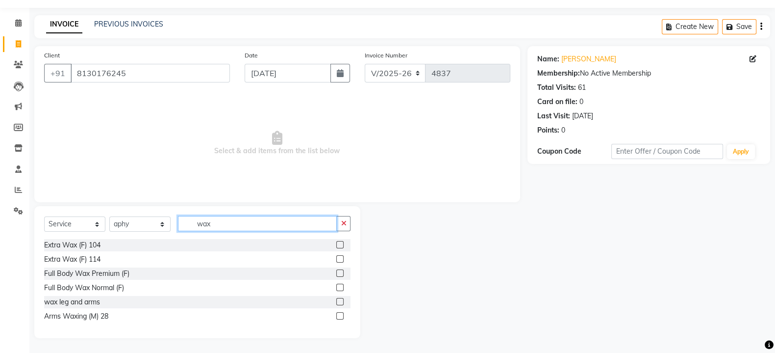
type input "wax"
drag, startPoint x: 342, startPoint y: 314, endPoint x: 335, endPoint y: 314, distance: 6.9
click at [342, 314] on label at bounding box center [339, 315] width 7 height 7
click at [342, 314] on input "checkbox" at bounding box center [339, 316] width 6 height 6
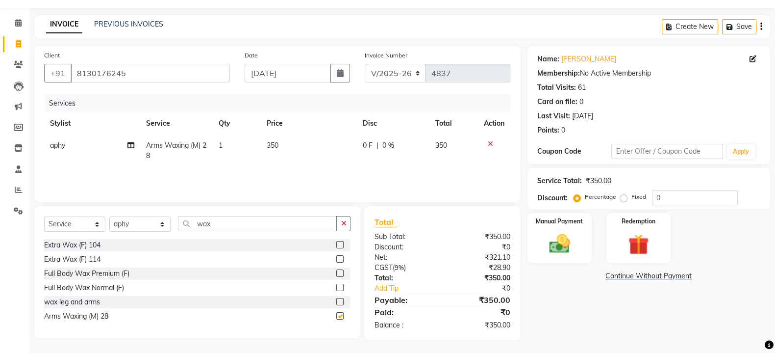
checkbox input "false"
click at [291, 143] on td "350" at bounding box center [309, 150] width 96 height 32
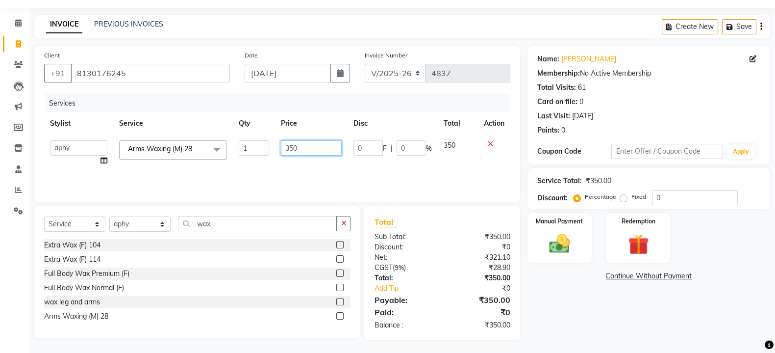
click at [304, 150] on input "350" at bounding box center [311, 147] width 61 height 15
type input "3"
type input "200"
click at [565, 241] on img at bounding box center [559, 243] width 35 height 25
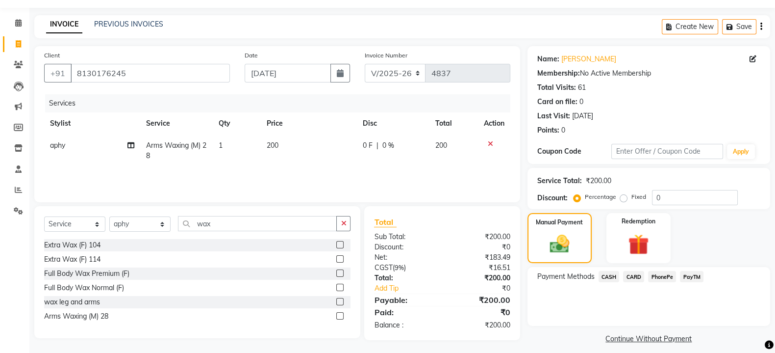
click at [661, 276] on span "PhonePe" at bounding box center [662, 276] width 28 height 11
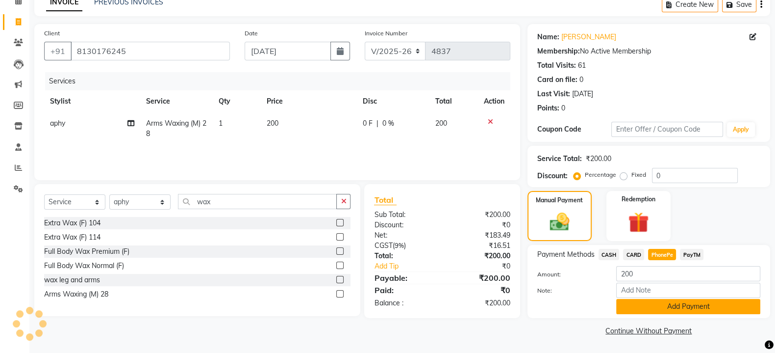
click at [664, 305] on button "Add Payment" at bounding box center [688, 306] width 144 height 15
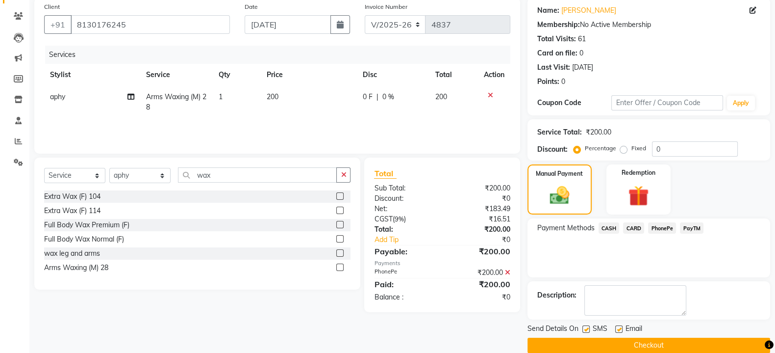
scroll to position [90, 0]
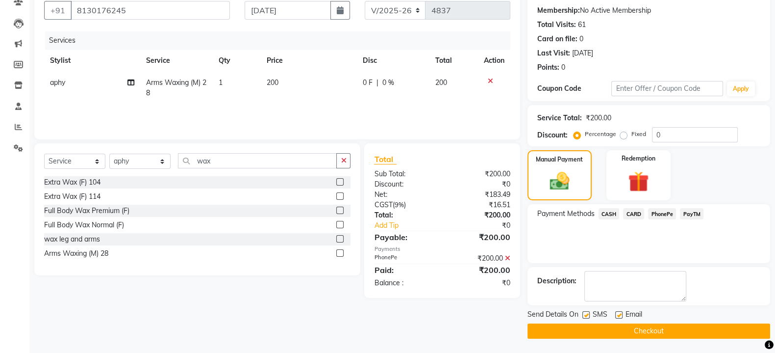
click at [586, 312] on label at bounding box center [586, 314] width 7 height 7
click at [586, 312] on input "checkbox" at bounding box center [586, 315] width 6 height 6
checkbox input "false"
click at [595, 329] on button "Checkout" at bounding box center [649, 330] width 243 height 15
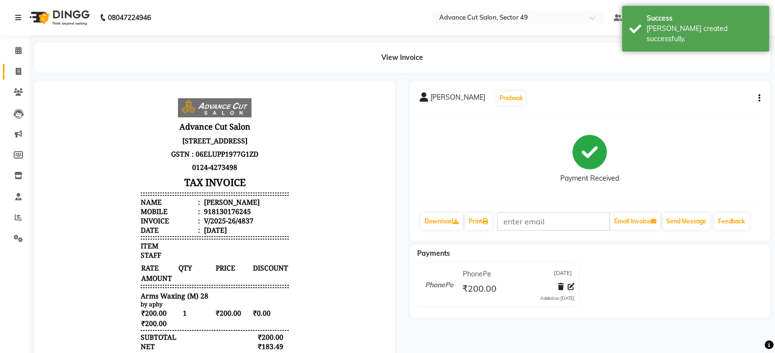
click at [16, 72] on icon at bounding box center [18, 71] width 5 height 7
select select "service"
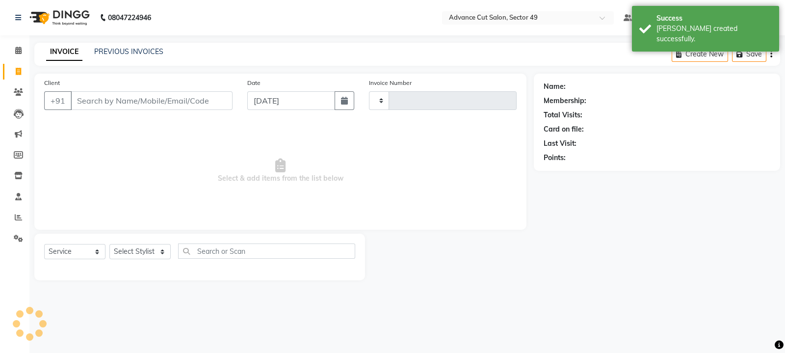
type input "4838"
select select "4616"
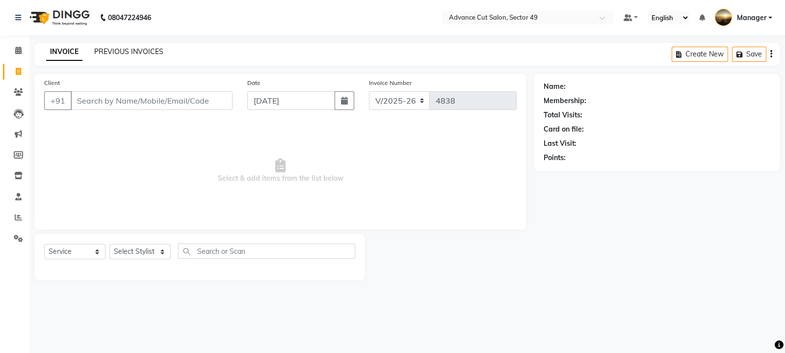
click at [134, 52] on link "PREVIOUS INVOICES" at bounding box center [128, 51] width 69 height 9
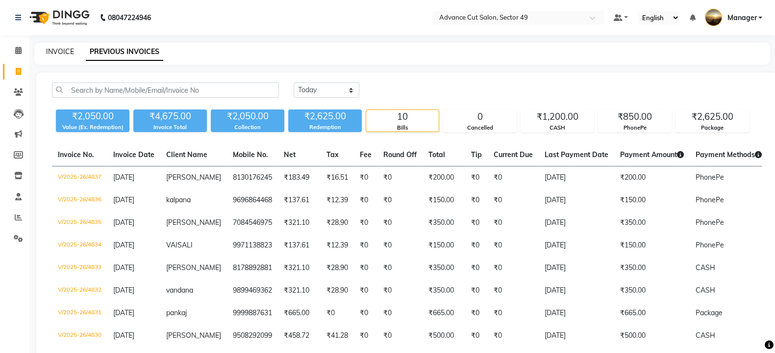
click at [53, 50] on link "INVOICE" at bounding box center [60, 51] width 28 height 9
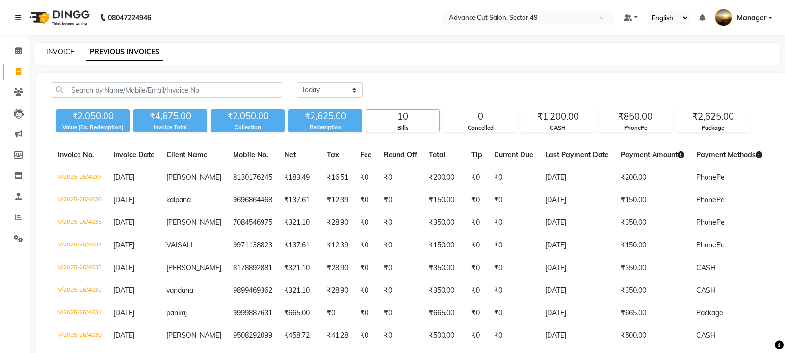
select select "4616"
select select "service"
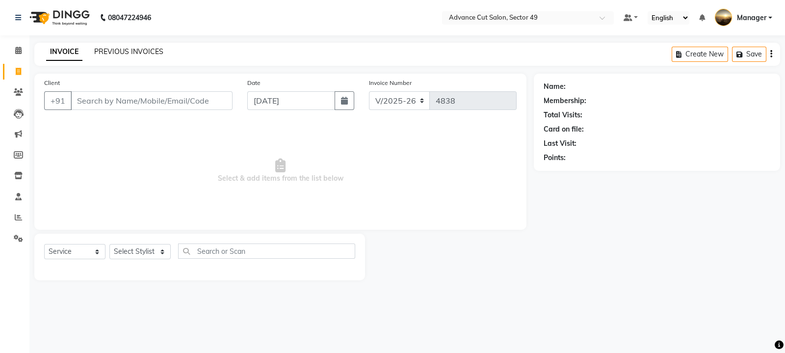
click at [118, 51] on link "PREVIOUS INVOICES" at bounding box center [128, 51] width 69 height 9
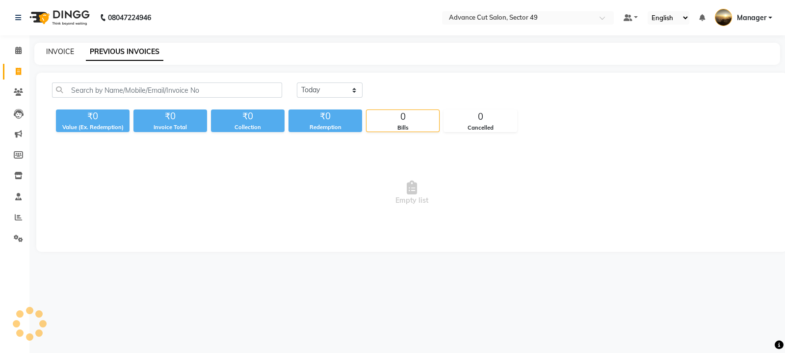
click at [62, 53] on link "INVOICE" at bounding box center [60, 51] width 28 height 9
select select "4616"
select select "service"
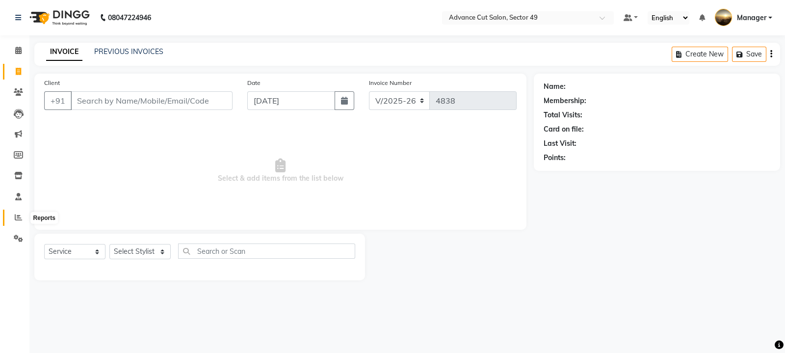
click at [17, 217] on icon at bounding box center [18, 216] width 7 height 7
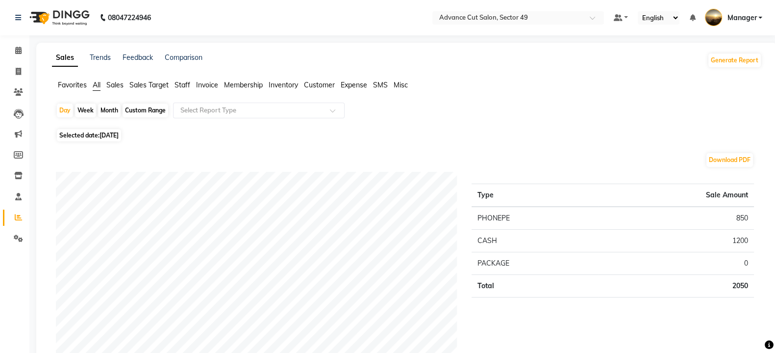
click at [39, 19] on img at bounding box center [58, 17] width 67 height 27
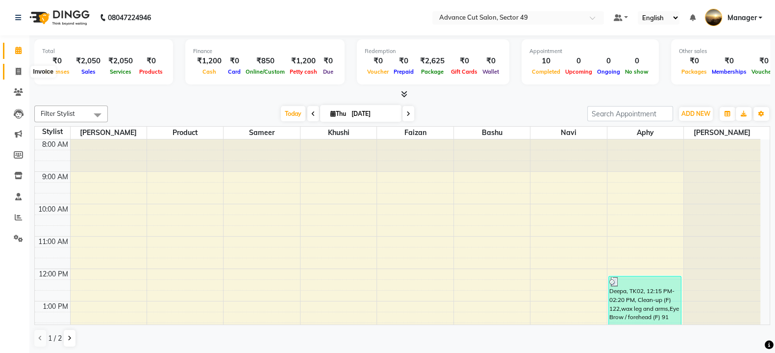
click at [19, 72] on icon at bounding box center [18, 71] width 5 height 7
select select "service"
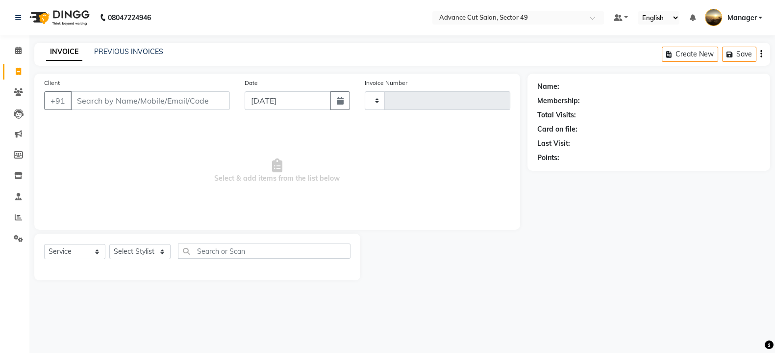
type input "4838"
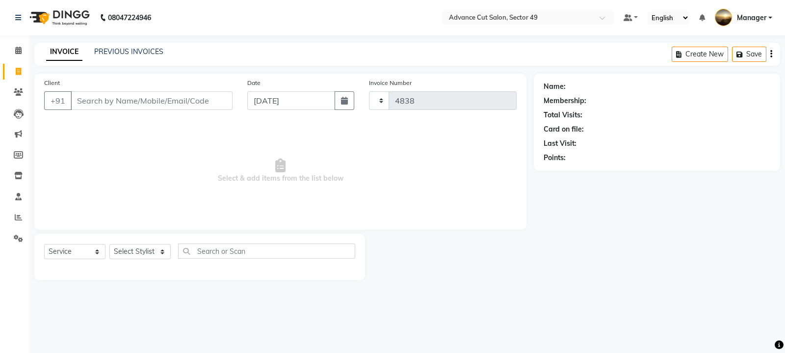
select select "4616"
click at [133, 53] on link "PREVIOUS INVOICES" at bounding box center [128, 51] width 69 height 9
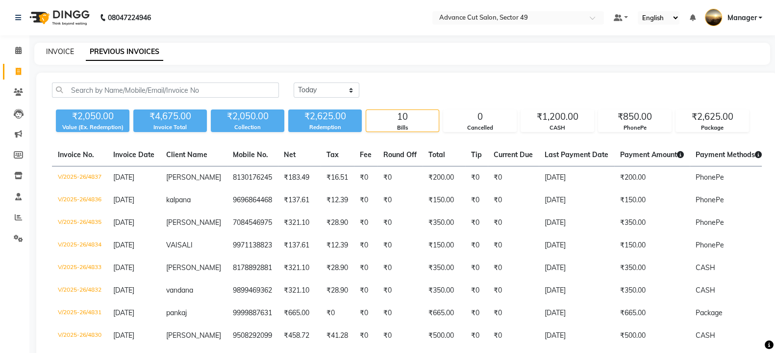
click at [65, 50] on link "INVOICE" at bounding box center [60, 51] width 28 height 9
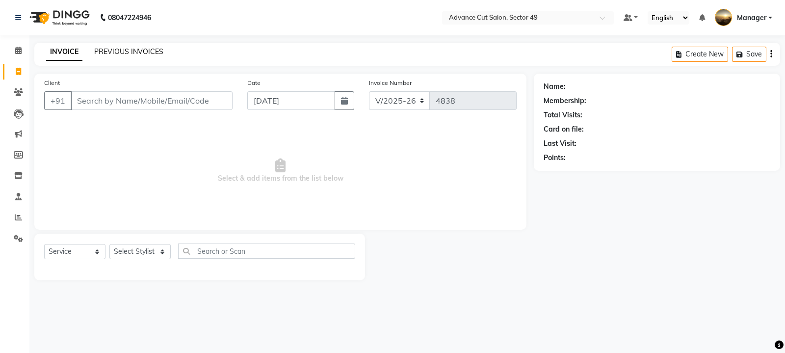
click at [115, 54] on link "PREVIOUS INVOICES" at bounding box center [128, 51] width 69 height 9
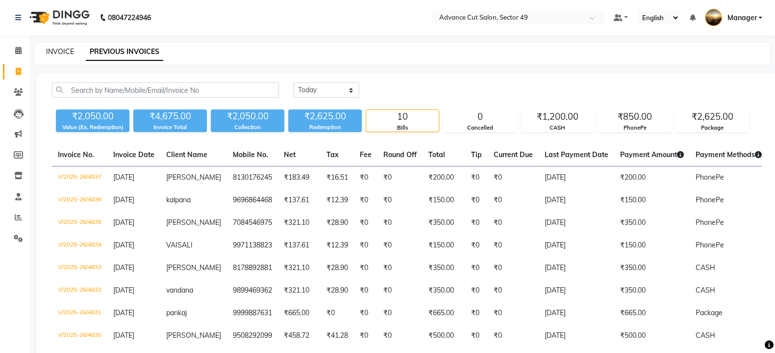
click at [51, 51] on link "INVOICE" at bounding box center [60, 51] width 28 height 9
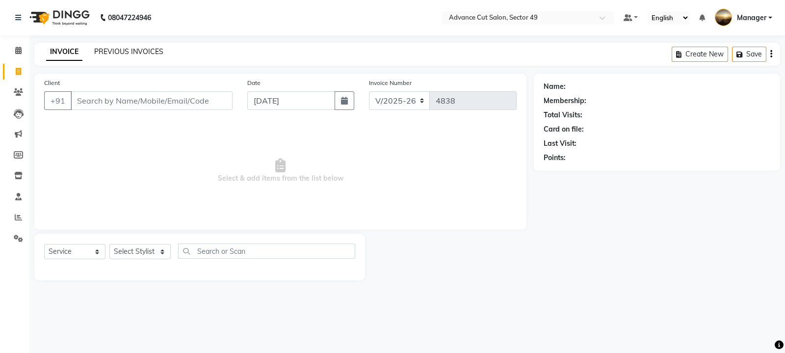
click at [141, 52] on link "PREVIOUS INVOICES" at bounding box center [128, 51] width 69 height 9
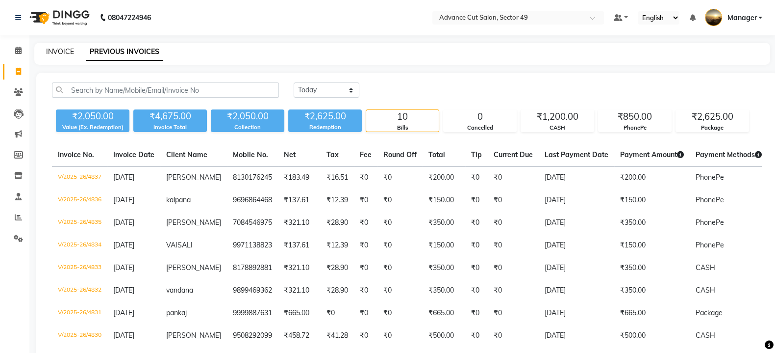
click at [64, 54] on link "INVOICE" at bounding box center [60, 51] width 28 height 9
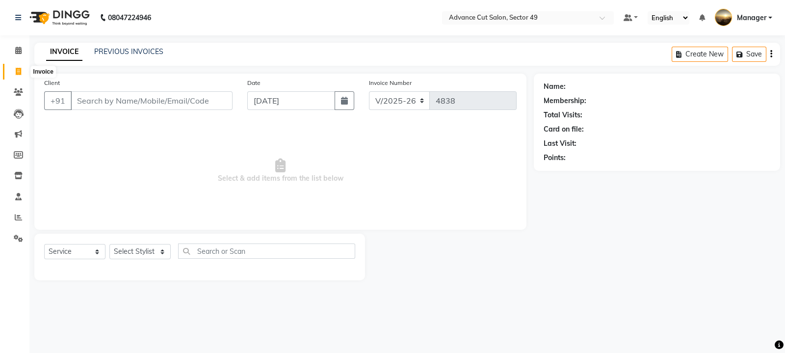
click at [21, 72] on icon at bounding box center [18, 71] width 5 height 7
click at [119, 52] on link "PREVIOUS INVOICES" at bounding box center [128, 51] width 69 height 9
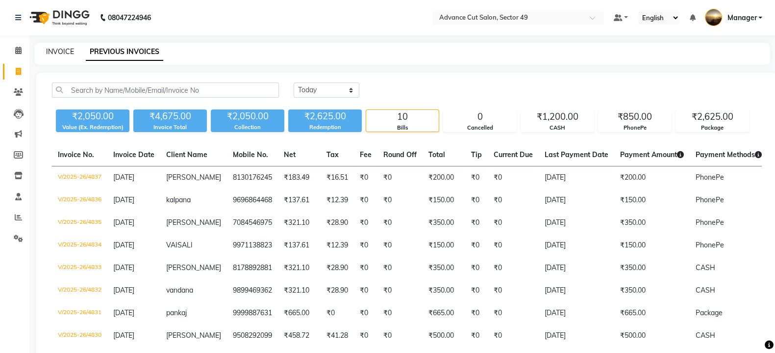
click at [54, 53] on link "INVOICE" at bounding box center [60, 51] width 28 height 9
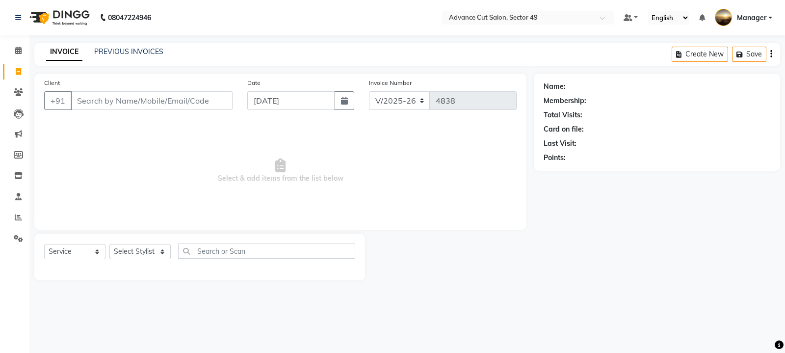
click at [98, 104] on input "Client" at bounding box center [152, 100] width 162 height 19
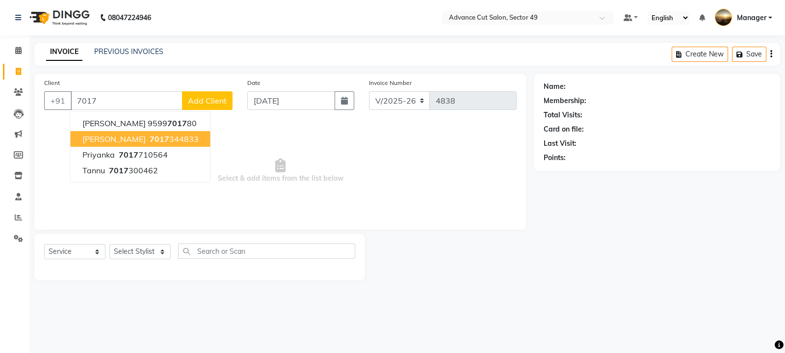
click at [150, 134] on span "7017" at bounding box center [160, 139] width 20 height 10
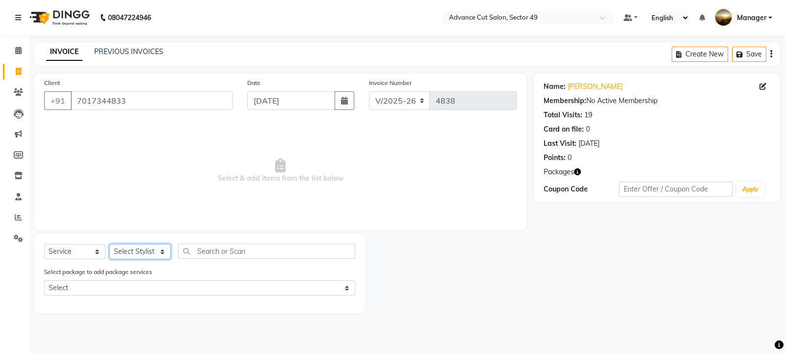
click at [147, 255] on select "Select Stylist aphy [PERSON_NAME] [PERSON_NAME] [PERSON_NAME] Manager Navi prod…" at bounding box center [139, 251] width 61 height 15
click at [109, 244] on select "Select Stylist aphy [PERSON_NAME] [PERSON_NAME] [PERSON_NAME] Manager Navi prod…" at bounding box center [139, 251] width 61 height 15
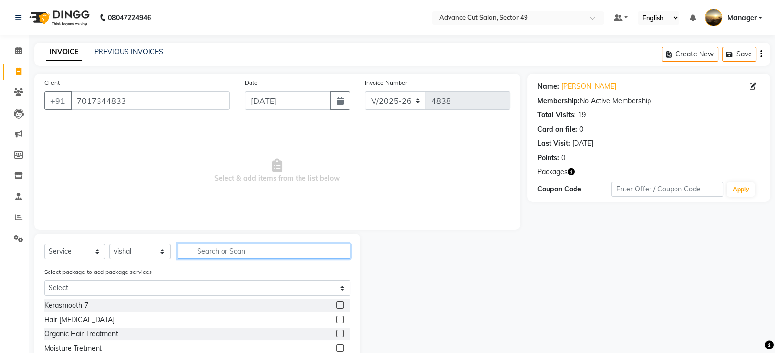
click at [208, 253] on input "text" at bounding box center [264, 250] width 173 height 15
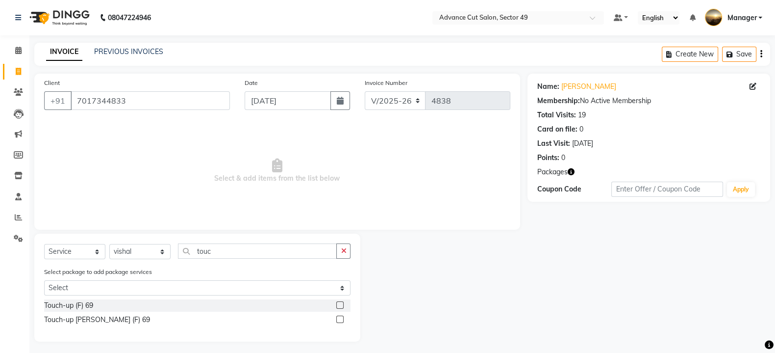
click at [341, 305] on label at bounding box center [339, 304] width 7 height 7
click at [341, 305] on input "checkbox" at bounding box center [339, 305] width 6 height 6
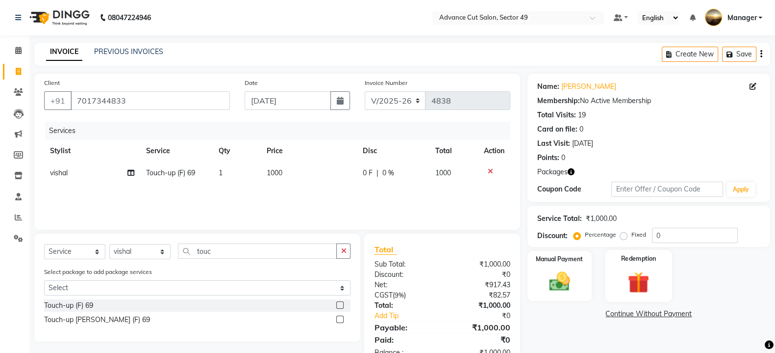
click at [634, 271] on img at bounding box center [638, 282] width 35 height 26
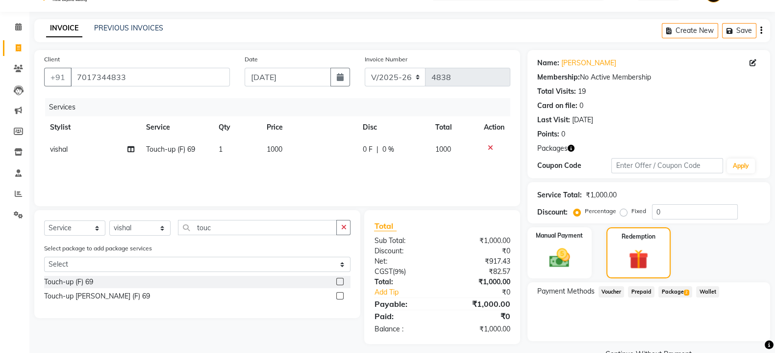
scroll to position [46, 0]
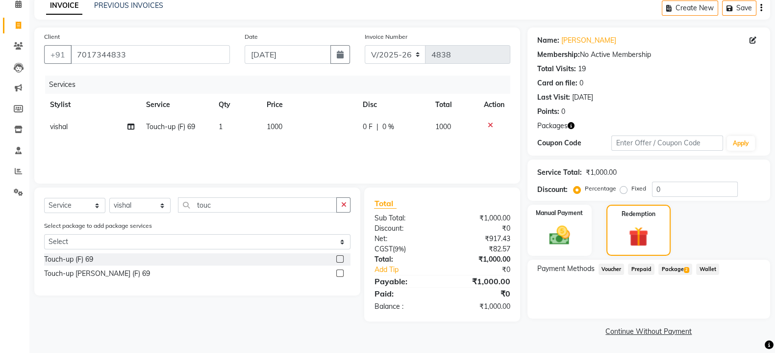
click at [677, 268] on span "Package 2" at bounding box center [676, 268] width 34 height 11
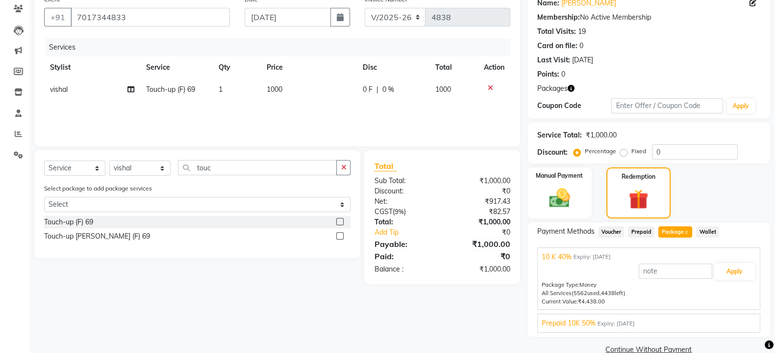
scroll to position [102, 0]
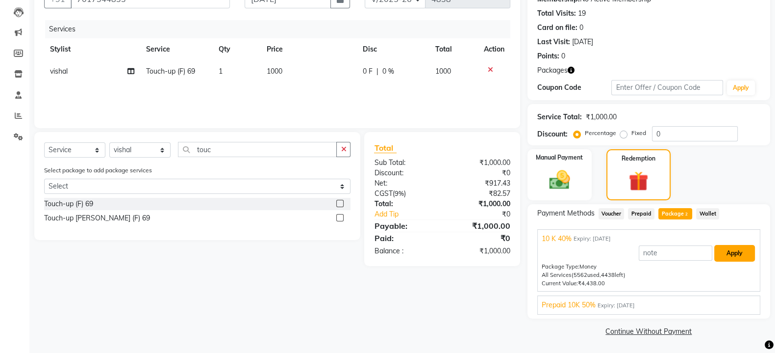
click at [731, 249] on button "Apply" at bounding box center [734, 253] width 41 height 17
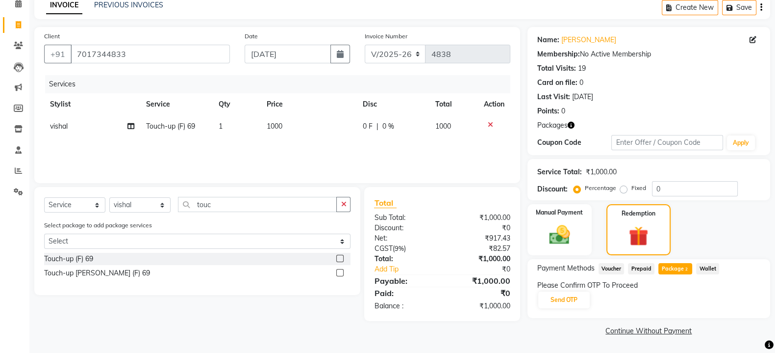
scroll to position [46, 0]
click at [553, 298] on button "Send OTP" at bounding box center [563, 300] width 51 height 17
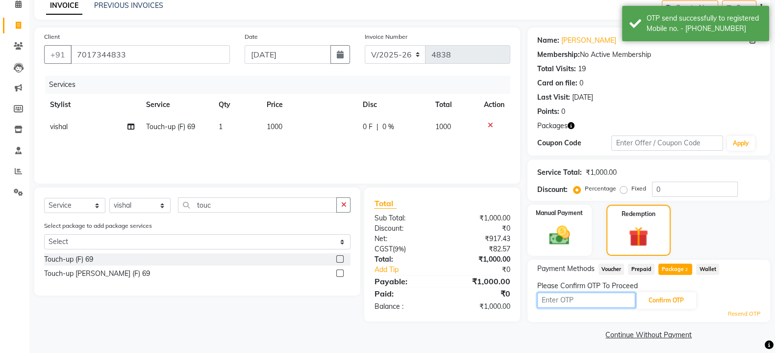
click at [555, 300] on input "text" at bounding box center [586, 299] width 98 height 15
click at [655, 299] on button "Confirm OTP" at bounding box center [666, 300] width 60 height 17
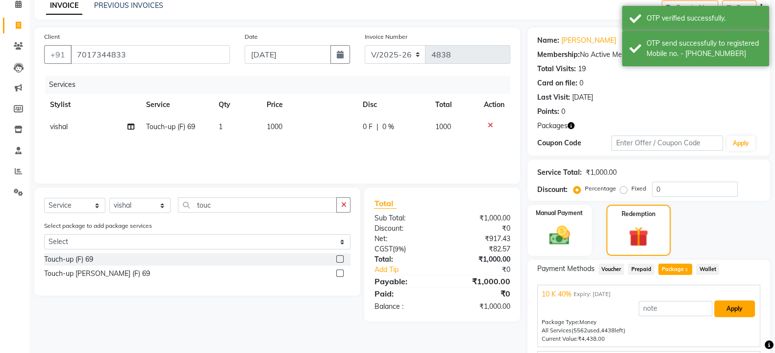
click at [732, 305] on button "Apply" at bounding box center [734, 308] width 41 height 17
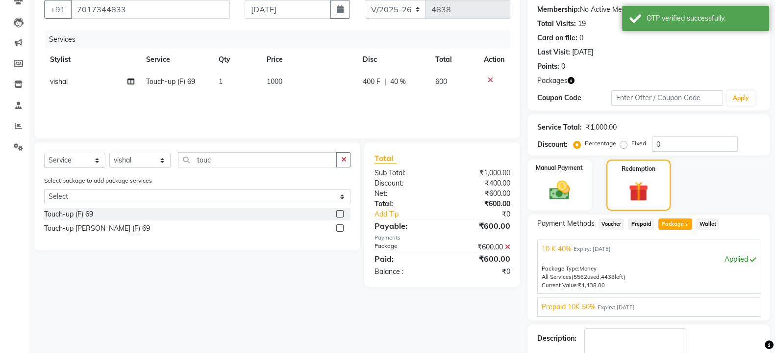
scroll to position [148, 0]
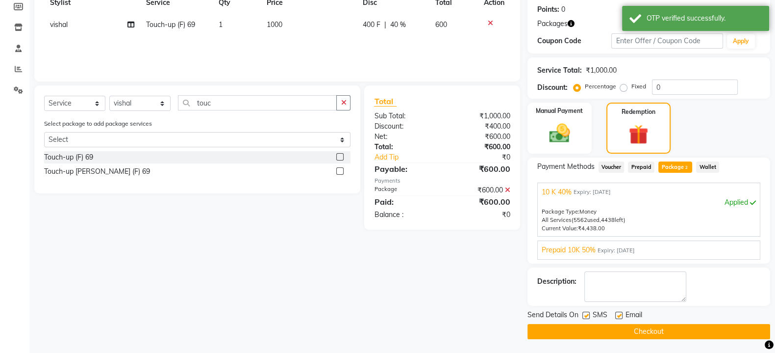
click at [629, 329] on button "Checkout" at bounding box center [649, 331] width 243 height 15
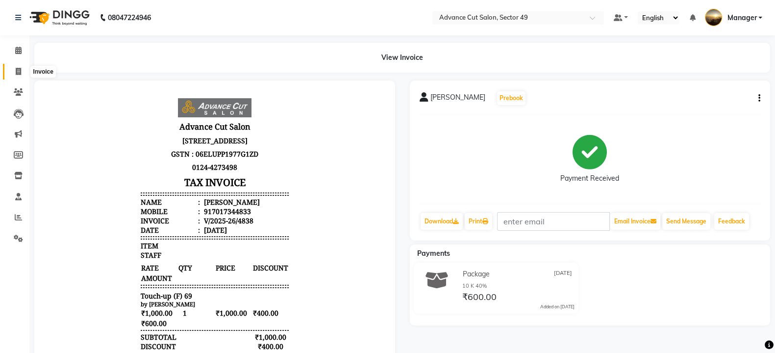
click at [17, 71] on icon at bounding box center [18, 71] width 5 height 7
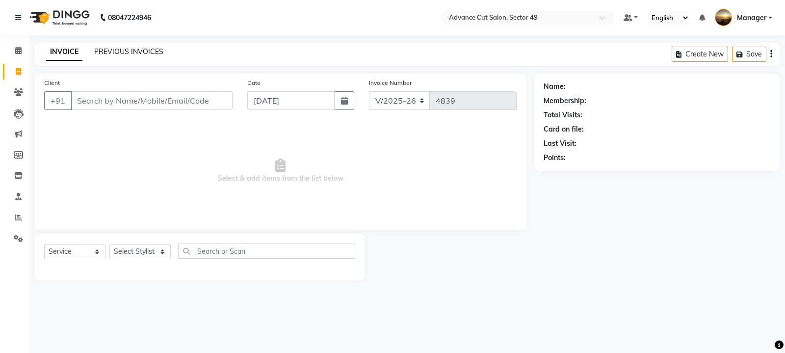
click at [145, 51] on link "PREVIOUS INVOICES" at bounding box center [128, 51] width 69 height 9
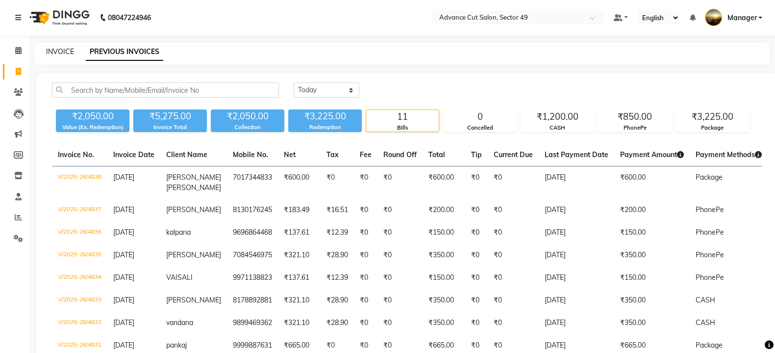
click at [49, 53] on link "INVOICE" at bounding box center [60, 51] width 28 height 9
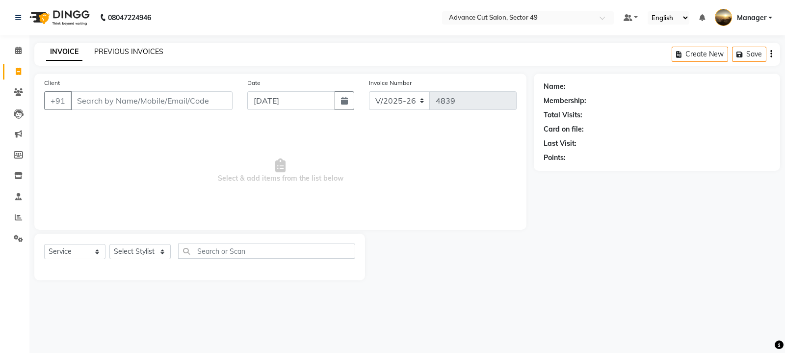
click at [118, 51] on link "PREVIOUS INVOICES" at bounding box center [128, 51] width 69 height 9
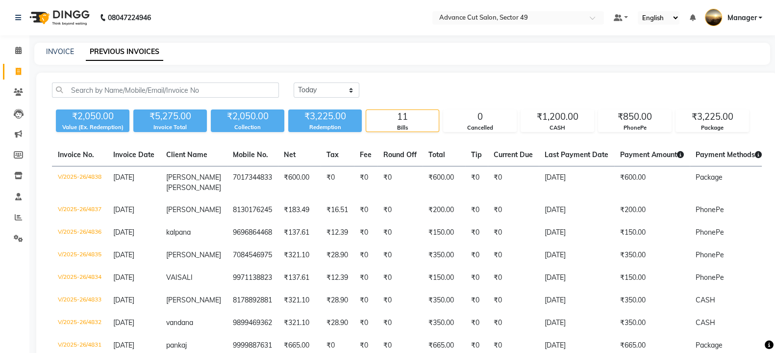
click at [68, 57] on div "INVOICE PREVIOUS INVOICES" at bounding box center [402, 54] width 736 height 22
click at [56, 52] on link "INVOICE" at bounding box center [60, 51] width 28 height 9
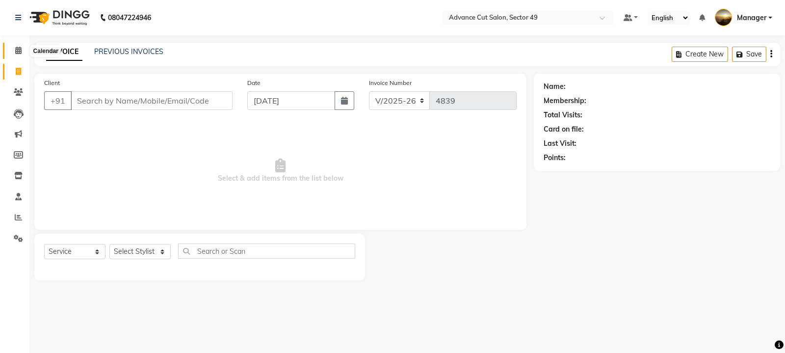
click at [21, 52] on icon at bounding box center [18, 50] width 6 height 7
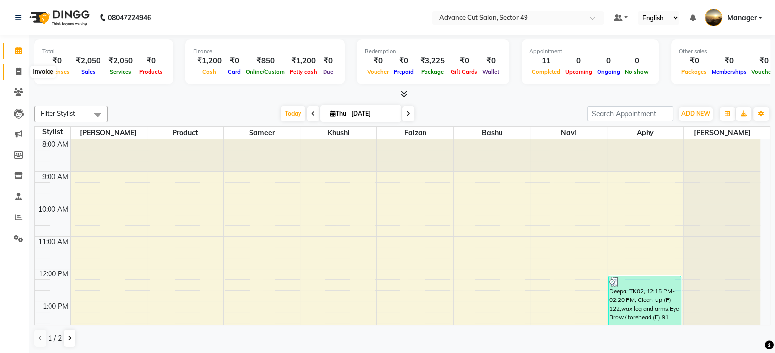
click at [17, 68] on icon at bounding box center [18, 71] width 5 height 7
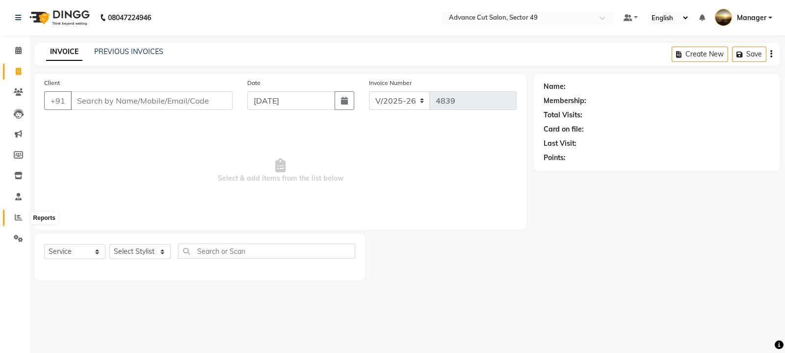
click at [20, 219] on icon at bounding box center [18, 216] width 7 height 7
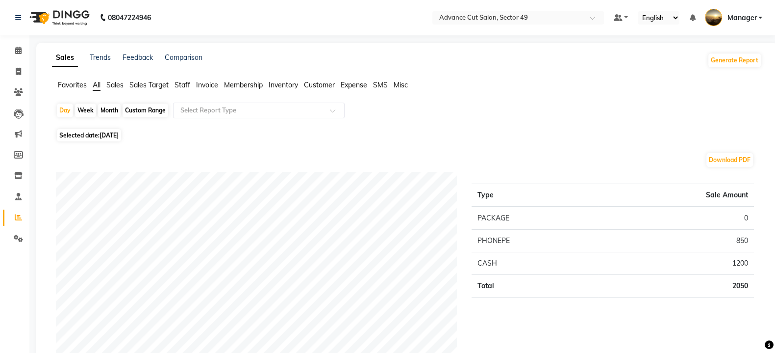
click at [104, 135] on span "[DATE]" at bounding box center [109, 134] width 19 height 7
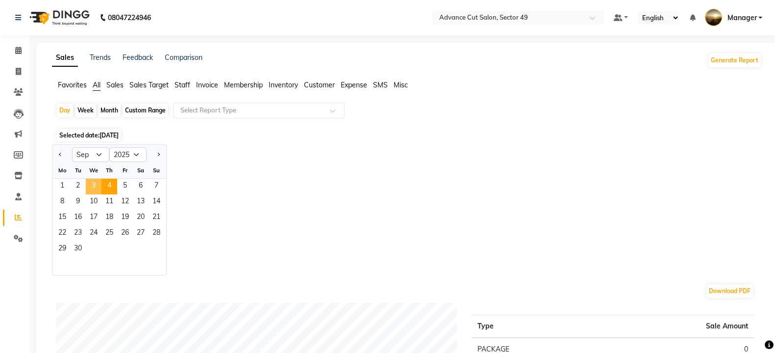
click at [99, 185] on span "3" at bounding box center [94, 186] width 16 height 16
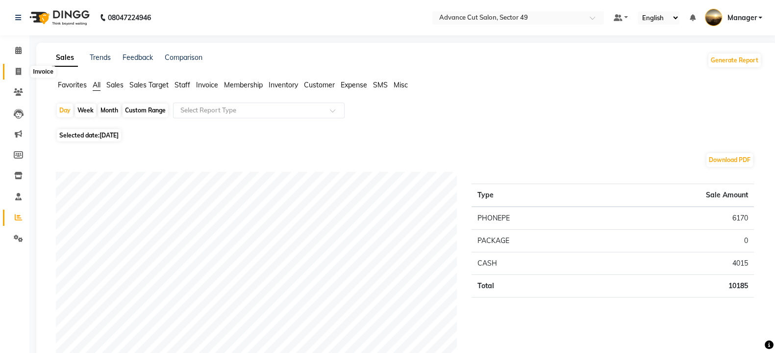
click at [18, 71] on icon at bounding box center [18, 71] width 5 height 7
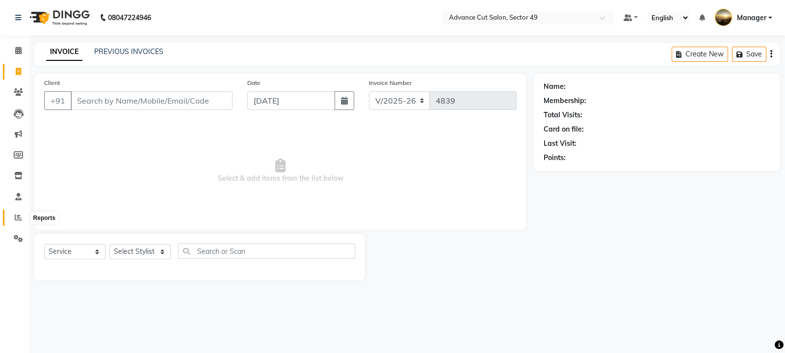
click at [20, 218] on icon at bounding box center [18, 216] width 7 height 7
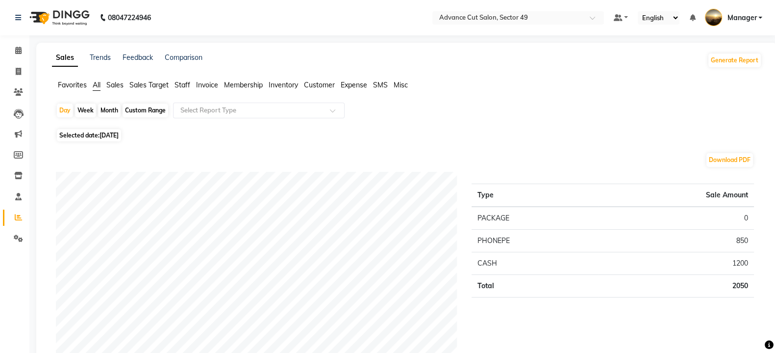
click at [110, 112] on div "Month" at bounding box center [109, 110] width 23 height 14
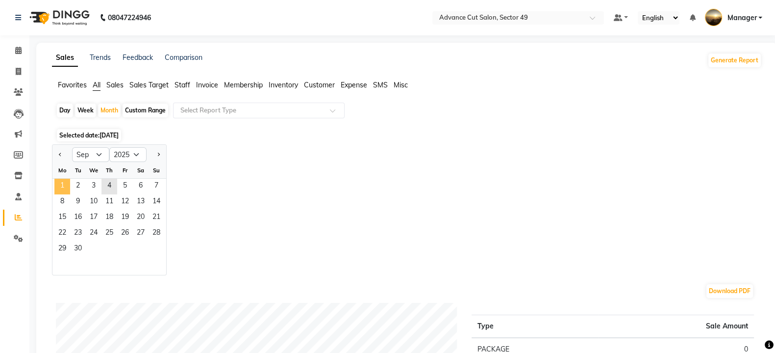
click at [68, 190] on span "1" at bounding box center [62, 186] width 16 height 16
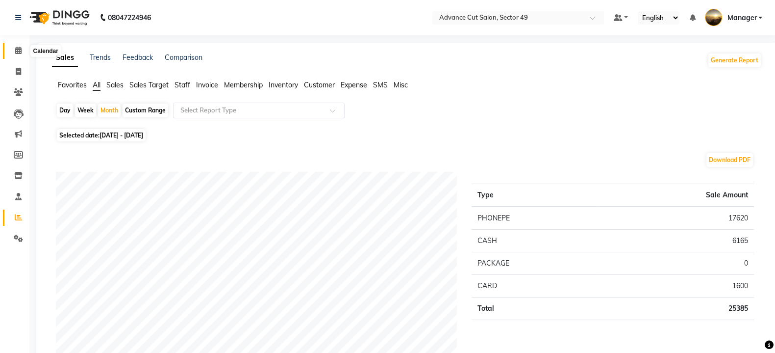
click at [21, 52] on span at bounding box center [18, 50] width 17 height 11
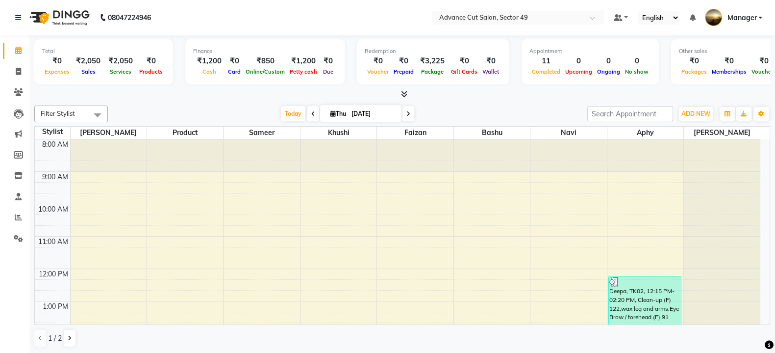
click at [404, 96] on icon at bounding box center [404, 93] width 6 height 7
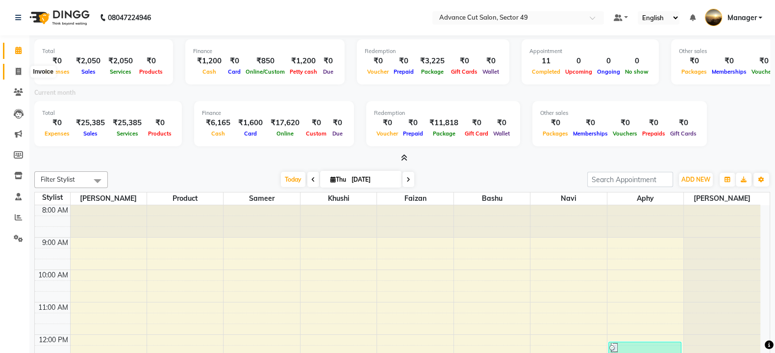
drag, startPoint x: 17, startPoint y: 72, endPoint x: 44, endPoint y: 74, distance: 27.0
click at [18, 72] on icon at bounding box center [18, 71] width 5 height 7
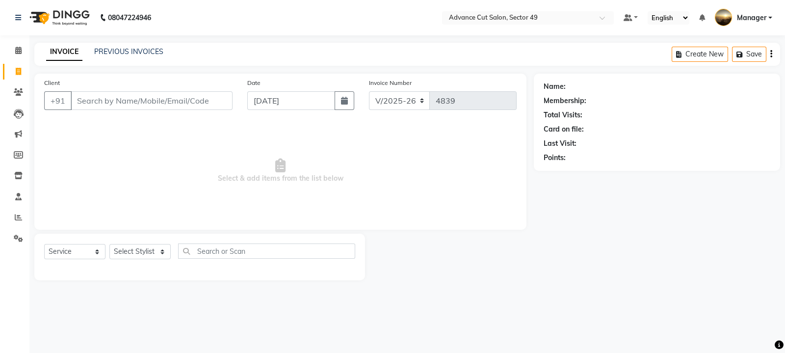
click at [124, 101] on input "Client" at bounding box center [152, 100] width 162 height 19
click at [217, 96] on span "Add Client" at bounding box center [207, 101] width 39 height 10
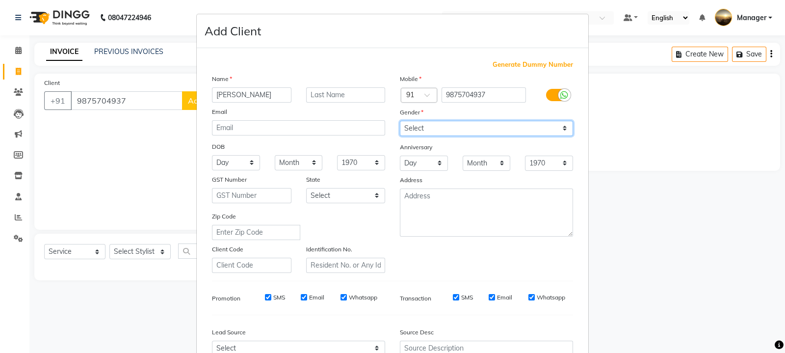
click at [424, 126] on select "Select [DEMOGRAPHIC_DATA] [DEMOGRAPHIC_DATA] Other Prefer Not To Say" at bounding box center [486, 128] width 173 height 15
click at [400, 121] on select "Select [DEMOGRAPHIC_DATA] [DEMOGRAPHIC_DATA] Other Prefer Not To Say" at bounding box center [486, 128] width 173 height 15
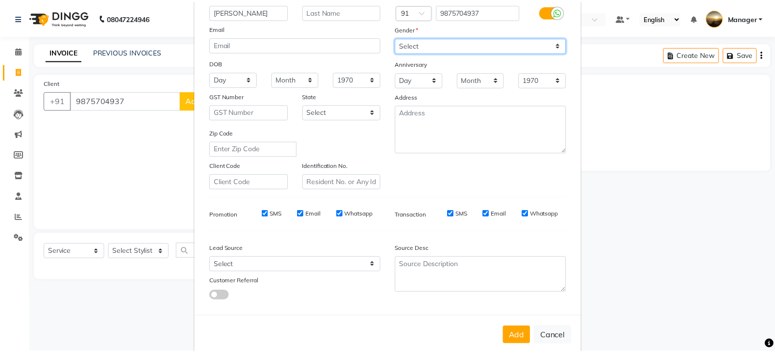
scroll to position [105, 0]
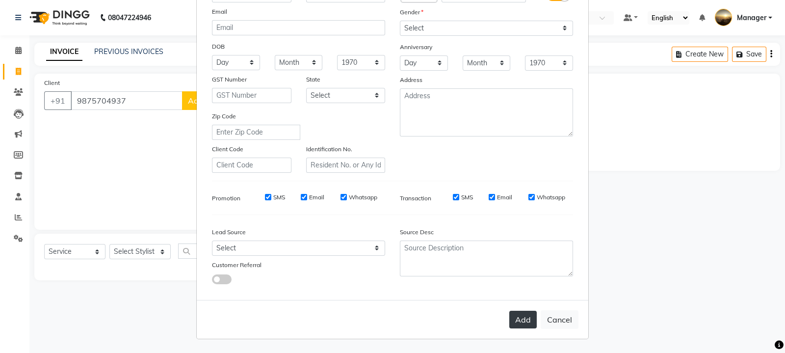
click at [525, 319] on button "Add" at bounding box center [522, 319] width 27 height 18
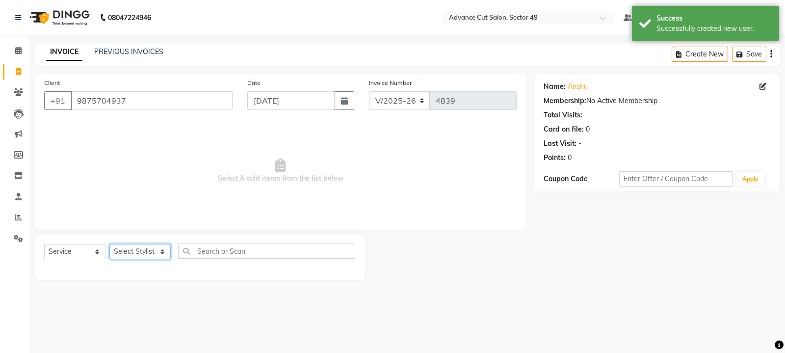
click at [145, 256] on select "Select Stylist aphy [PERSON_NAME] [PERSON_NAME] [PERSON_NAME] Manager Navi prod…" at bounding box center [139, 251] width 61 height 15
click at [109, 244] on select "Select Stylist aphy [PERSON_NAME] [PERSON_NAME] [PERSON_NAME] Manager Navi prod…" at bounding box center [139, 251] width 61 height 15
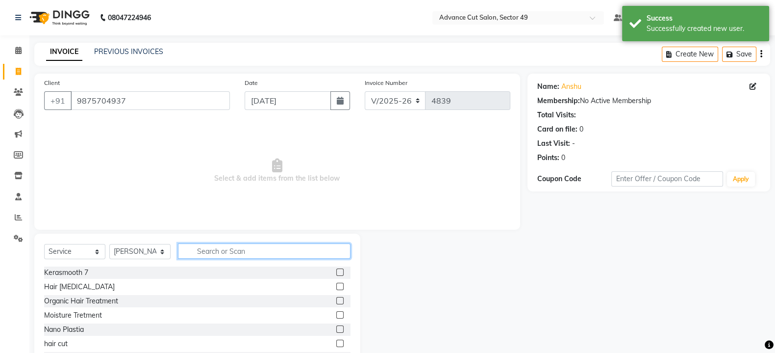
click at [221, 255] on input "text" at bounding box center [264, 250] width 173 height 15
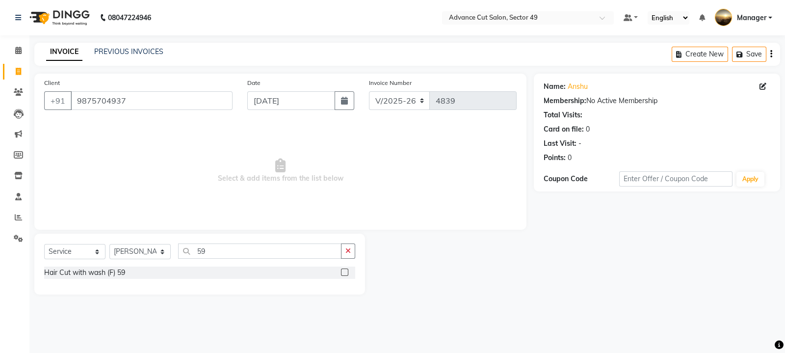
click at [346, 271] on label at bounding box center [344, 271] width 7 height 7
click at [346, 271] on input "checkbox" at bounding box center [344, 272] width 6 height 6
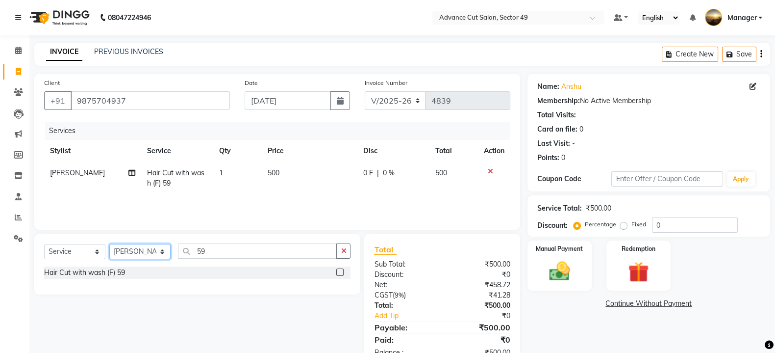
click at [163, 252] on select "Select Stylist aphy [PERSON_NAME] [PERSON_NAME] [PERSON_NAME] Manager Navi prod…" at bounding box center [139, 251] width 61 height 15
click at [109, 244] on select "Select Stylist aphy [PERSON_NAME] [PERSON_NAME] [PERSON_NAME] Manager Navi prod…" at bounding box center [139, 251] width 61 height 15
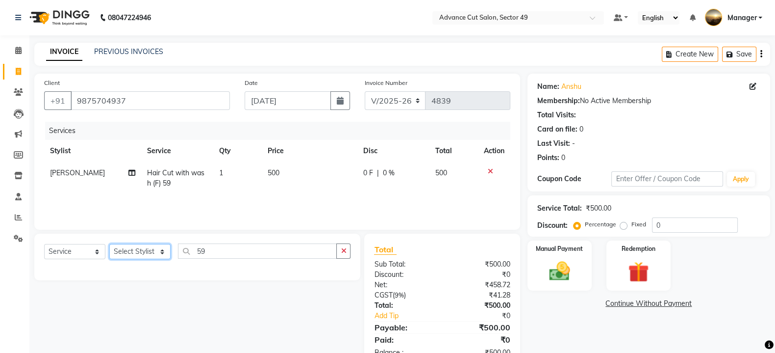
drag, startPoint x: 159, startPoint y: 251, endPoint x: 158, endPoint y: 246, distance: 5.0
click at [158, 246] on select "Select Stylist aphy [PERSON_NAME] [PERSON_NAME] [PERSON_NAME] Manager Navi prod…" at bounding box center [139, 251] width 61 height 15
click at [109, 244] on select "Select Stylist aphy [PERSON_NAME] [PERSON_NAME] [PERSON_NAME] Manager Navi prod…" at bounding box center [139, 251] width 61 height 15
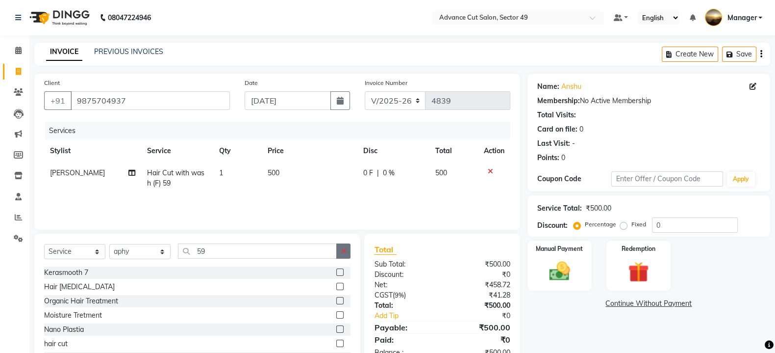
click at [346, 250] on icon "button" at bounding box center [343, 250] width 5 height 7
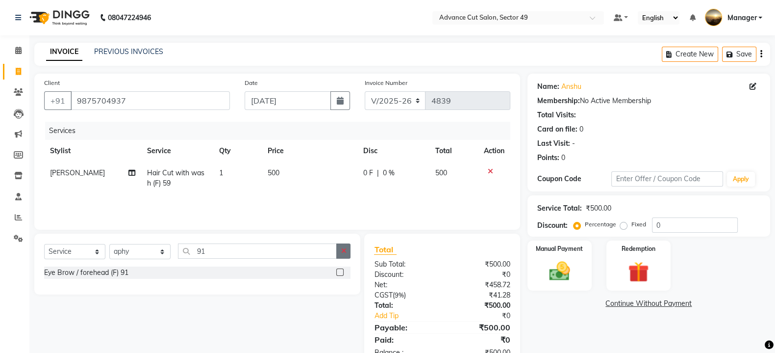
click at [339, 272] on label at bounding box center [339, 271] width 7 height 7
click at [339, 272] on input "checkbox" at bounding box center [339, 272] width 6 height 6
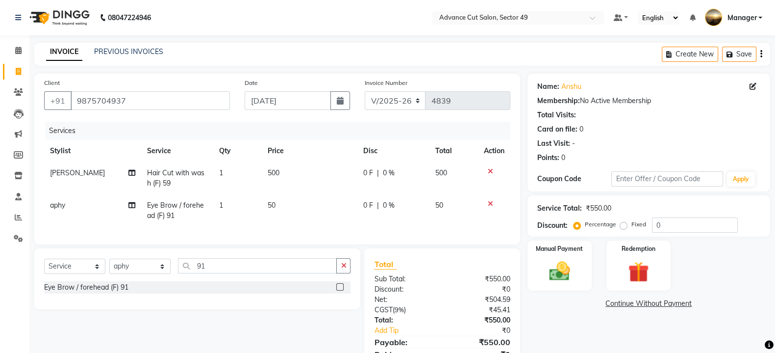
click at [288, 198] on td "50" at bounding box center [310, 210] width 96 height 32
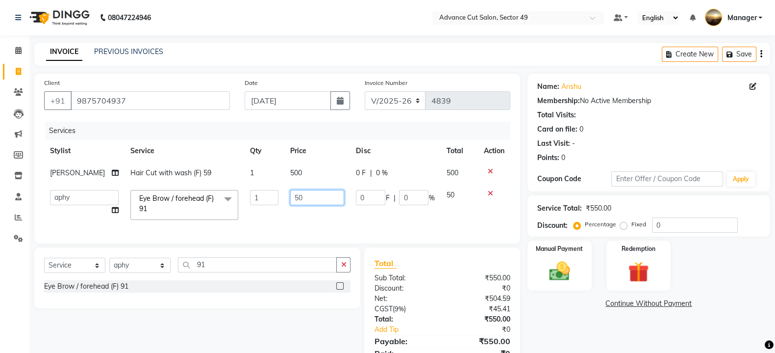
click at [317, 204] on input "50" at bounding box center [317, 197] width 54 height 15
click at [570, 268] on img at bounding box center [559, 270] width 35 height 25
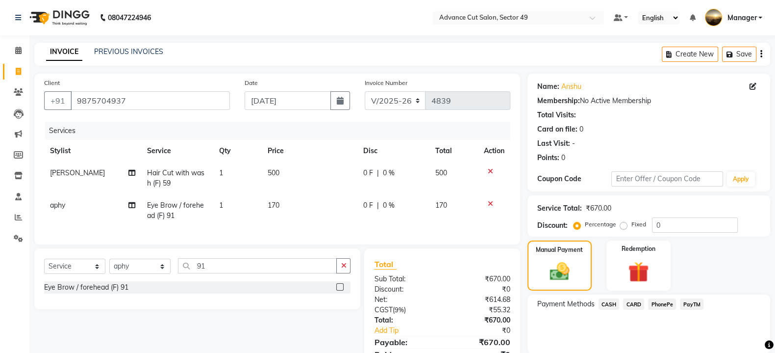
click at [662, 305] on span "PhonePe" at bounding box center [662, 303] width 28 height 11
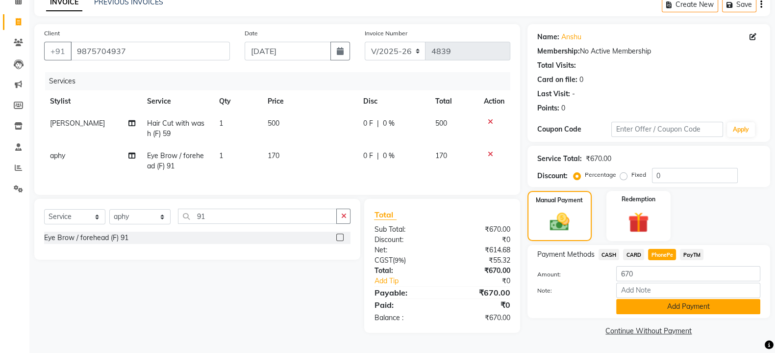
scroll to position [53, 0]
click at [662, 305] on button "Add Payment" at bounding box center [688, 306] width 144 height 15
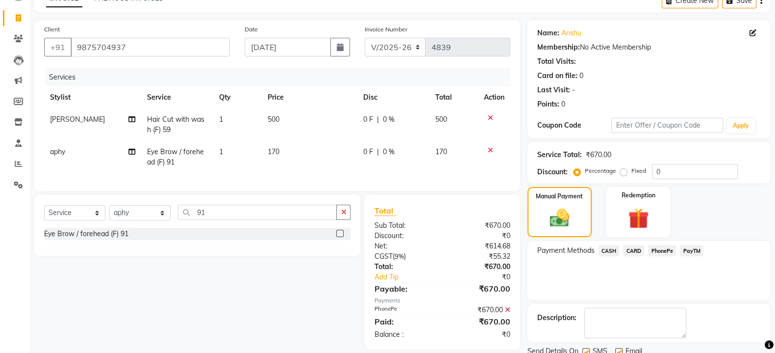
scroll to position [90, 0]
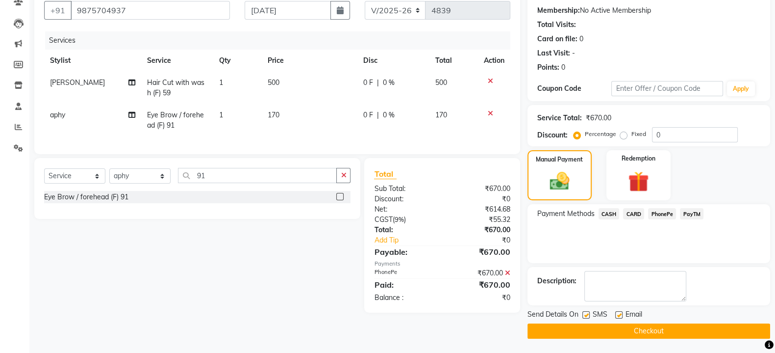
click at [596, 328] on button "Checkout" at bounding box center [649, 330] width 243 height 15
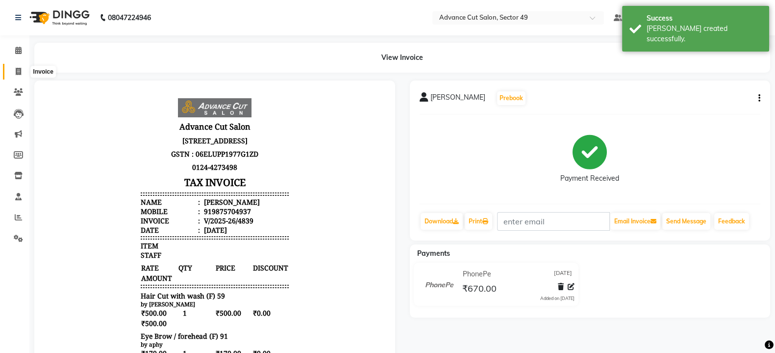
click at [17, 72] on icon at bounding box center [18, 71] width 5 height 7
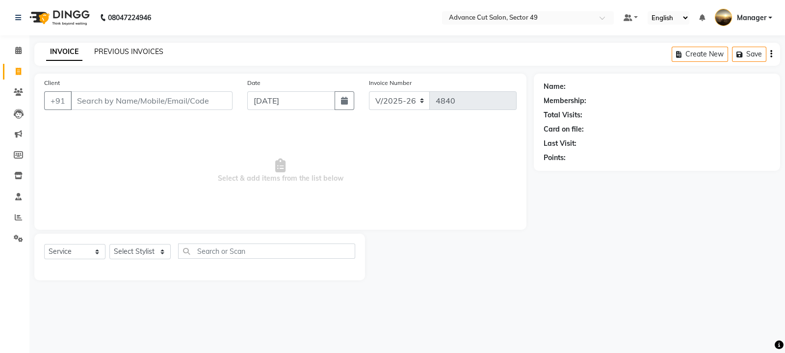
click at [123, 50] on link "PREVIOUS INVOICES" at bounding box center [128, 51] width 69 height 9
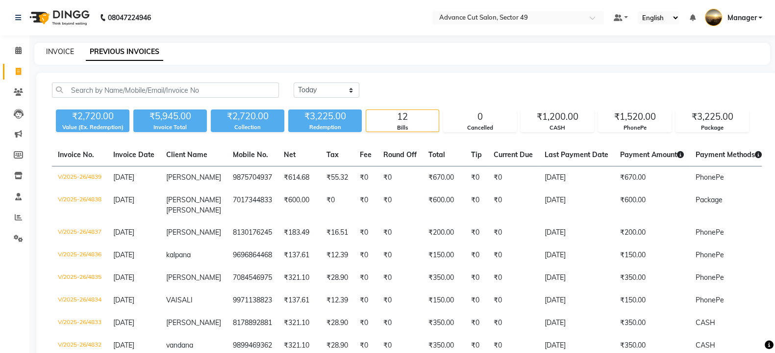
click at [54, 47] on link "INVOICE" at bounding box center [60, 51] width 28 height 9
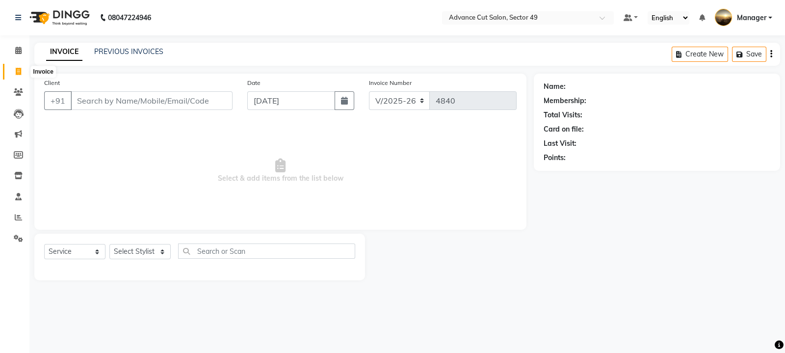
click at [16, 72] on icon at bounding box center [18, 71] width 5 height 7
click at [108, 51] on link "PREVIOUS INVOICES" at bounding box center [128, 51] width 69 height 9
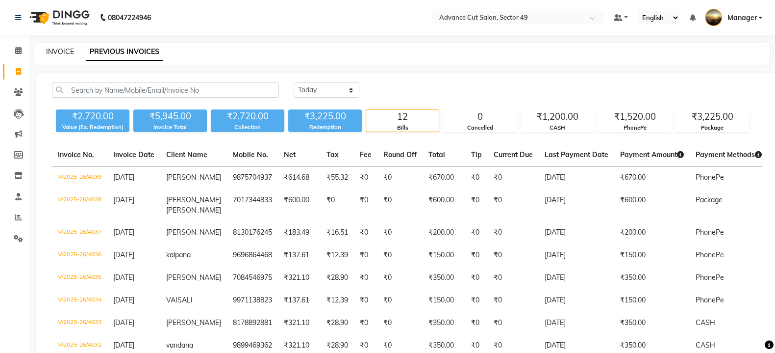
click at [62, 51] on link "INVOICE" at bounding box center [60, 51] width 28 height 9
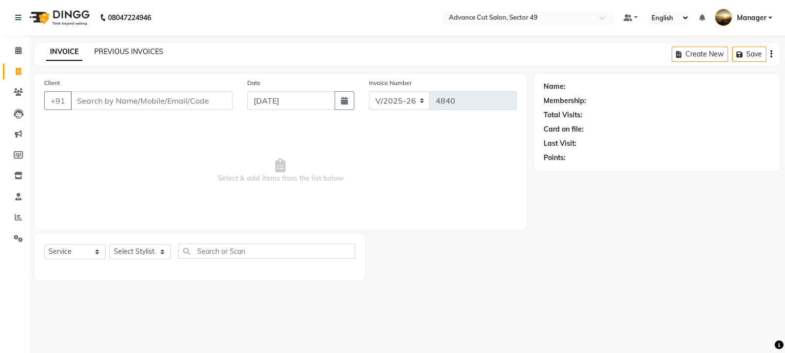
click at [118, 54] on link "PREVIOUS INVOICES" at bounding box center [128, 51] width 69 height 9
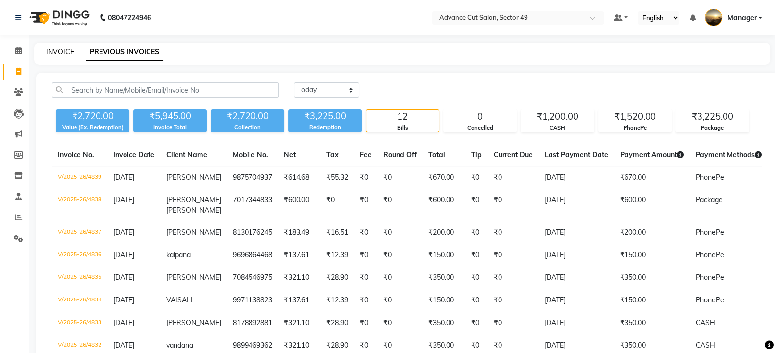
click at [56, 51] on link "INVOICE" at bounding box center [60, 51] width 28 height 9
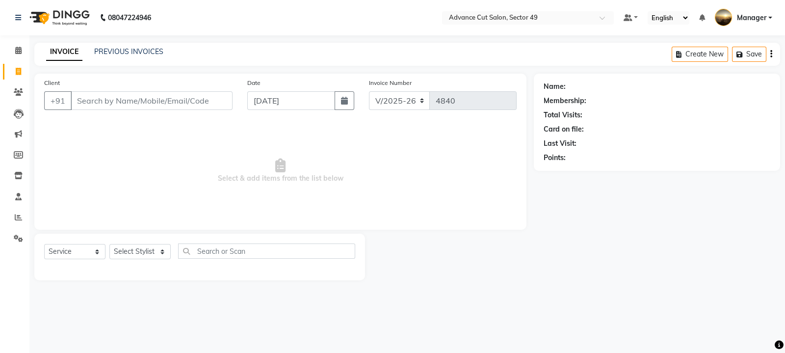
click at [115, 103] on input "Client" at bounding box center [152, 100] width 162 height 19
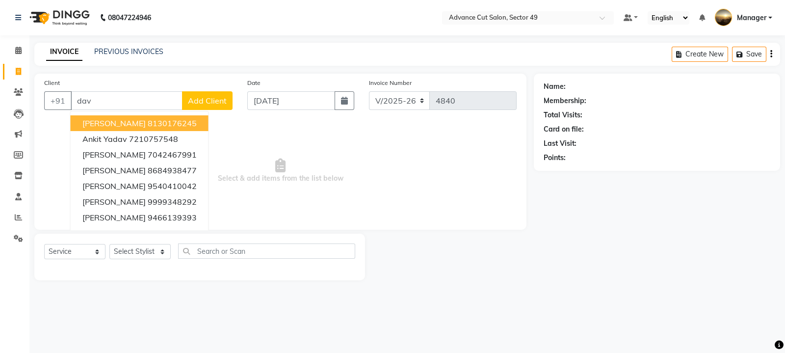
click at [148, 118] on ngb-highlight "8130176245" at bounding box center [172, 123] width 49 height 10
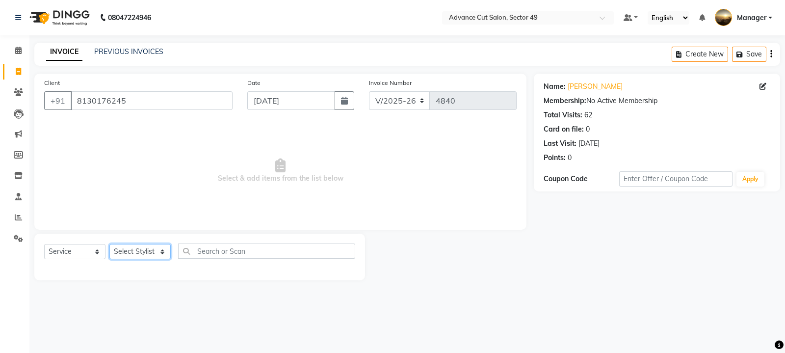
click at [159, 256] on select "Select Stylist aphy [PERSON_NAME] [PERSON_NAME] [PERSON_NAME] Manager Navi prod…" at bounding box center [139, 251] width 61 height 15
click at [109, 244] on select "Select Stylist aphy [PERSON_NAME] [PERSON_NAME] [PERSON_NAME] Manager Navi prod…" at bounding box center [139, 251] width 61 height 15
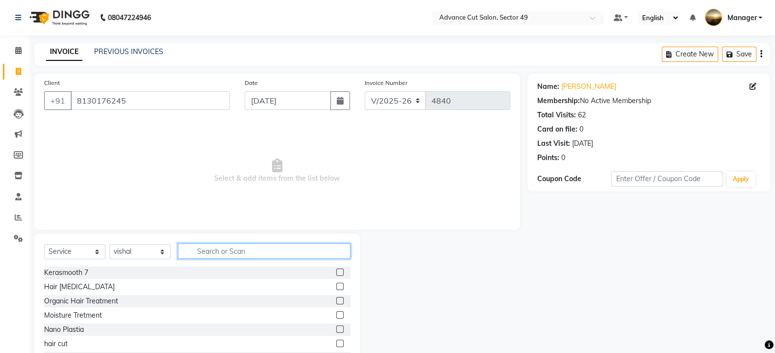
click at [204, 247] on input "text" at bounding box center [264, 250] width 173 height 15
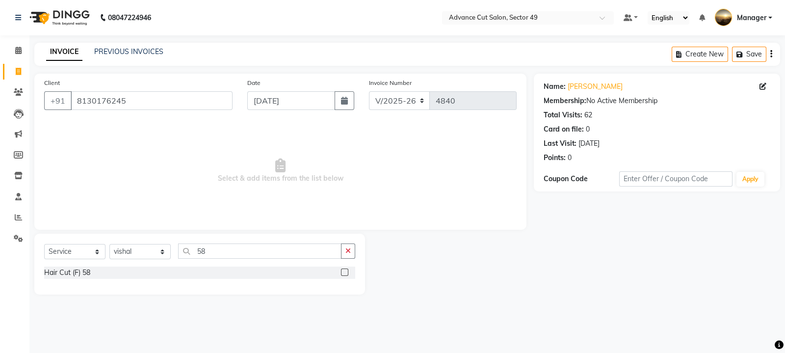
click at [342, 273] on label at bounding box center [344, 271] width 7 height 7
click at [342, 273] on input "checkbox" at bounding box center [344, 272] width 6 height 6
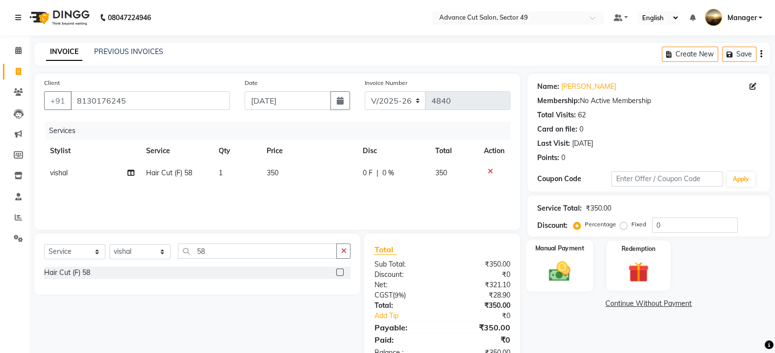
click at [581, 259] on div "Manual Payment" at bounding box center [559, 265] width 67 height 52
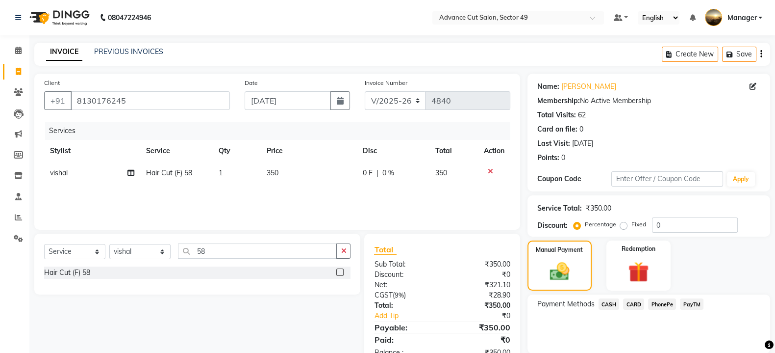
scroll to position [35, 0]
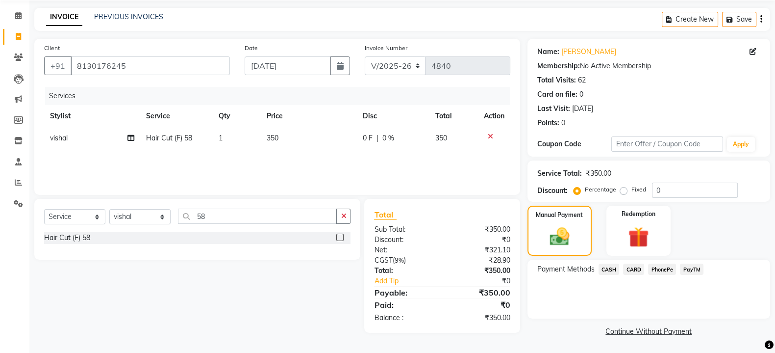
click at [662, 269] on span "PhonePe" at bounding box center [662, 268] width 28 height 11
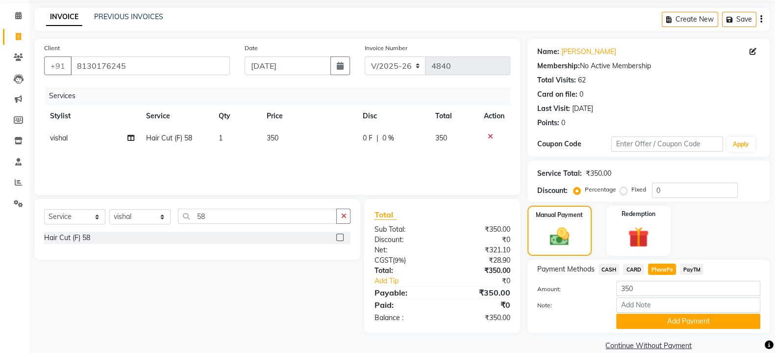
scroll to position [50, 0]
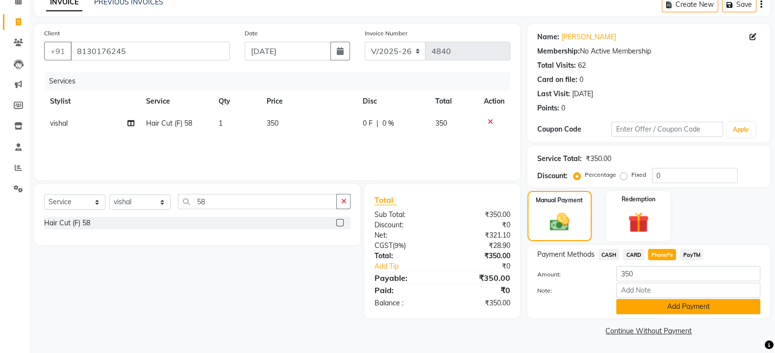
click at [684, 307] on button "Add Payment" at bounding box center [688, 306] width 144 height 15
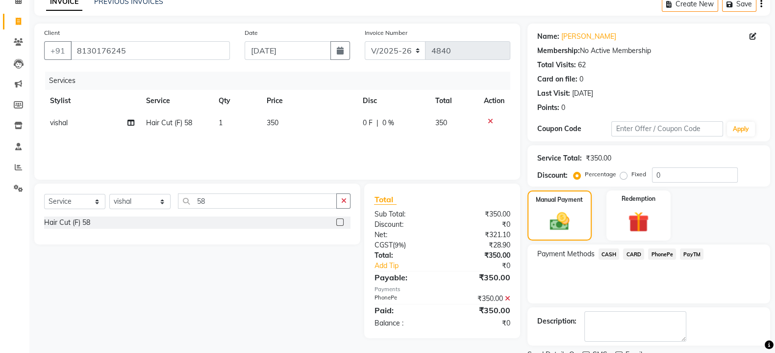
scroll to position [90, 0]
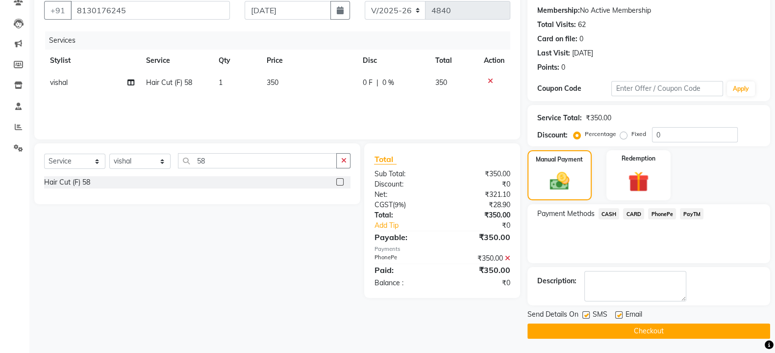
click at [585, 315] on label at bounding box center [586, 314] width 7 height 7
click at [585, 315] on input "checkbox" at bounding box center [586, 315] width 6 height 6
click at [594, 328] on button "Checkout" at bounding box center [649, 330] width 243 height 15
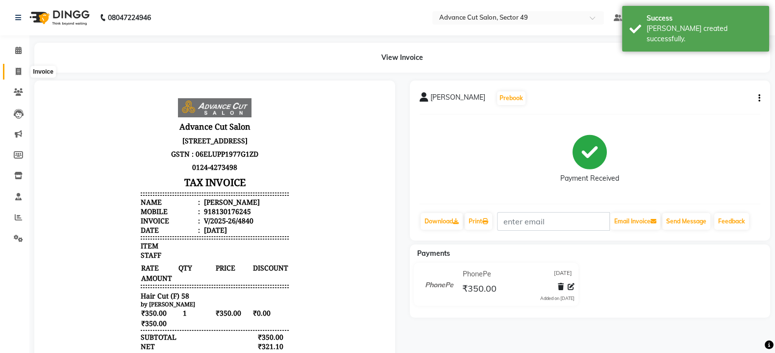
click at [17, 75] on icon at bounding box center [18, 71] width 5 height 7
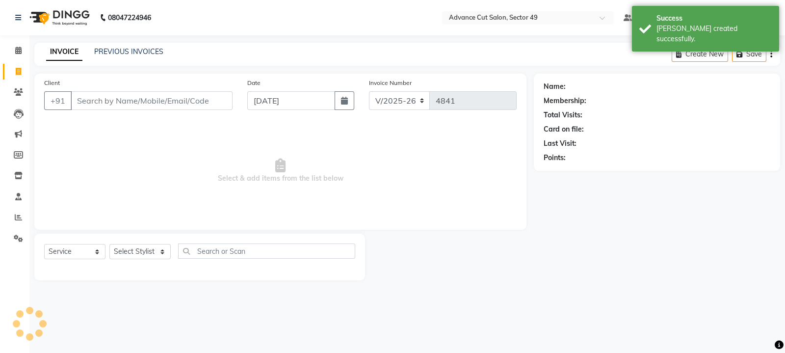
click at [44, 17] on img at bounding box center [58, 17] width 67 height 27
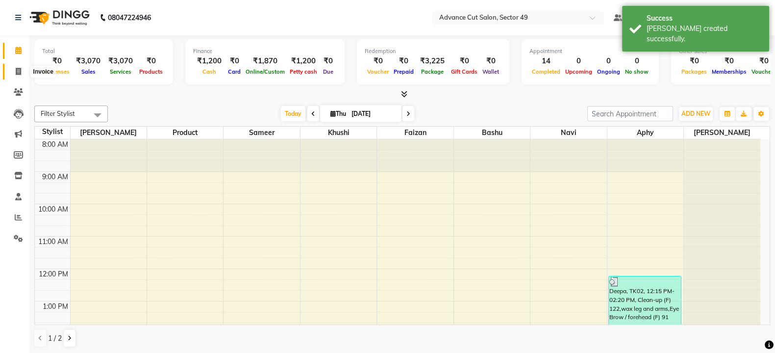
click at [17, 70] on icon at bounding box center [18, 71] width 5 height 7
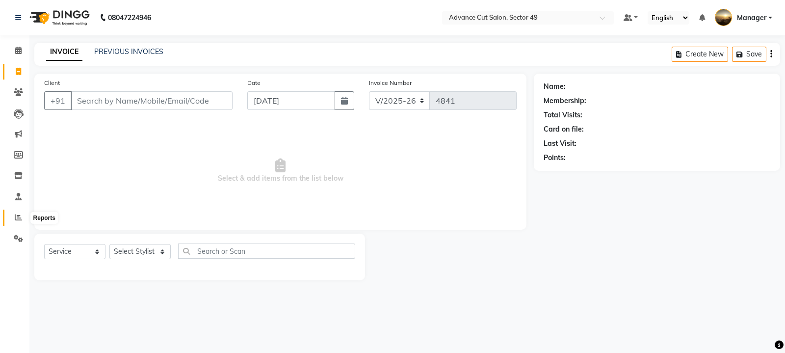
click at [20, 219] on icon at bounding box center [18, 216] width 7 height 7
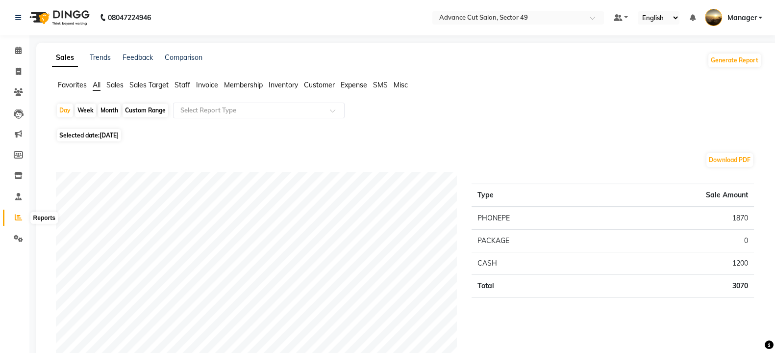
click at [17, 221] on span at bounding box center [18, 217] width 17 height 11
click at [18, 217] on icon at bounding box center [18, 216] width 7 height 7
click at [112, 110] on div "Month" at bounding box center [109, 110] width 23 height 14
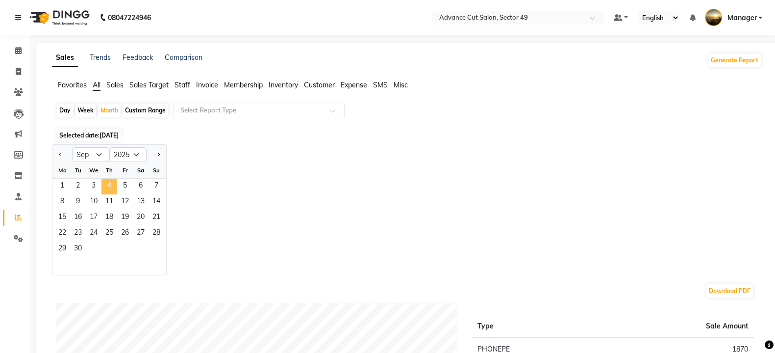
click at [110, 188] on span "4" at bounding box center [110, 186] width 16 height 16
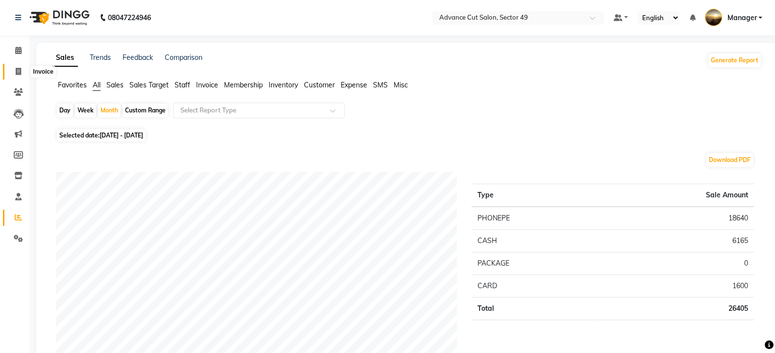
click at [18, 72] on icon at bounding box center [18, 71] width 5 height 7
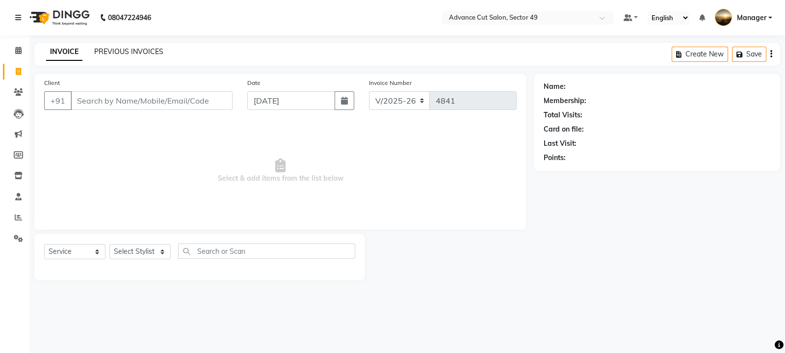
click at [131, 54] on link "PREVIOUS INVOICES" at bounding box center [128, 51] width 69 height 9
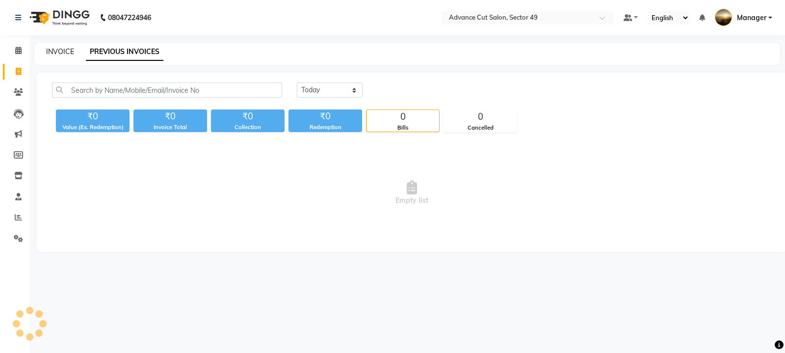
click at [57, 51] on link "INVOICE" at bounding box center [60, 51] width 28 height 9
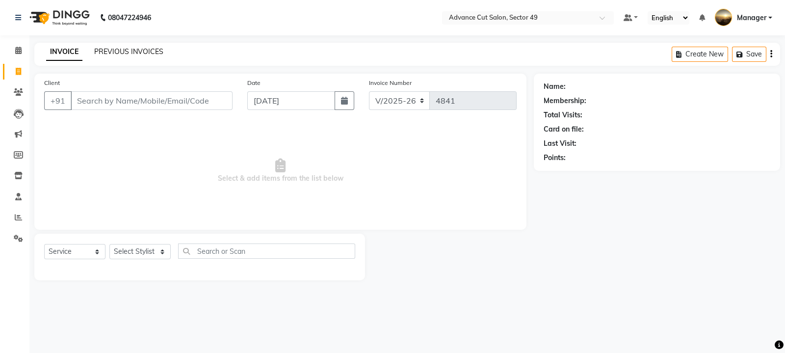
click at [114, 51] on link "PREVIOUS INVOICES" at bounding box center [128, 51] width 69 height 9
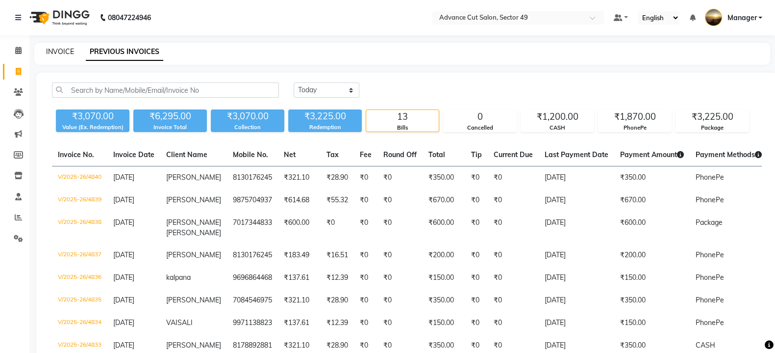
click at [68, 53] on link "INVOICE" at bounding box center [60, 51] width 28 height 9
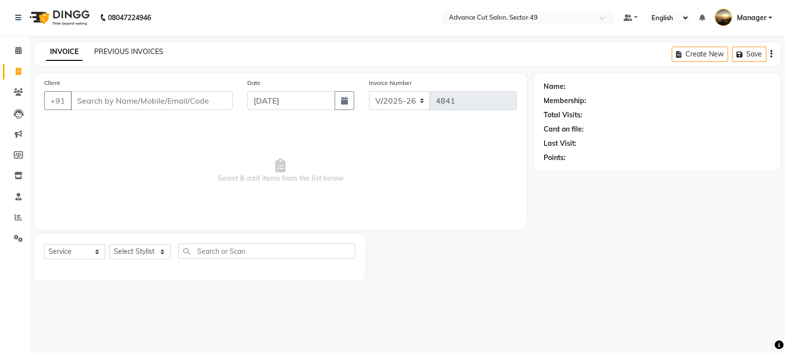
click at [127, 51] on link "PREVIOUS INVOICES" at bounding box center [128, 51] width 69 height 9
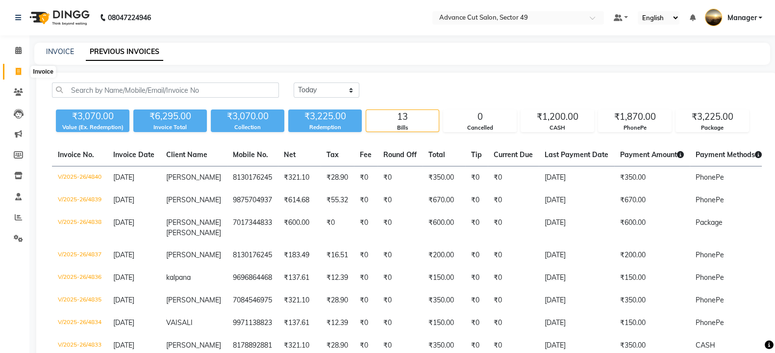
click at [18, 71] on icon at bounding box center [18, 71] width 5 height 7
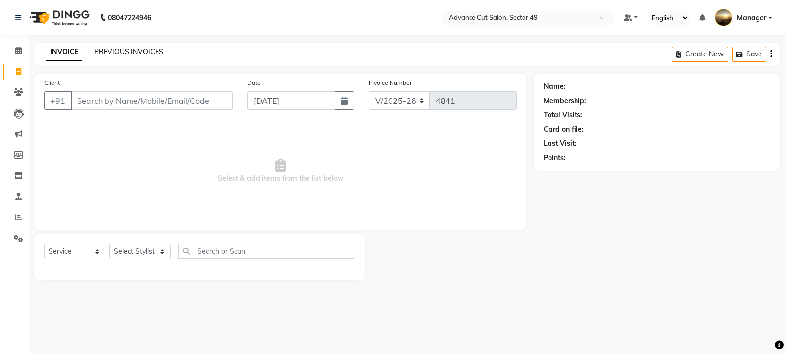
click at [123, 54] on link "PREVIOUS INVOICES" at bounding box center [128, 51] width 69 height 9
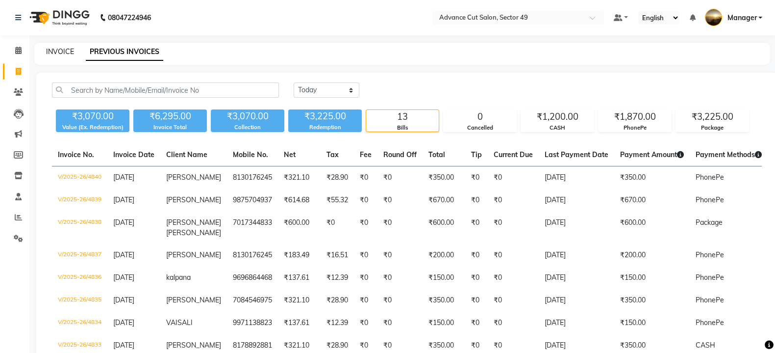
click at [59, 52] on link "INVOICE" at bounding box center [60, 51] width 28 height 9
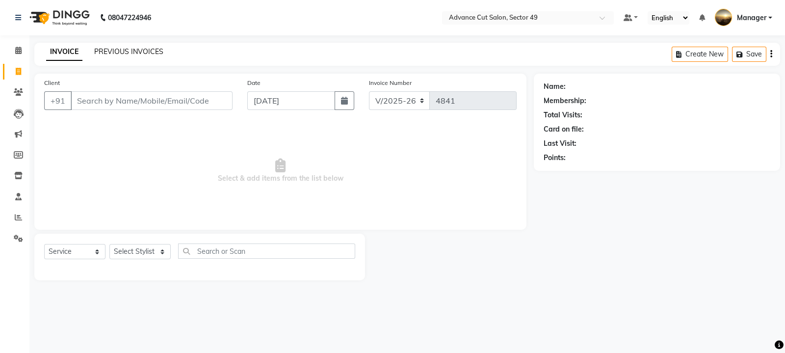
click at [121, 55] on link "PREVIOUS INVOICES" at bounding box center [128, 51] width 69 height 9
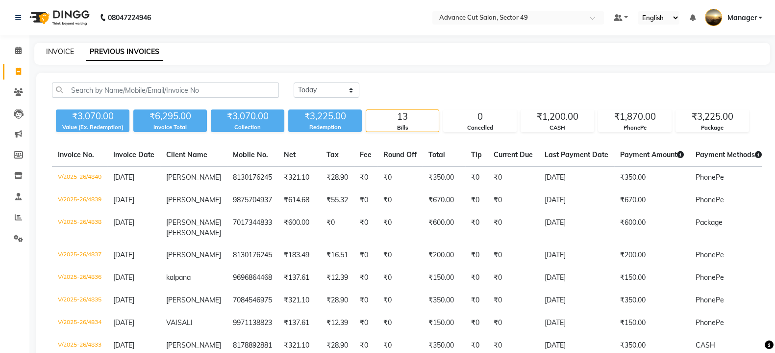
click at [59, 55] on link "INVOICE" at bounding box center [60, 51] width 28 height 9
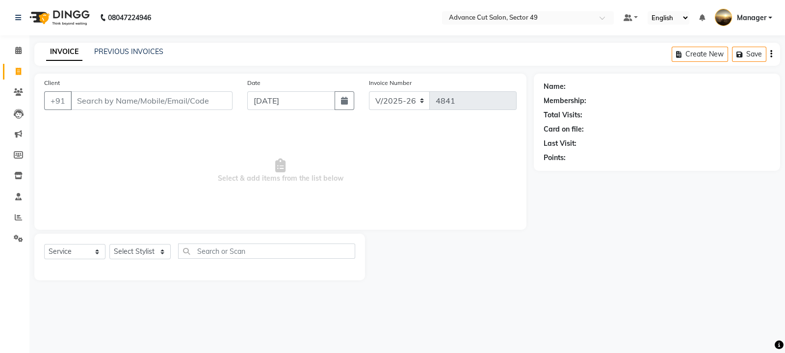
click at [37, 14] on img at bounding box center [58, 17] width 67 height 27
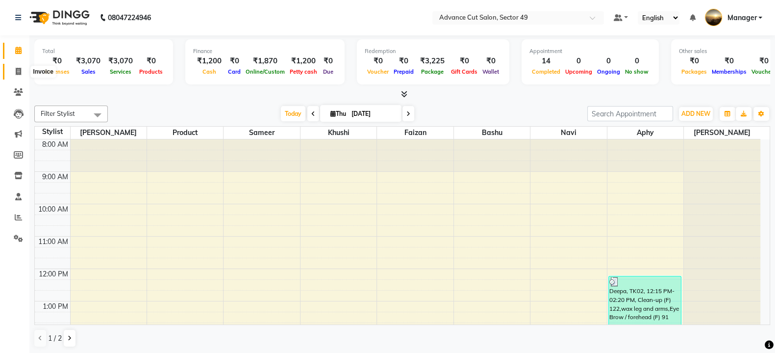
click at [20, 72] on icon at bounding box center [18, 71] width 5 height 7
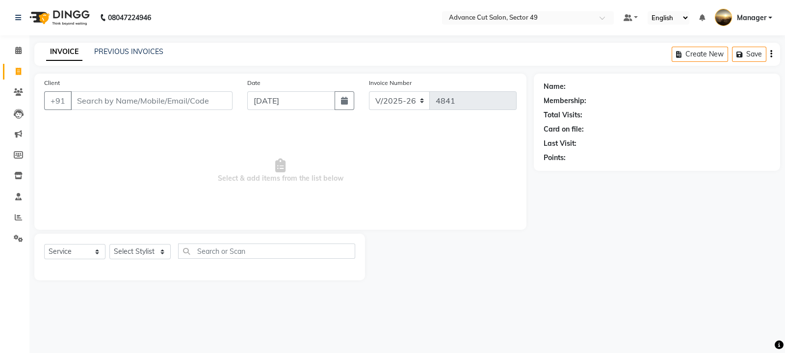
click at [42, 16] on img at bounding box center [58, 17] width 67 height 27
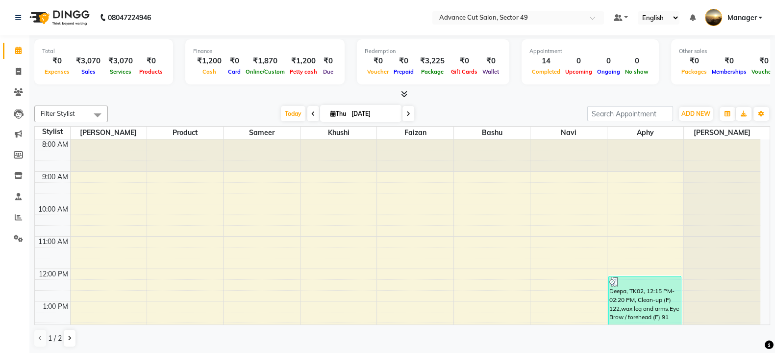
click at [41, 16] on img at bounding box center [58, 17] width 67 height 27
click at [401, 89] on span at bounding box center [402, 94] width 10 height 10
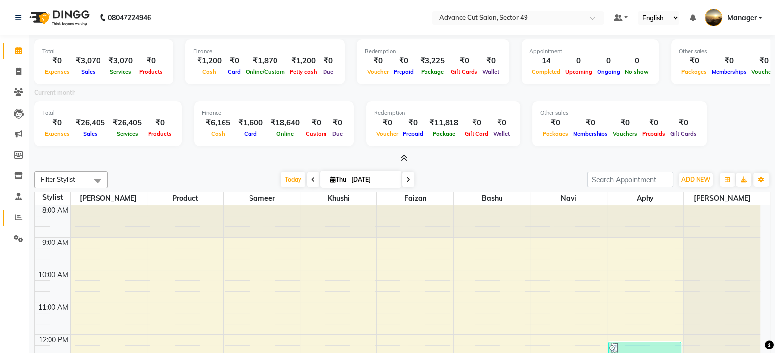
click at [21, 218] on icon at bounding box center [18, 216] width 7 height 7
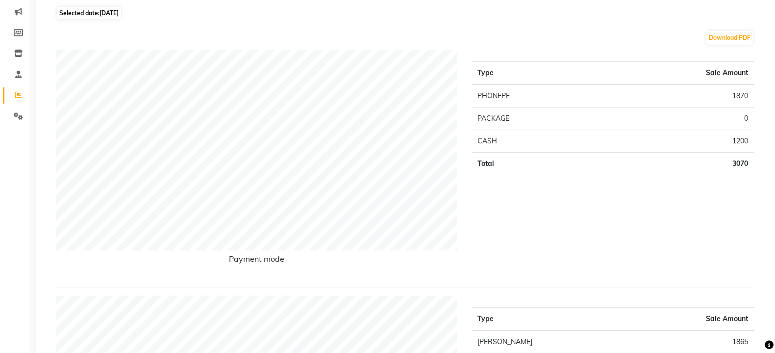
scroll to position [184, 0]
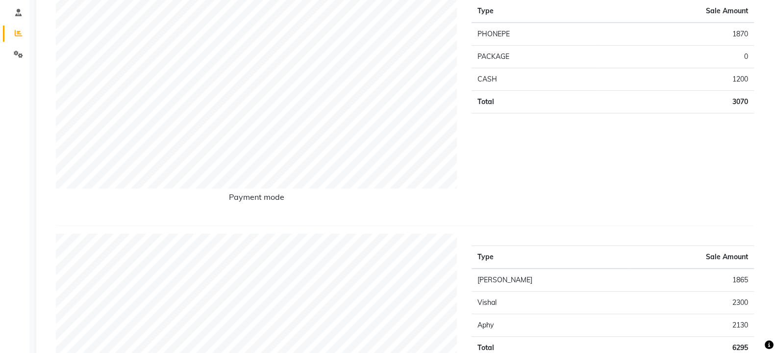
click at [20, 34] on icon at bounding box center [18, 32] width 7 height 7
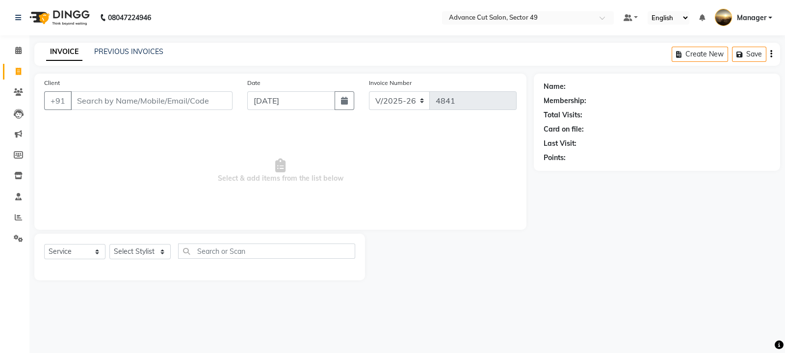
click at [38, 18] on img at bounding box center [58, 17] width 67 height 27
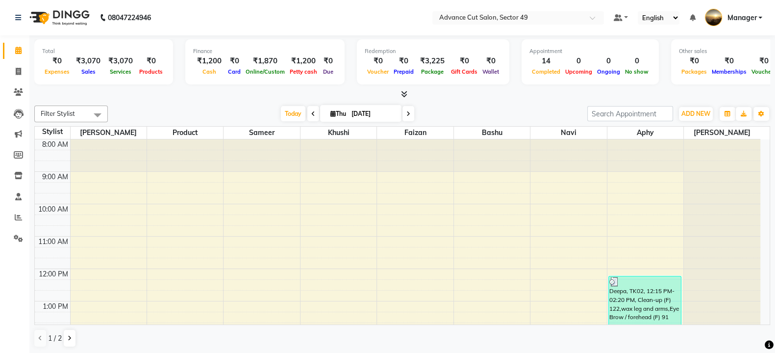
click at [404, 95] on icon at bounding box center [404, 93] width 6 height 7
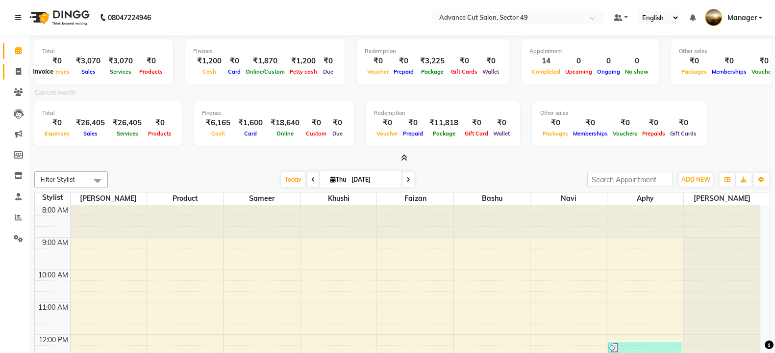
click at [21, 72] on icon at bounding box center [18, 71] width 5 height 7
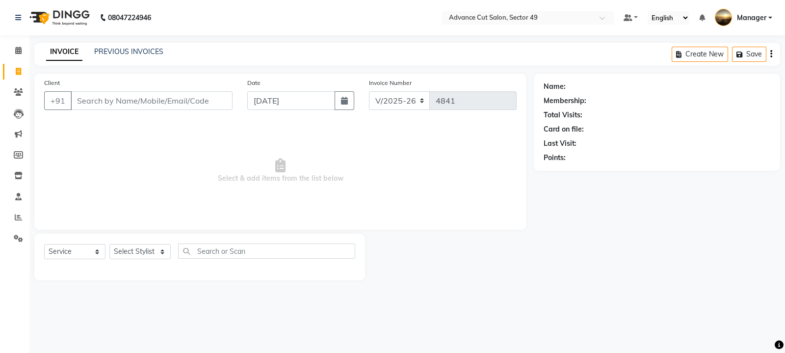
click at [76, 102] on input "Client" at bounding box center [152, 100] width 162 height 19
click at [54, 51] on main "INVOICE PREVIOUS INVOICES Create New Save Client +91 Date [DATE] Invoice Number…" at bounding box center [406, 169] width 755 height 252
click at [82, 104] on input "Client" at bounding box center [152, 100] width 162 height 19
click at [198, 102] on span "Add Client" at bounding box center [207, 101] width 39 height 10
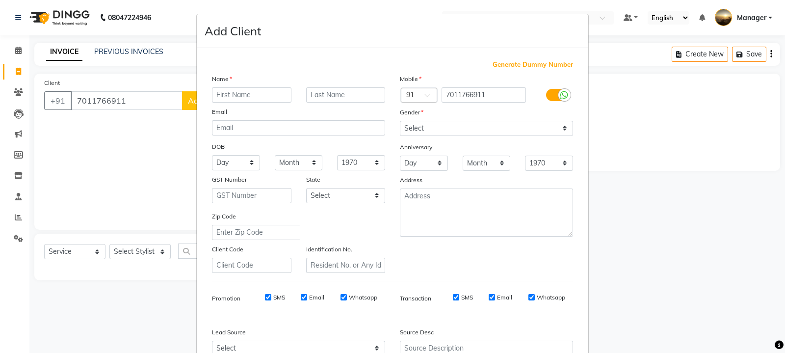
click at [238, 94] on input "text" at bounding box center [251, 94] width 79 height 15
click at [409, 128] on select "Select [DEMOGRAPHIC_DATA] [DEMOGRAPHIC_DATA] Other Prefer Not To Say" at bounding box center [486, 128] width 173 height 15
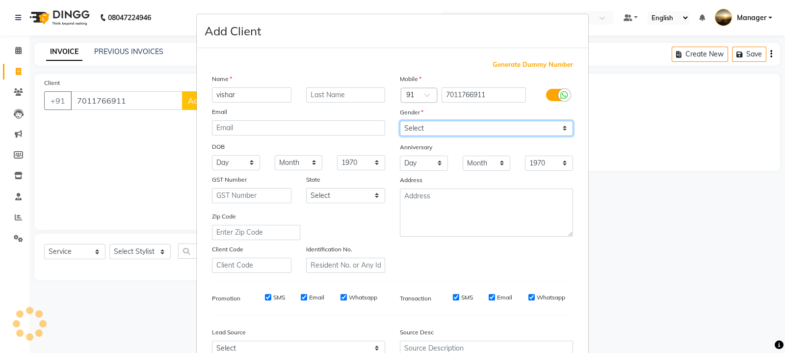
click at [400, 121] on select "Select [DEMOGRAPHIC_DATA] [DEMOGRAPHIC_DATA] Other Prefer Not To Say" at bounding box center [486, 128] width 173 height 15
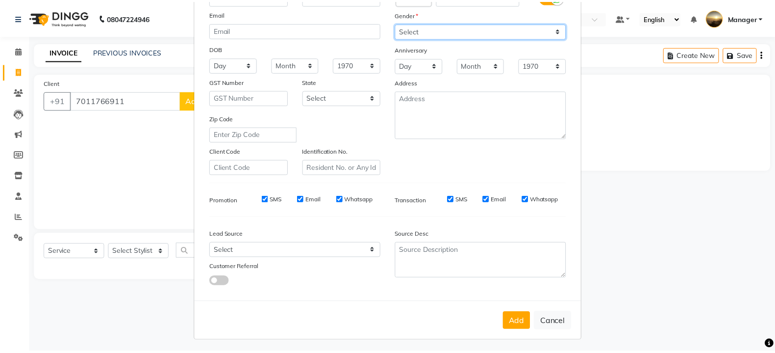
scroll to position [105, 0]
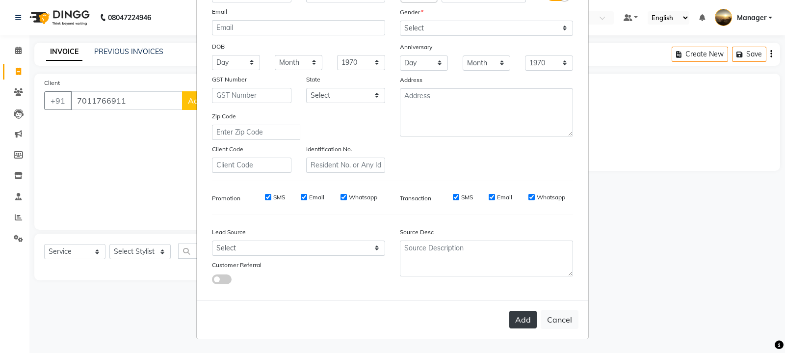
click at [519, 317] on button "Add" at bounding box center [522, 319] width 27 height 18
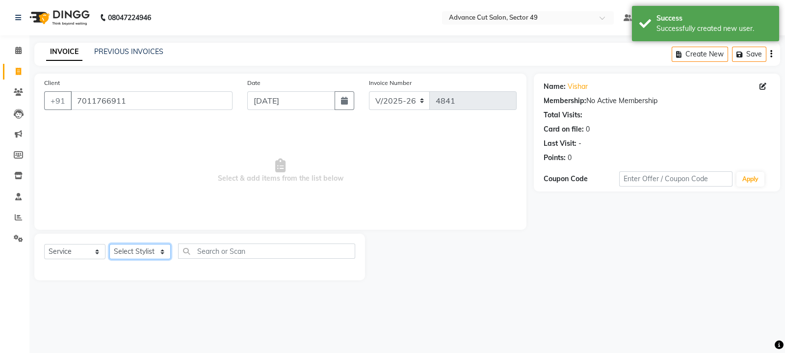
click at [160, 252] on select "Select Stylist aphy [PERSON_NAME] [PERSON_NAME] [PERSON_NAME] Manager Navi prod…" at bounding box center [139, 251] width 61 height 15
click at [109, 244] on select "Select Stylist aphy [PERSON_NAME] [PERSON_NAME] [PERSON_NAME] Manager Navi prod…" at bounding box center [139, 251] width 61 height 15
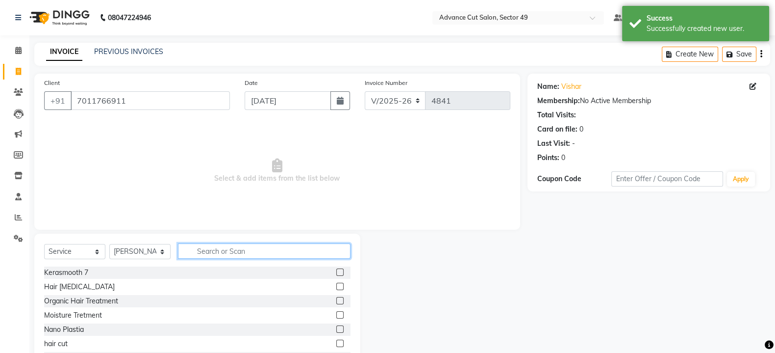
click at [218, 252] on input "text" at bounding box center [264, 250] width 173 height 15
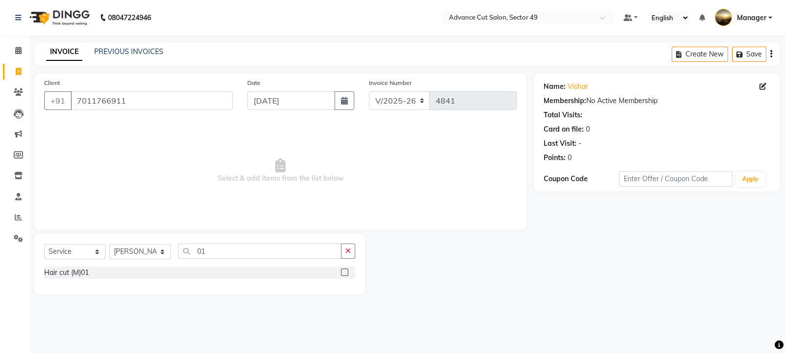
click at [342, 271] on label at bounding box center [344, 271] width 7 height 7
click at [342, 271] on input "checkbox" at bounding box center [344, 272] width 6 height 6
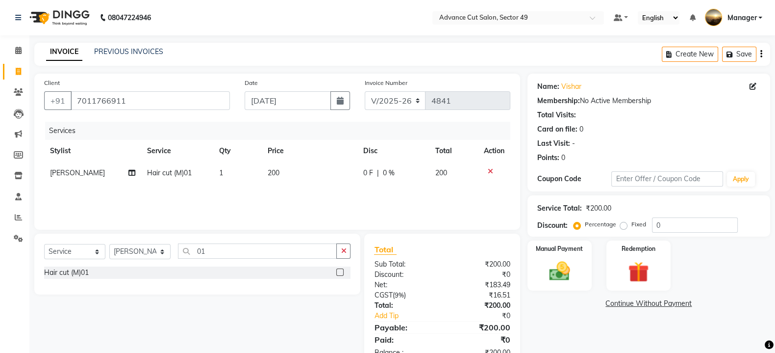
click at [340, 273] on label at bounding box center [339, 271] width 7 height 7
click at [340, 273] on input "checkbox" at bounding box center [339, 272] width 6 height 6
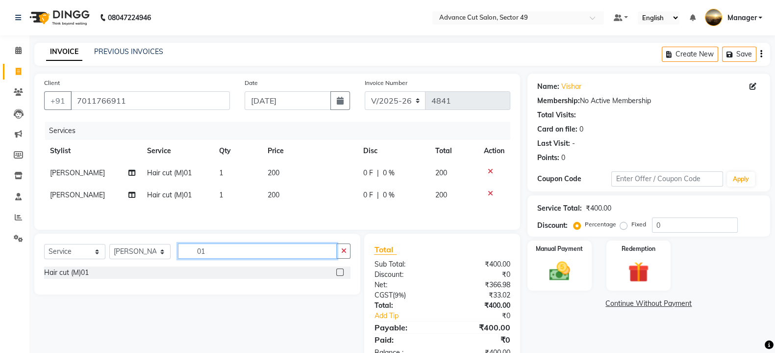
click at [218, 258] on input "01" at bounding box center [257, 250] width 159 height 15
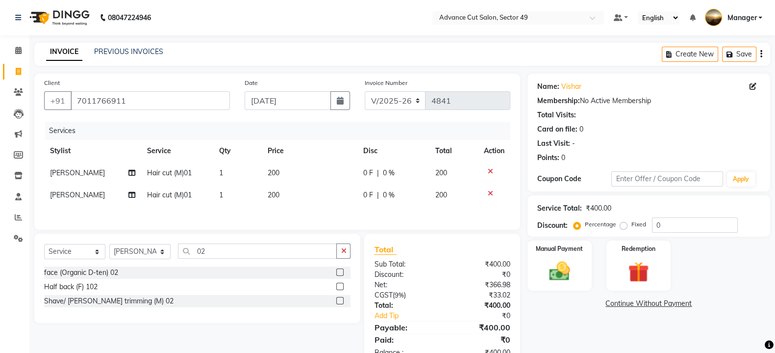
click at [341, 302] on label at bounding box center [339, 300] width 7 height 7
click at [341, 302] on input "checkbox" at bounding box center [339, 301] width 6 height 6
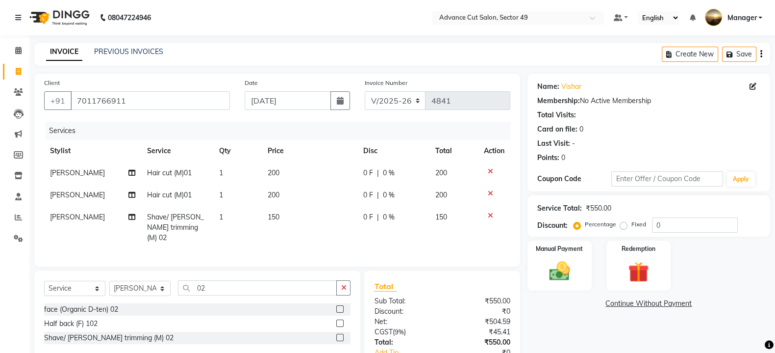
click at [282, 213] on td "150" at bounding box center [310, 227] width 96 height 43
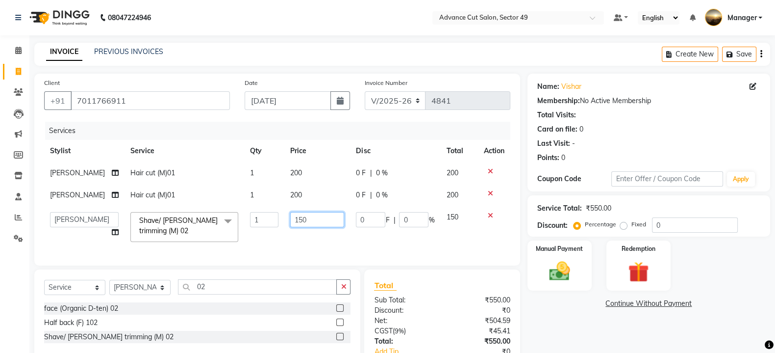
click at [306, 222] on input "150" at bounding box center [317, 219] width 54 height 15
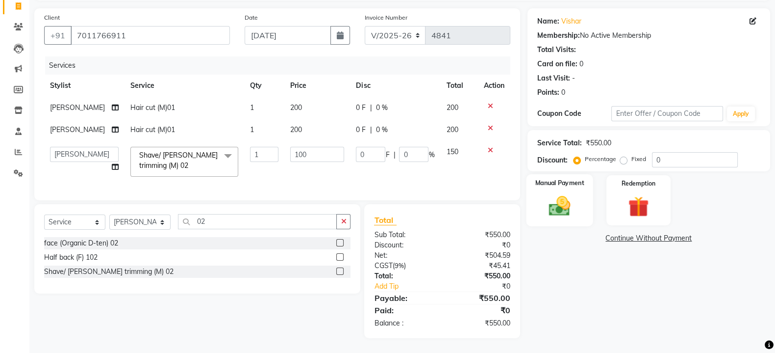
scroll to position [65, 0]
click at [549, 192] on div "Manual Payment" at bounding box center [559, 200] width 67 height 52
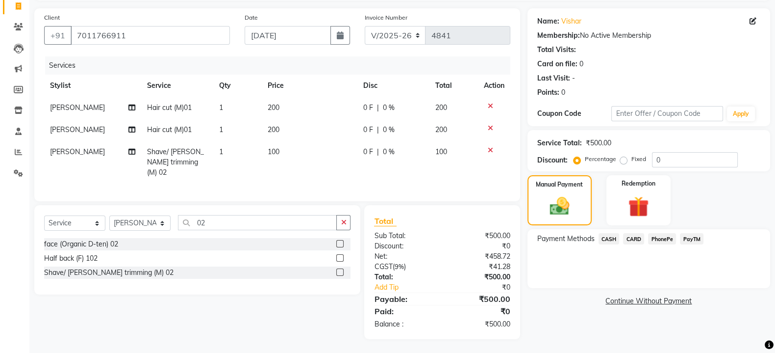
click at [490, 103] on icon at bounding box center [490, 105] width 5 height 7
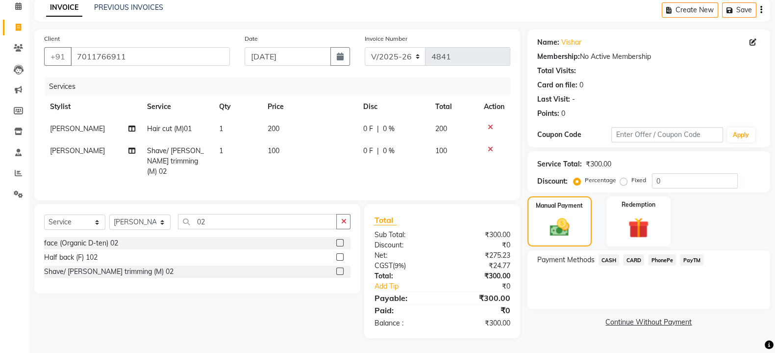
scroll to position [43, 0]
click at [661, 261] on span "PhonePe" at bounding box center [662, 260] width 28 height 11
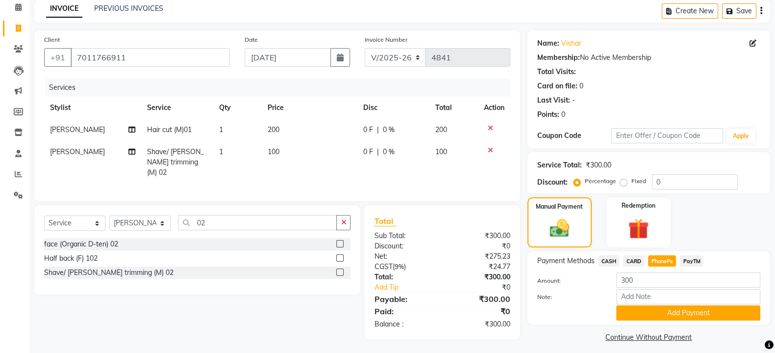
scroll to position [50, 0]
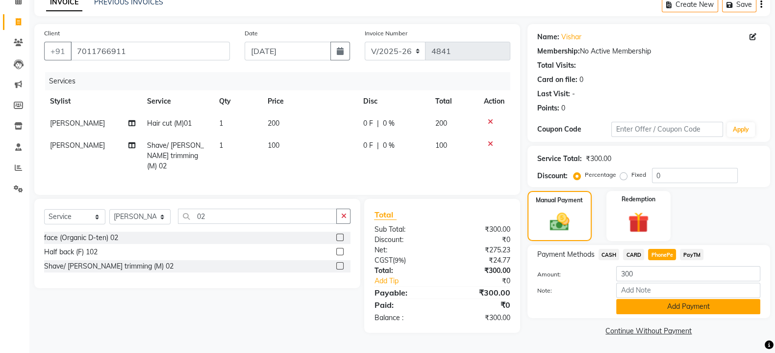
click at [691, 309] on button "Add Payment" at bounding box center [688, 306] width 144 height 15
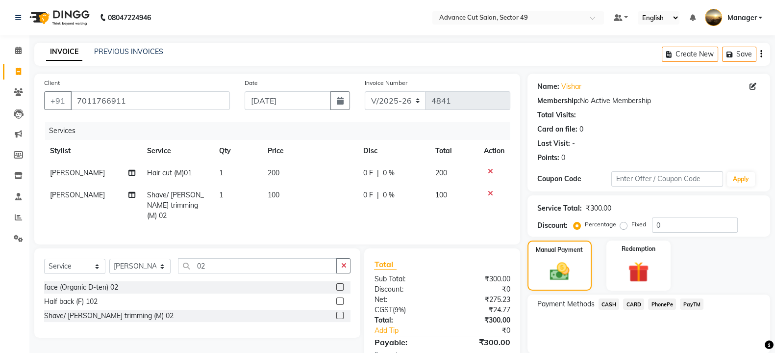
scroll to position [90, 0]
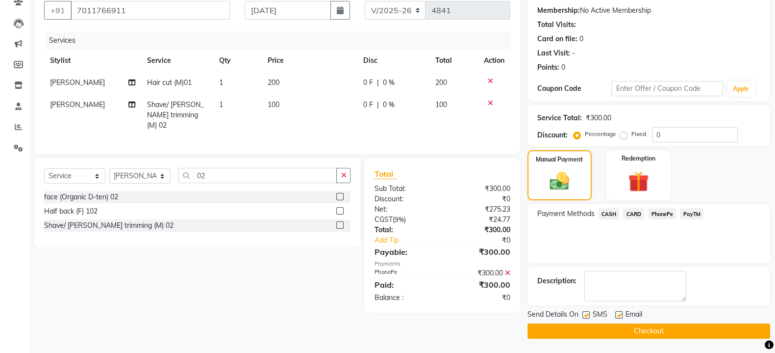
click at [657, 327] on button "Checkout" at bounding box center [649, 330] width 243 height 15
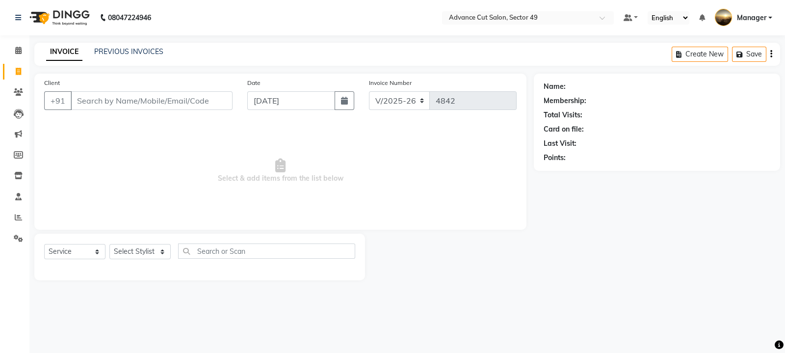
click at [41, 16] on img at bounding box center [58, 17] width 67 height 27
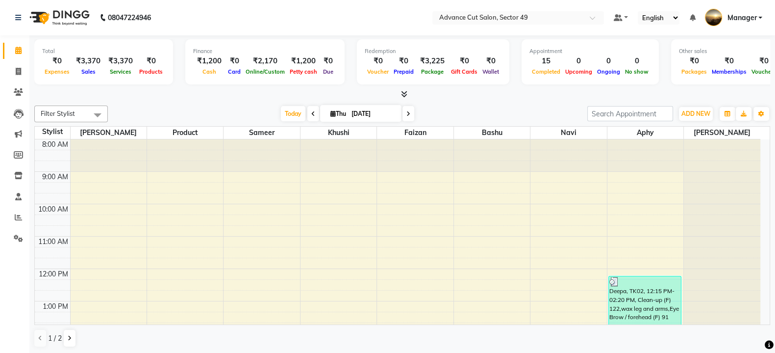
click at [405, 95] on icon at bounding box center [404, 93] width 6 height 7
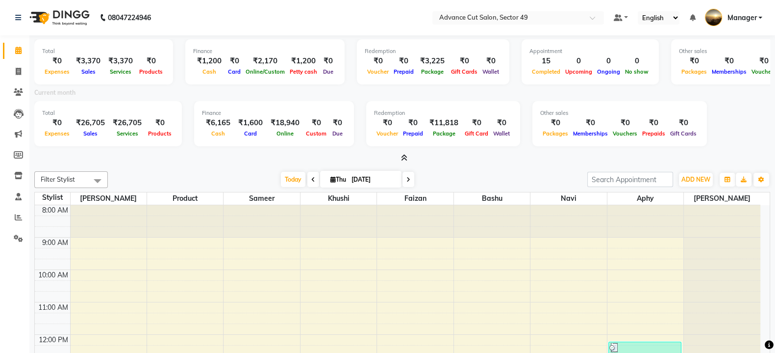
scroll to position [61, 0]
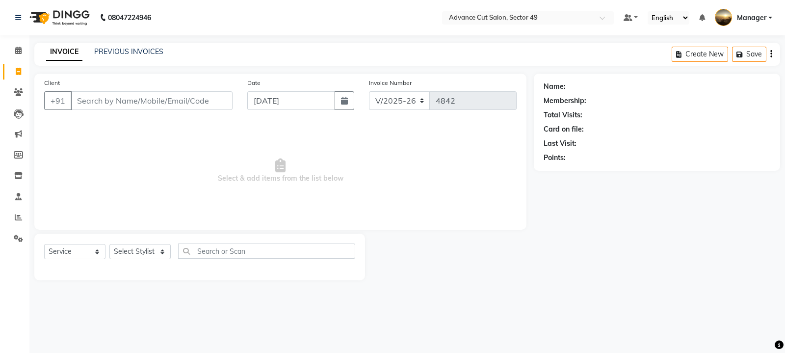
click at [36, 17] on img at bounding box center [58, 17] width 67 height 27
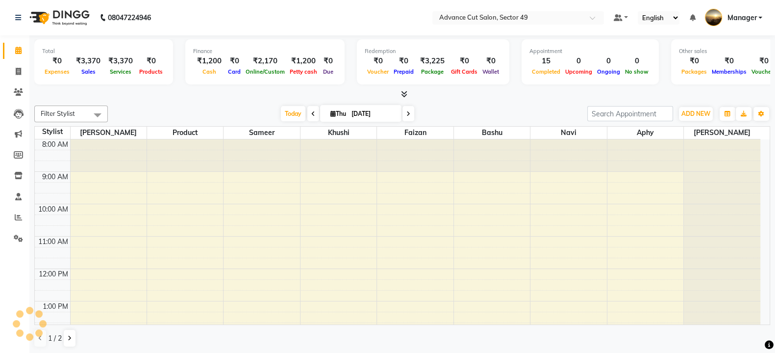
click at [36, 17] on img at bounding box center [58, 17] width 67 height 27
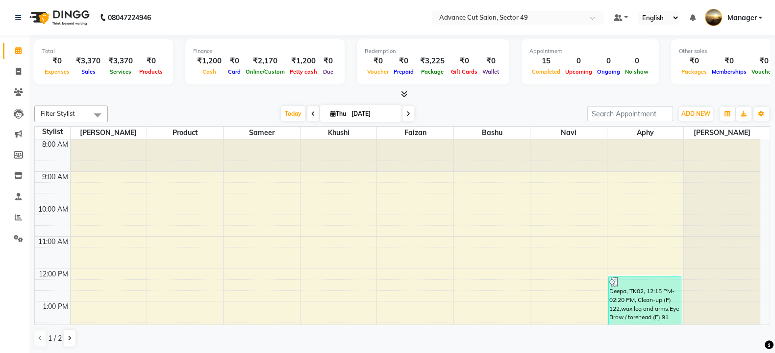
click at [405, 93] on icon at bounding box center [404, 93] width 6 height 7
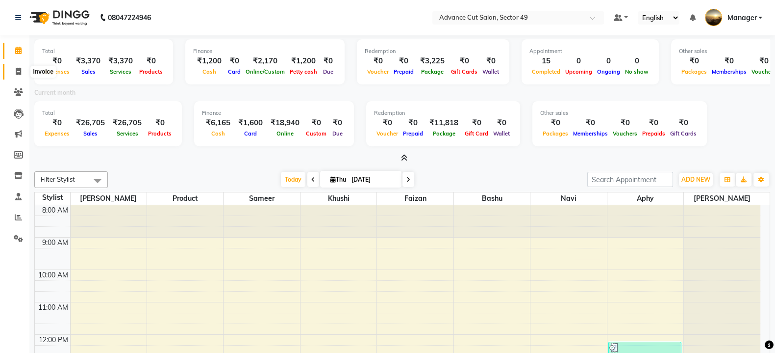
click at [21, 71] on span at bounding box center [18, 71] width 17 height 11
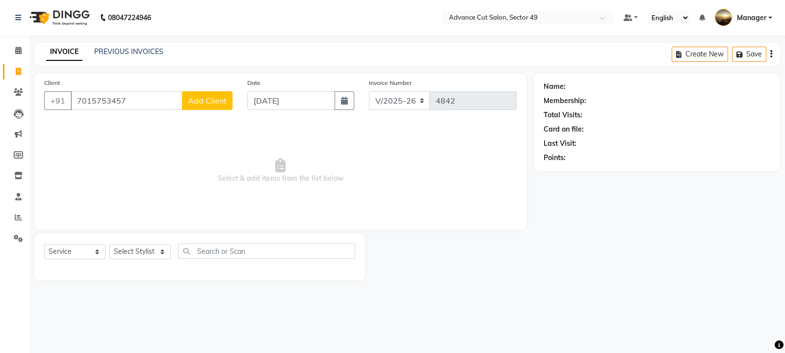
click at [201, 100] on span "Add Client" at bounding box center [207, 101] width 39 height 10
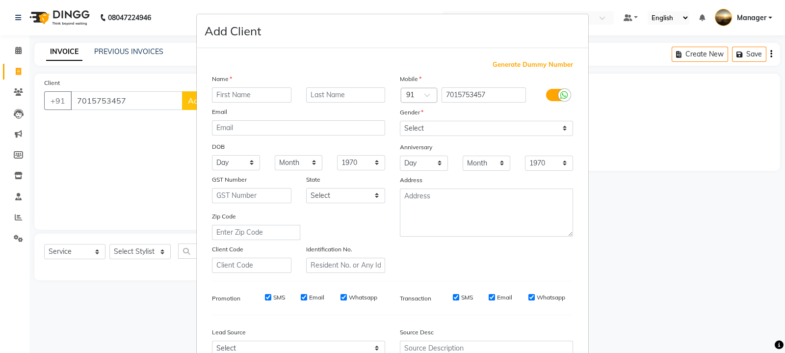
click at [227, 95] on input "text" at bounding box center [251, 94] width 79 height 15
click at [419, 128] on select "Select [DEMOGRAPHIC_DATA] [DEMOGRAPHIC_DATA] Other Prefer Not To Say" at bounding box center [486, 128] width 173 height 15
click at [400, 121] on select "Select [DEMOGRAPHIC_DATA] [DEMOGRAPHIC_DATA] Other Prefer Not To Say" at bounding box center [486, 128] width 173 height 15
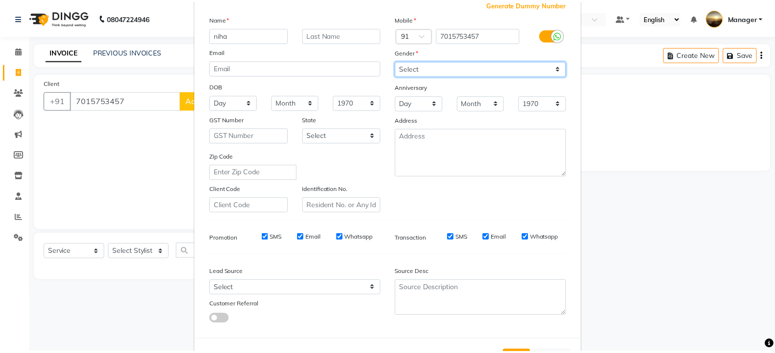
scroll to position [105, 0]
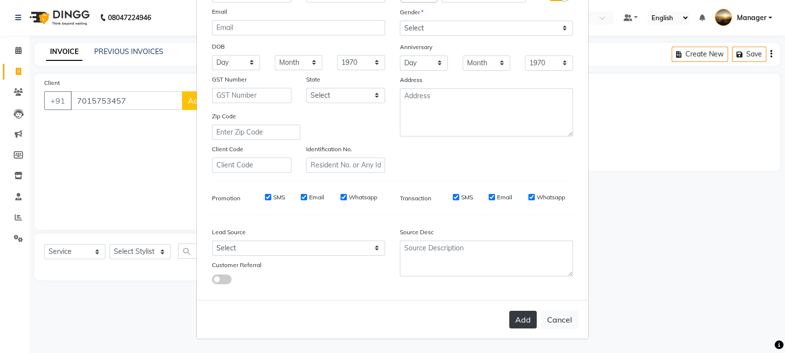
click at [516, 317] on button "Add" at bounding box center [522, 319] width 27 height 18
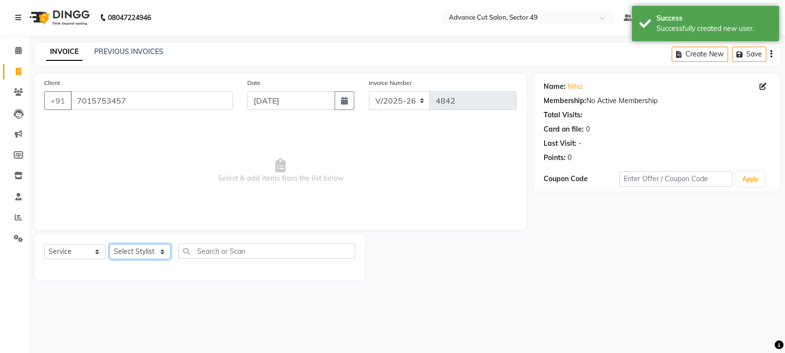
click at [155, 253] on select "Select Stylist aphy [PERSON_NAME] [PERSON_NAME] [PERSON_NAME] Manager Navi prod…" at bounding box center [139, 251] width 61 height 15
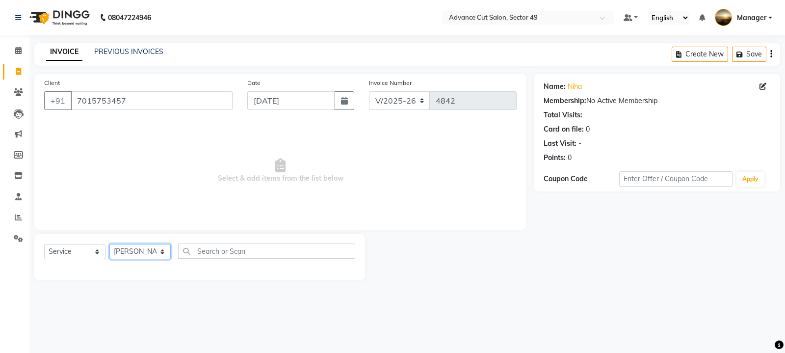
click at [109, 244] on select "Select Stylist aphy [PERSON_NAME] [PERSON_NAME] [PERSON_NAME] Manager Navi prod…" at bounding box center [139, 251] width 61 height 15
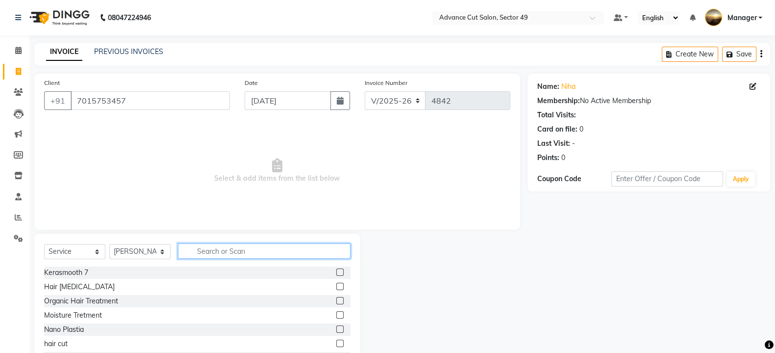
click at [211, 251] on input "text" at bounding box center [264, 250] width 173 height 15
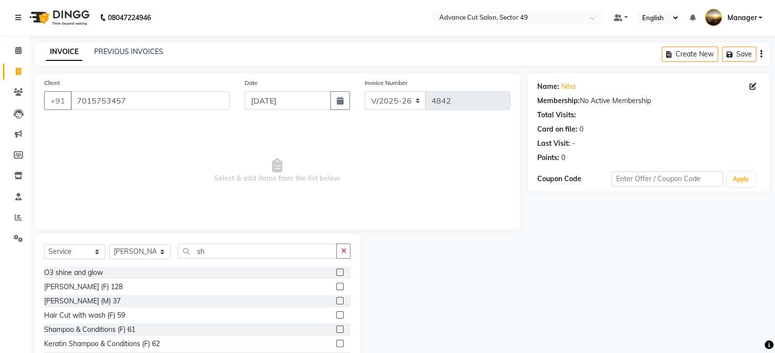
click at [336, 331] on label at bounding box center [339, 328] width 7 height 7
click at [336, 331] on input "checkbox" at bounding box center [339, 329] width 6 height 6
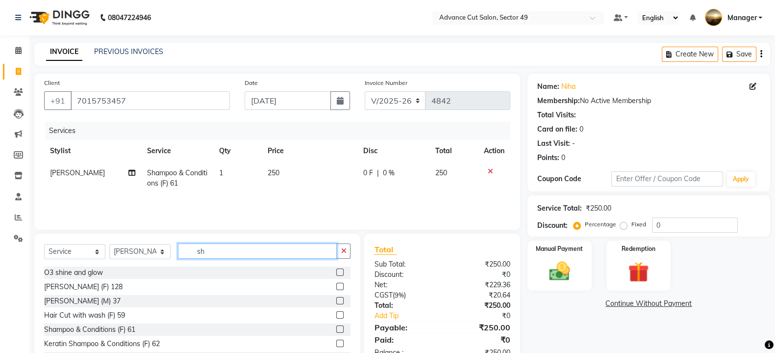
click at [225, 253] on input "sh" at bounding box center [257, 250] width 159 height 15
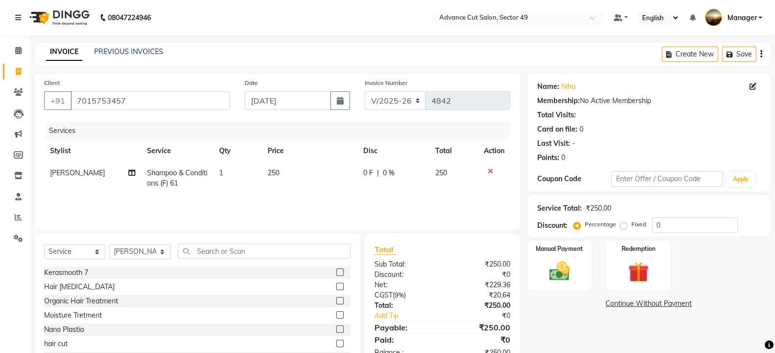
click at [284, 170] on td "250" at bounding box center [310, 178] width 96 height 32
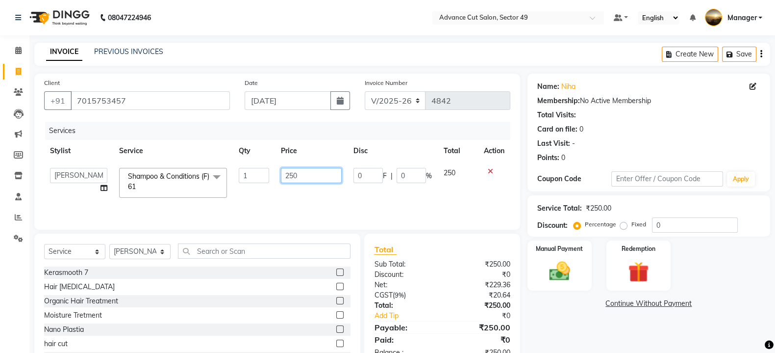
click at [306, 178] on input "250" at bounding box center [311, 175] width 61 height 15
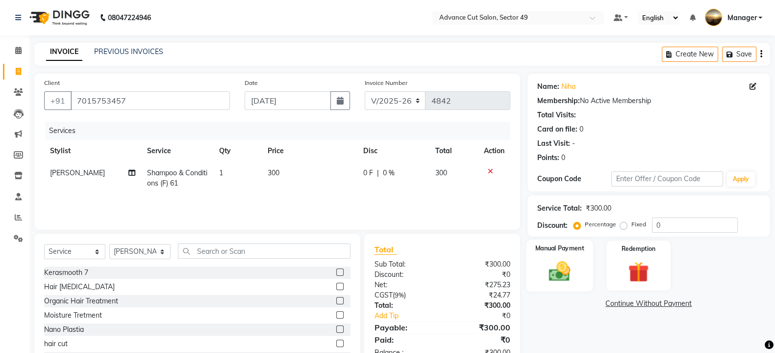
click at [554, 270] on img at bounding box center [559, 270] width 35 height 25
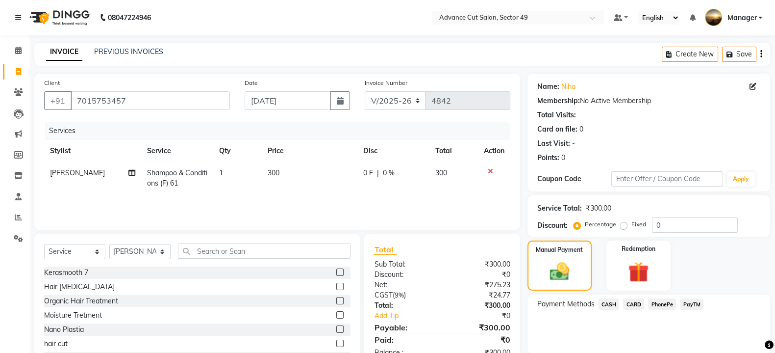
drag, startPoint x: 661, startPoint y: 305, endPoint x: 653, endPoint y: 313, distance: 11.4
click at [661, 305] on span "PhonePe" at bounding box center [662, 303] width 28 height 11
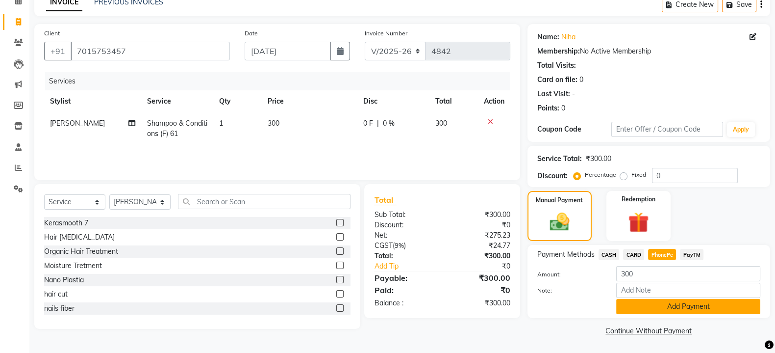
click at [680, 306] on button "Add Payment" at bounding box center [688, 306] width 144 height 15
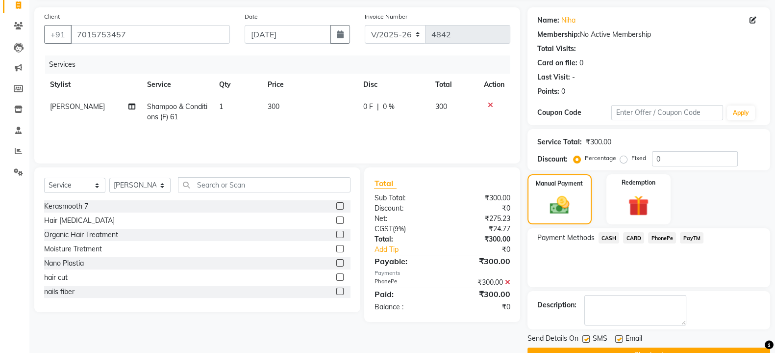
scroll to position [90, 0]
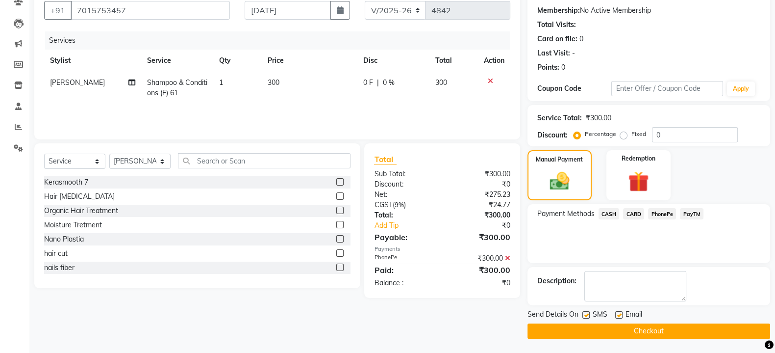
click at [650, 329] on button "Checkout" at bounding box center [649, 330] width 243 height 15
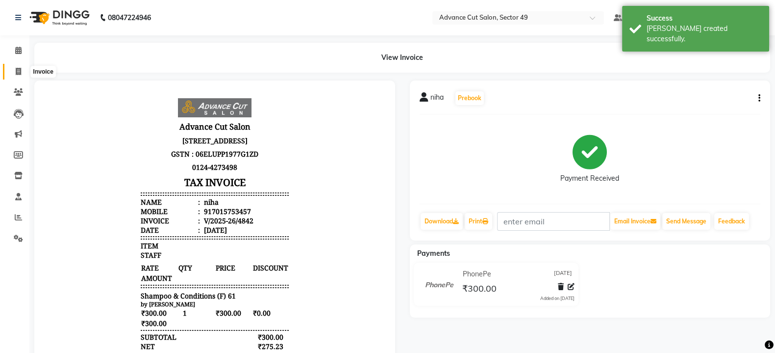
drag, startPoint x: 18, startPoint y: 71, endPoint x: 10, endPoint y: 81, distance: 13.6
click at [18, 71] on icon at bounding box center [18, 71] width 5 height 7
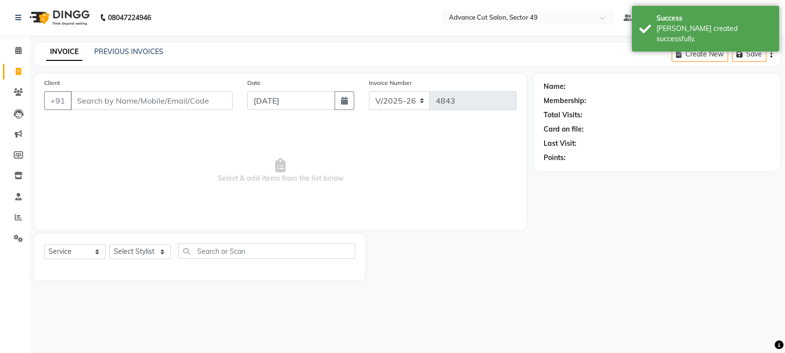
click at [96, 103] on input "Client" at bounding box center [152, 100] width 162 height 19
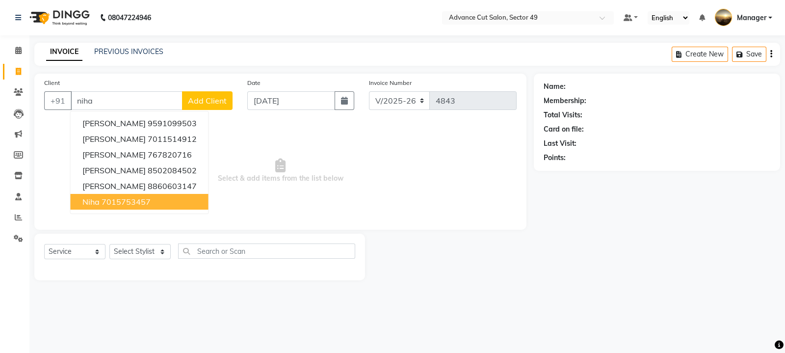
click at [152, 200] on button "niha 7015753457" at bounding box center [140, 202] width 138 height 16
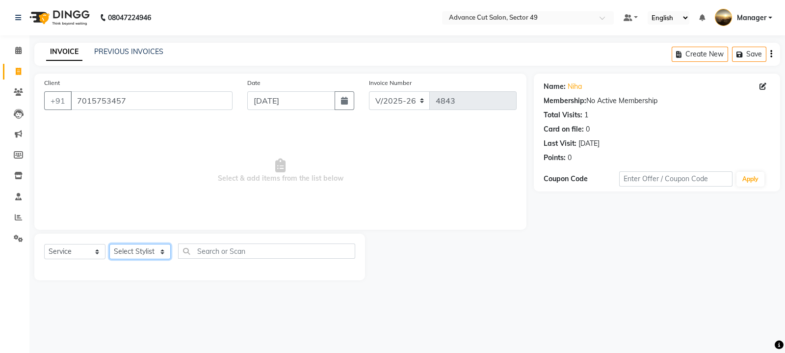
click at [150, 253] on select "Select Stylist aphy [PERSON_NAME] [PERSON_NAME] [PERSON_NAME] Manager Navi prod…" at bounding box center [139, 251] width 61 height 15
click at [109, 244] on select "Select Stylist aphy [PERSON_NAME] [PERSON_NAME] [PERSON_NAME] Manager Navi prod…" at bounding box center [139, 251] width 61 height 15
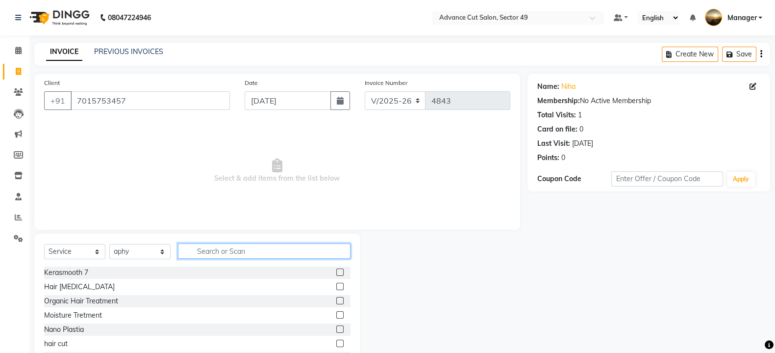
click at [231, 250] on input "text" at bounding box center [264, 250] width 173 height 15
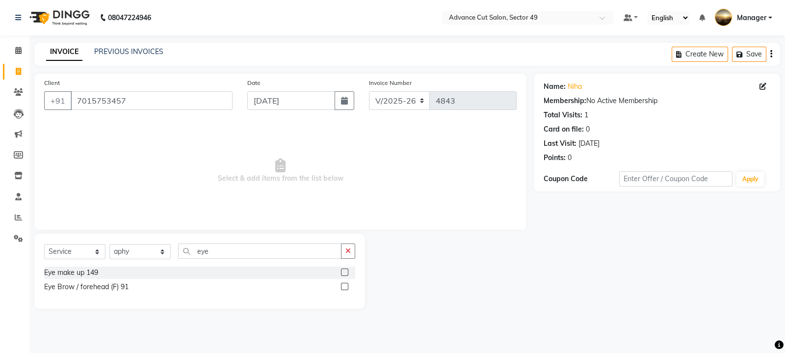
click at [344, 286] on label at bounding box center [344, 285] width 7 height 7
click at [344, 286] on input "checkbox" at bounding box center [344, 286] width 6 height 6
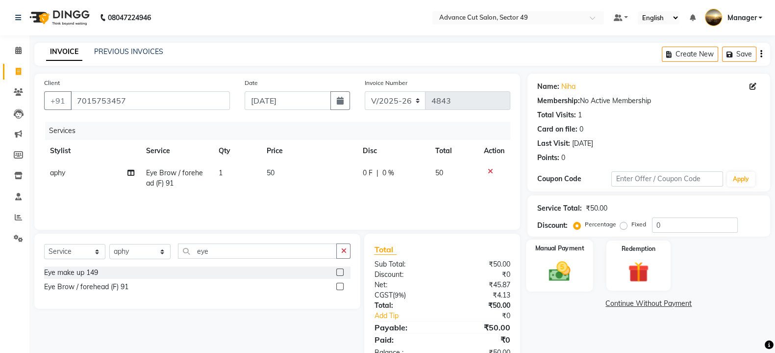
drag, startPoint x: 570, startPoint y: 276, endPoint x: 564, endPoint y: 290, distance: 15.4
click at [570, 277] on img at bounding box center [559, 270] width 35 height 25
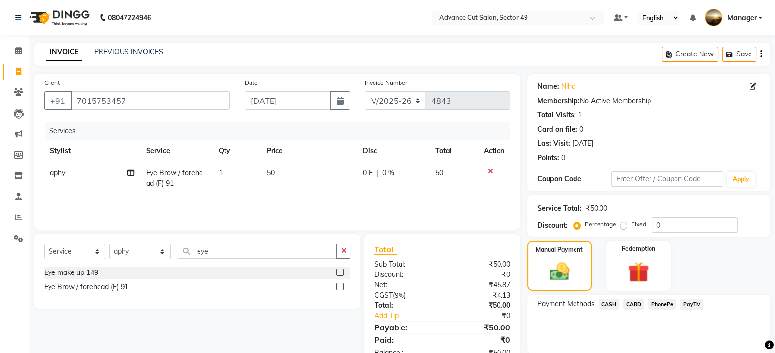
click at [662, 303] on span "PhonePe" at bounding box center [662, 303] width 28 height 11
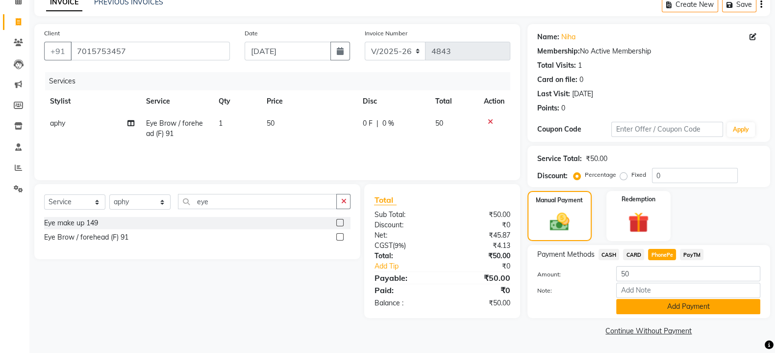
click at [681, 307] on button "Add Payment" at bounding box center [688, 306] width 144 height 15
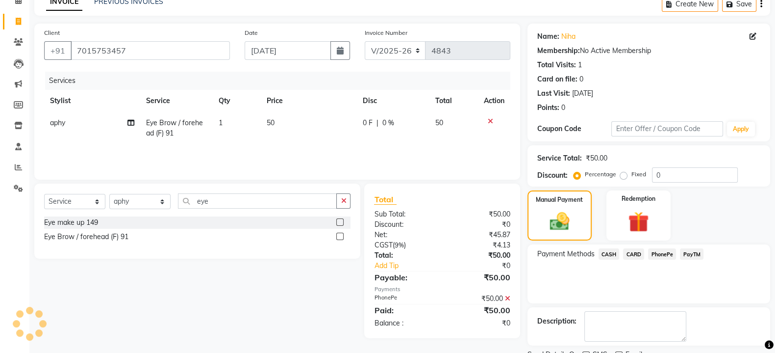
scroll to position [90, 0]
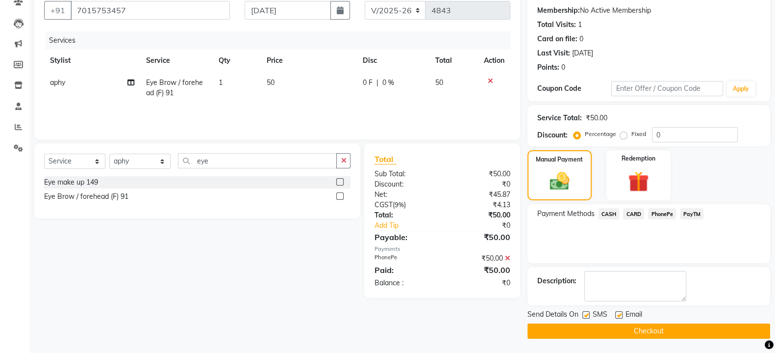
click at [661, 331] on button "Checkout" at bounding box center [649, 330] width 243 height 15
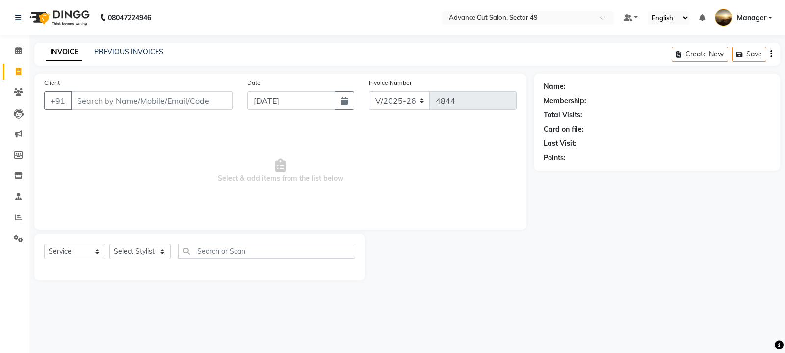
click at [39, 14] on img at bounding box center [58, 17] width 67 height 27
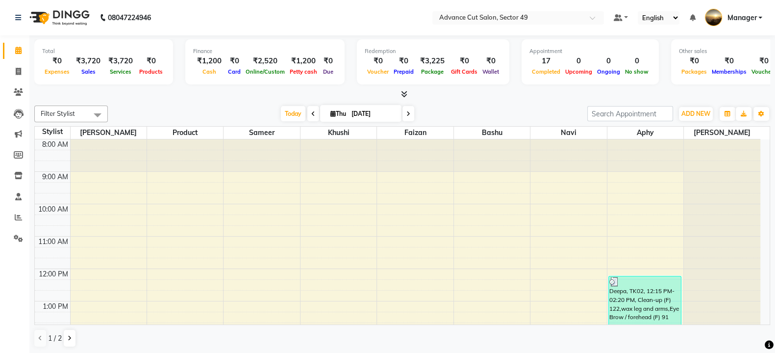
click at [407, 94] on icon at bounding box center [404, 93] width 6 height 7
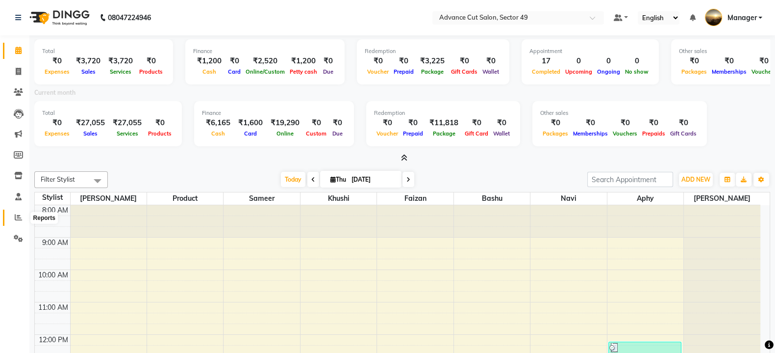
click at [16, 220] on icon at bounding box center [18, 216] width 7 height 7
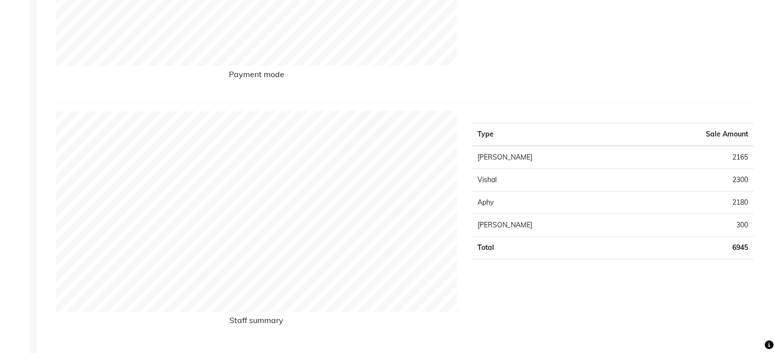
scroll to position [122, 0]
